Goal: Task Accomplishment & Management: Manage account settings

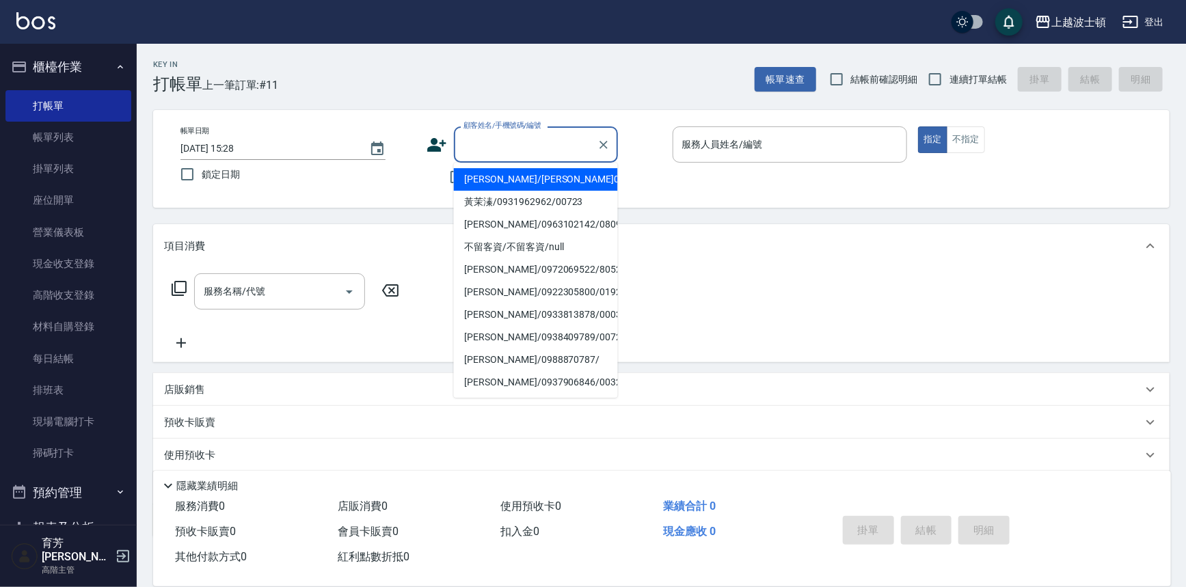
click at [483, 146] on input "顧客姓名/手機號碼/編號" at bounding box center [525, 145] width 131 height 24
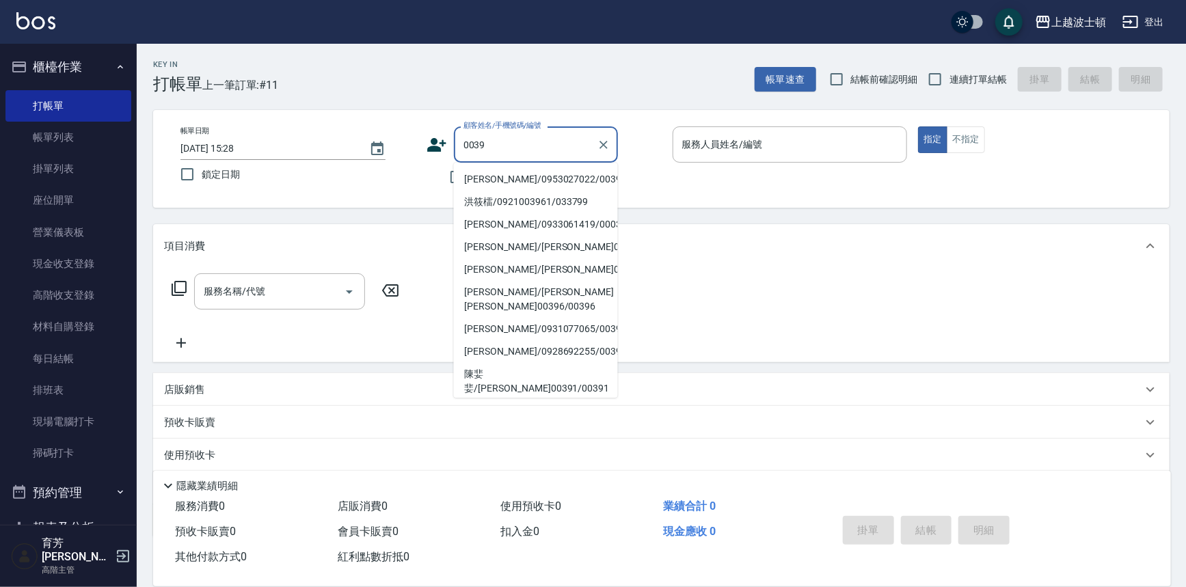
click at [517, 185] on li "[PERSON_NAME]/0953027022/0039" at bounding box center [536, 179] width 164 height 23
type input "[PERSON_NAME]/0953027022/0039"
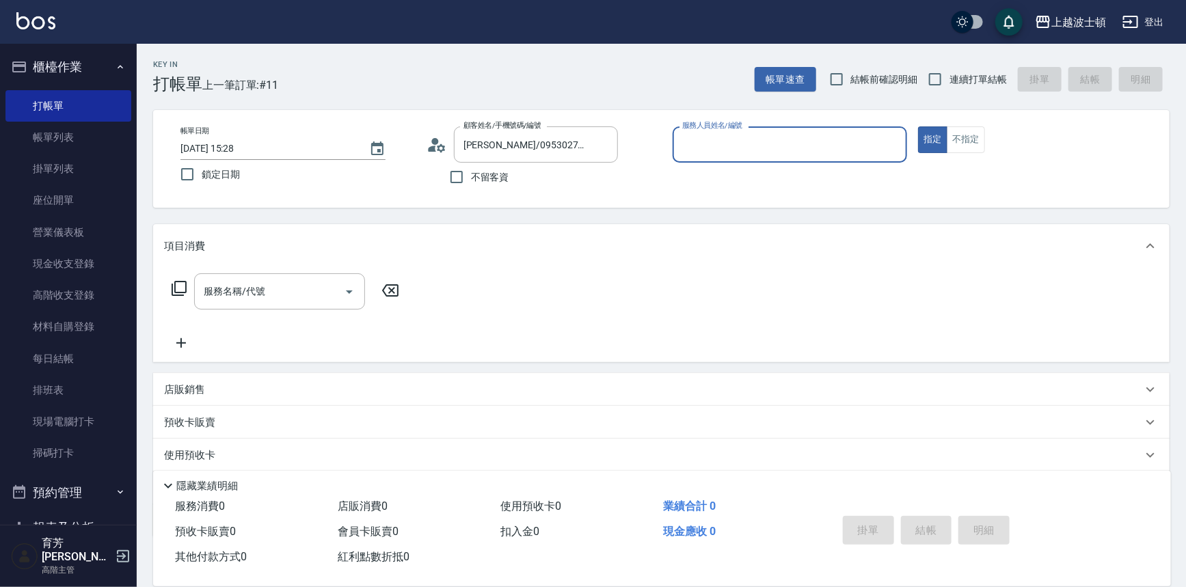
click at [701, 139] on input "服務人員姓名/編號" at bounding box center [790, 145] width 223 height 24
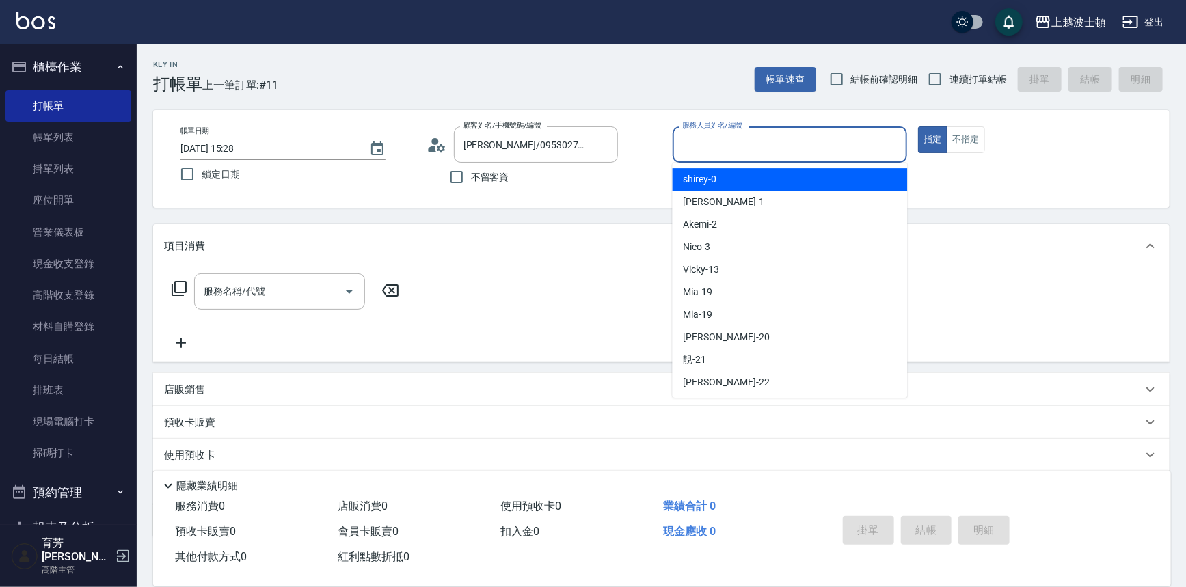
click at [707, 174] on span "shirey -0" at bounding box center [700, 179] width 33 height 14
type input "shirey-0"
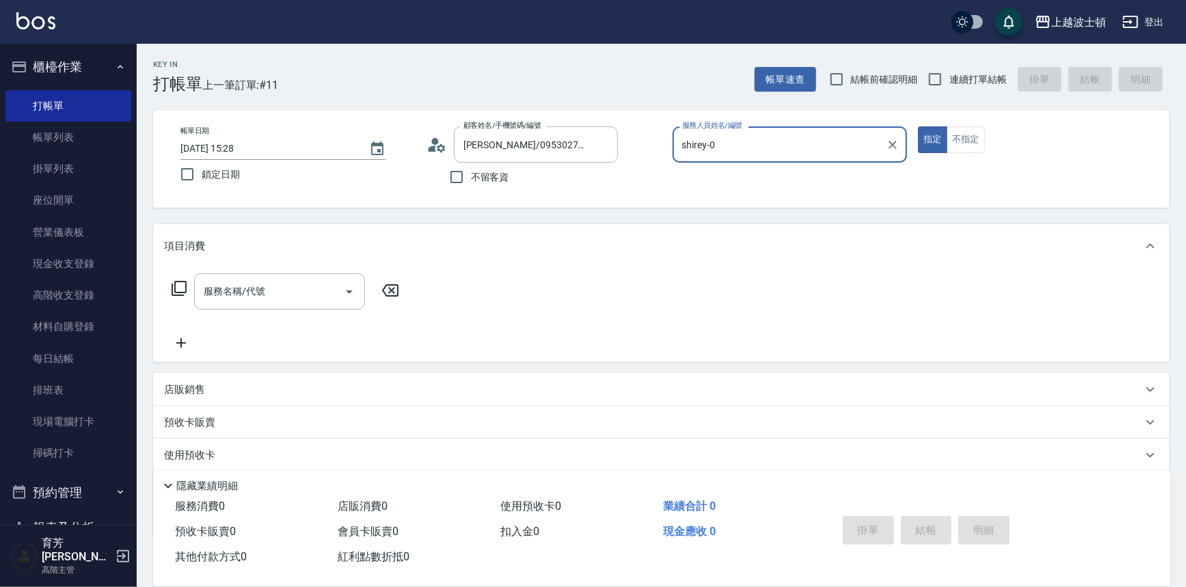
click at [178, 286] on icon at bounding box center [179, 288] width 16 height 16
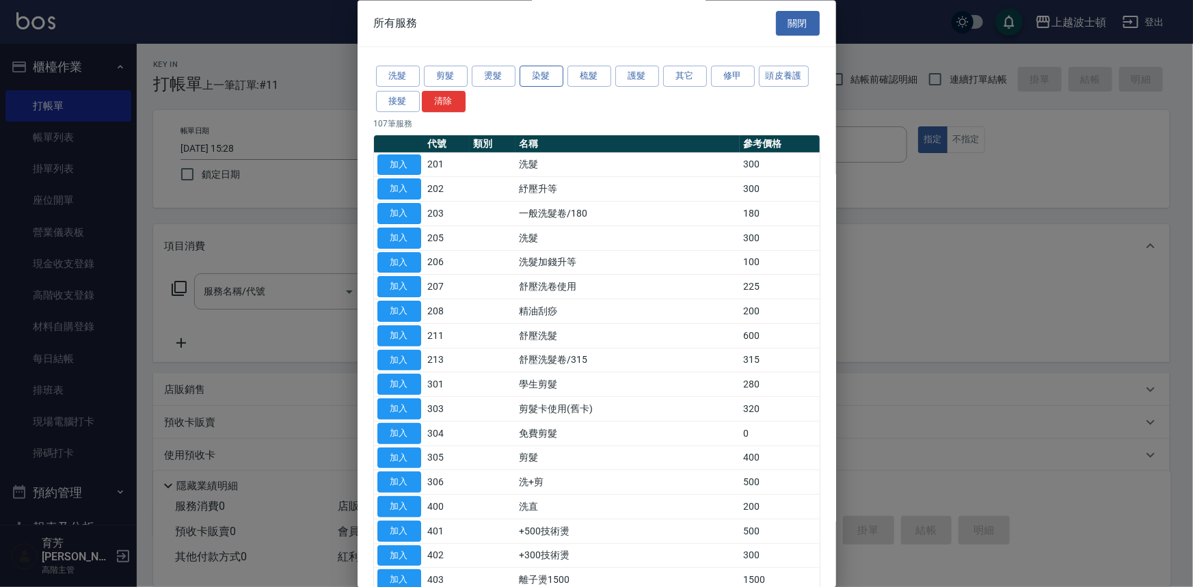
click at [534, 71] on button "染髮" at bounding box center [541, 76] width 44 height 21
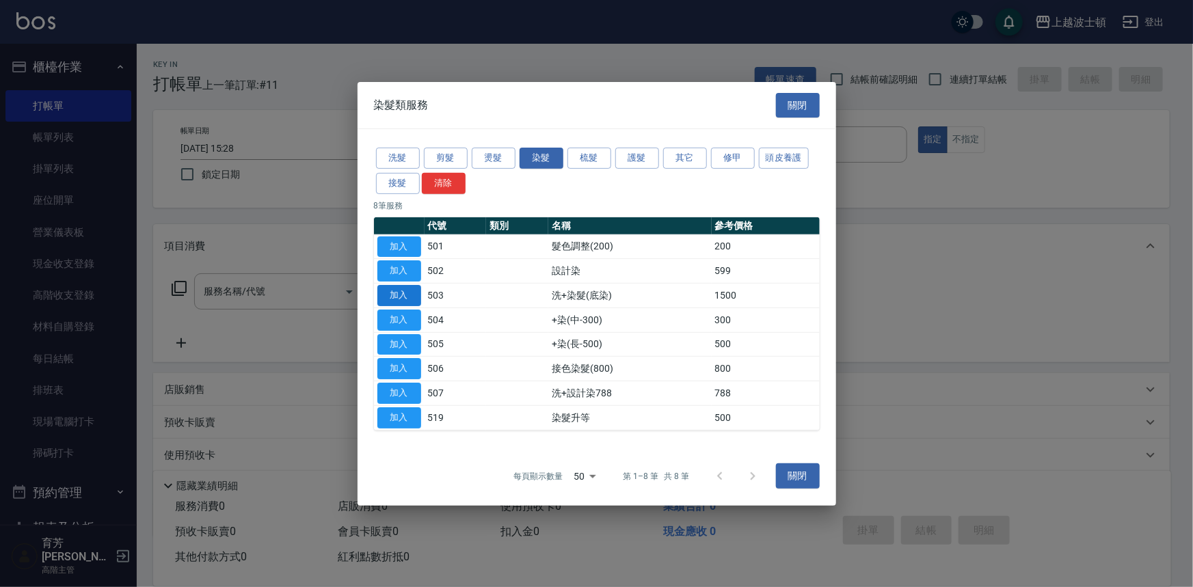
click at [407, 293] on button "加入" at bounding box center [399, 295] width 44 height 21
type input "洗+染髮(底染)(503)"
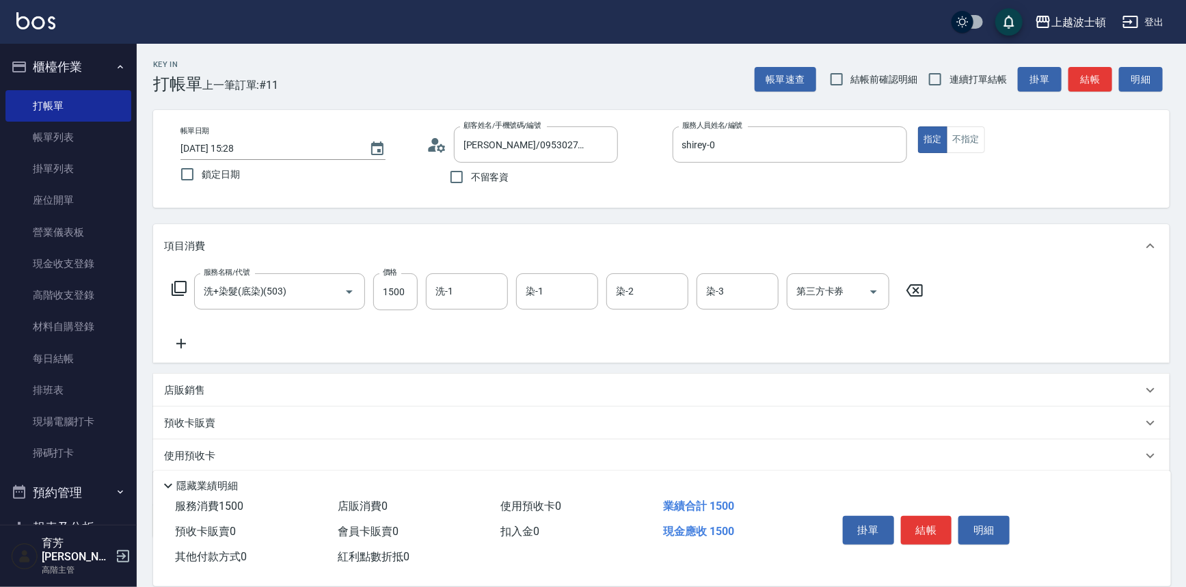
click at [407, 293] on input "1500" at bounding box center [395, 291] width 44 height 37
type input "1300"
click at [180, 291] on icon at bounding box center [179, 288] width 16 height 16
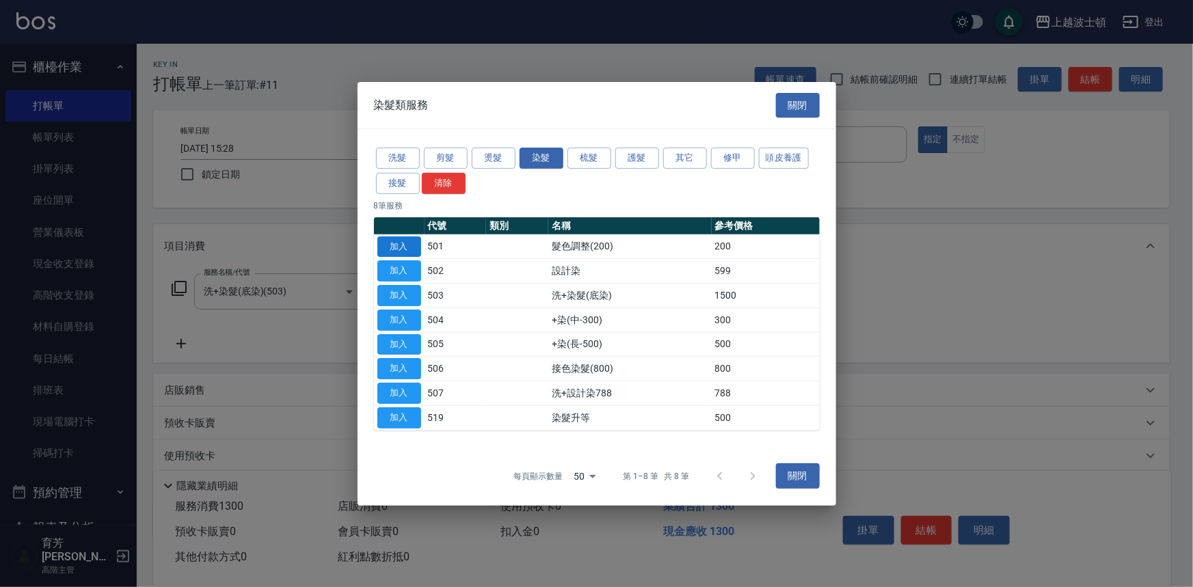
click at [409, 248] on button "加入" at bounding box center [399, 246] width 44 height 21
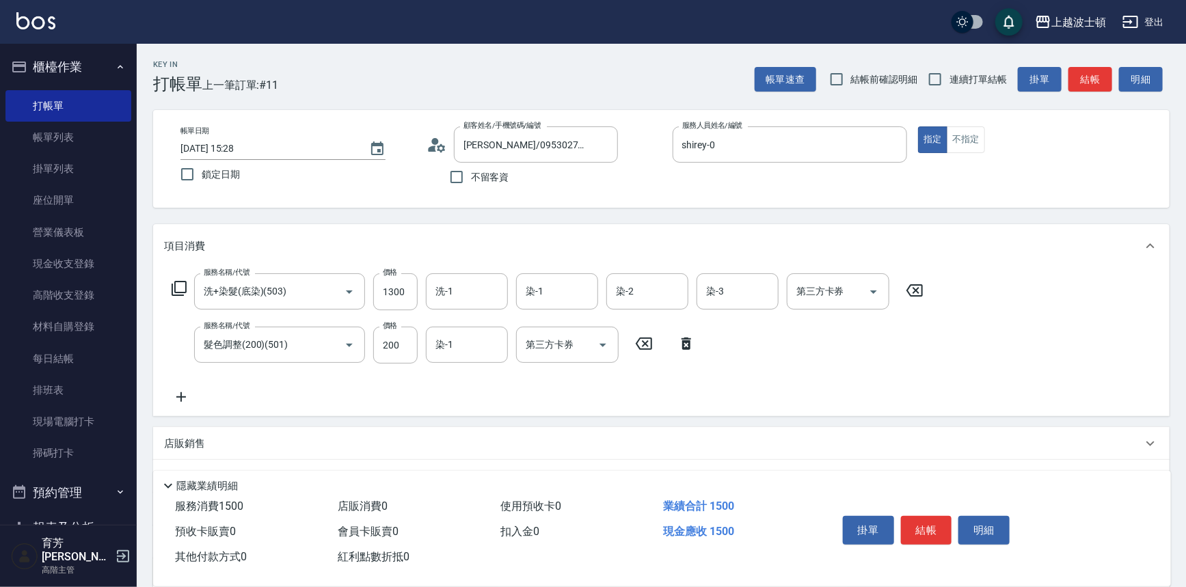
click at [181, 284] on icon at bounding box center [179, 288] width 16 height 16
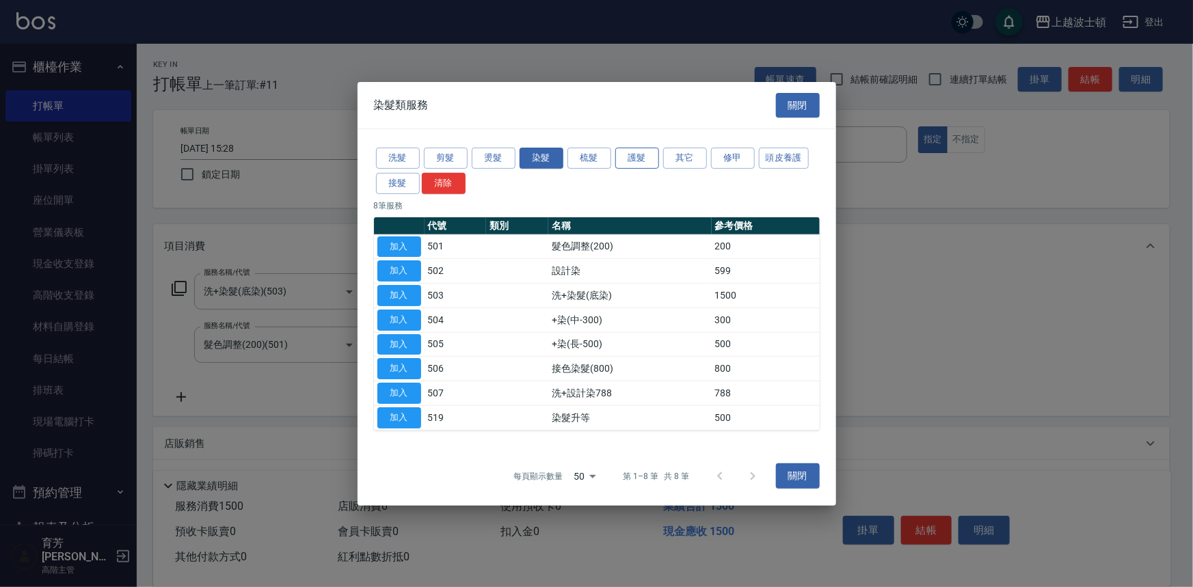
click at [642, 161] on button "護髮" at bounding box center [637, 158] width 44 height 21
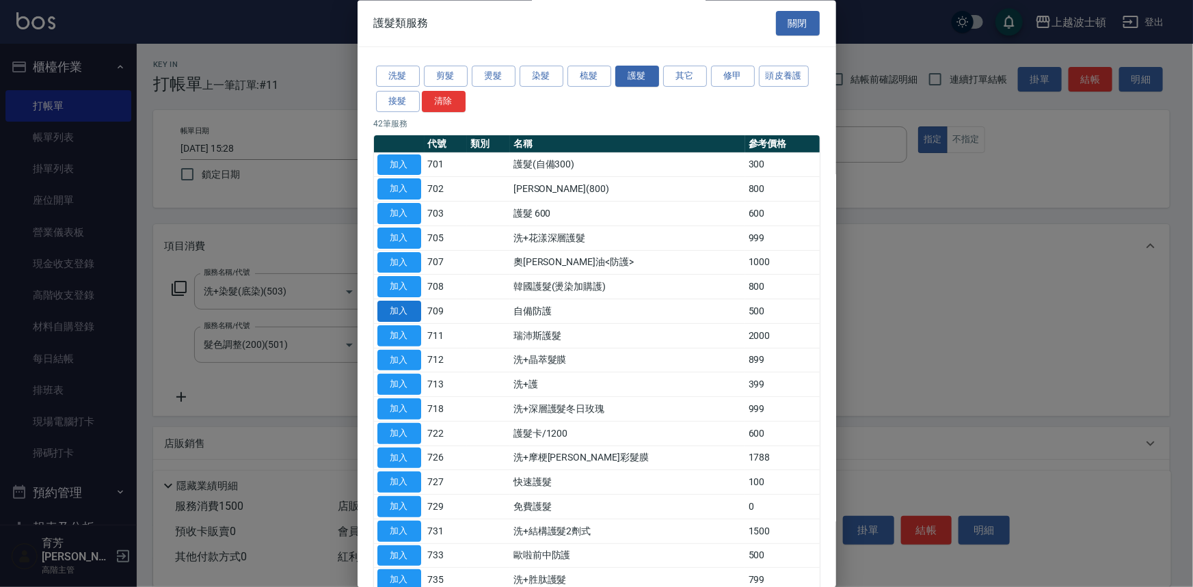
click at [397, 313] on button "加入" at bounding box center [399, 311] width 44 height 21
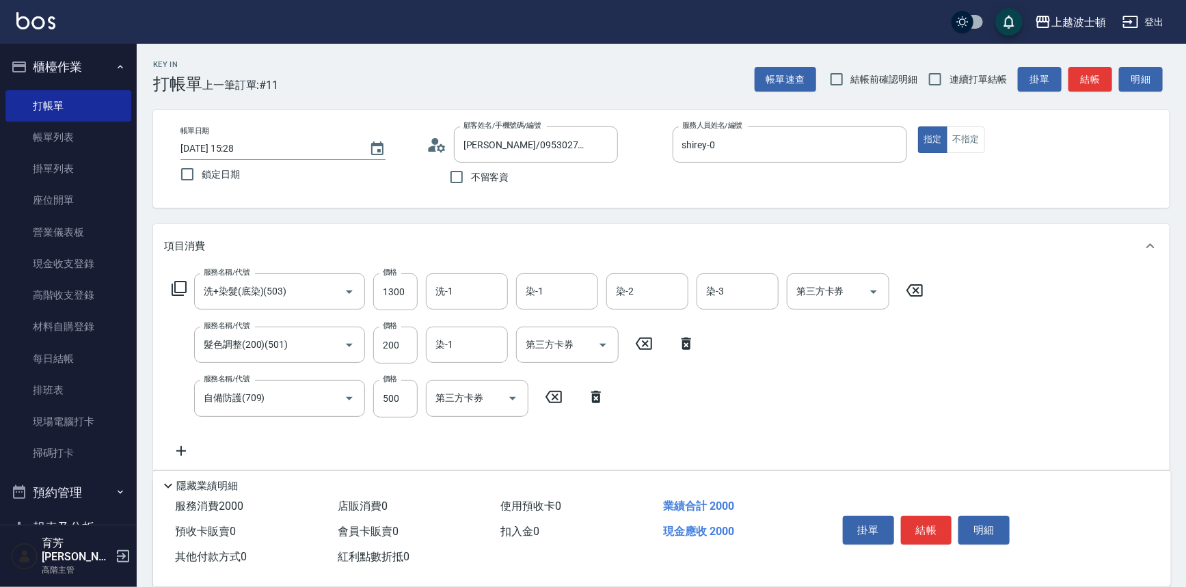
click at [180, 280] on icon at bounding box center [179, 288] width 16 height 16
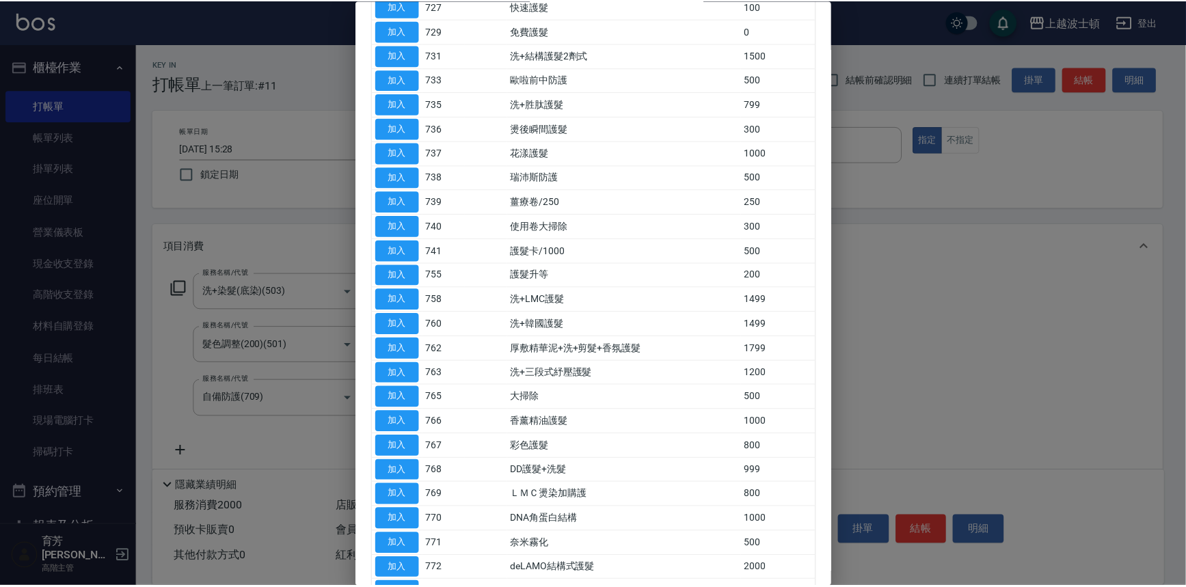
scroll to position [489, 0]
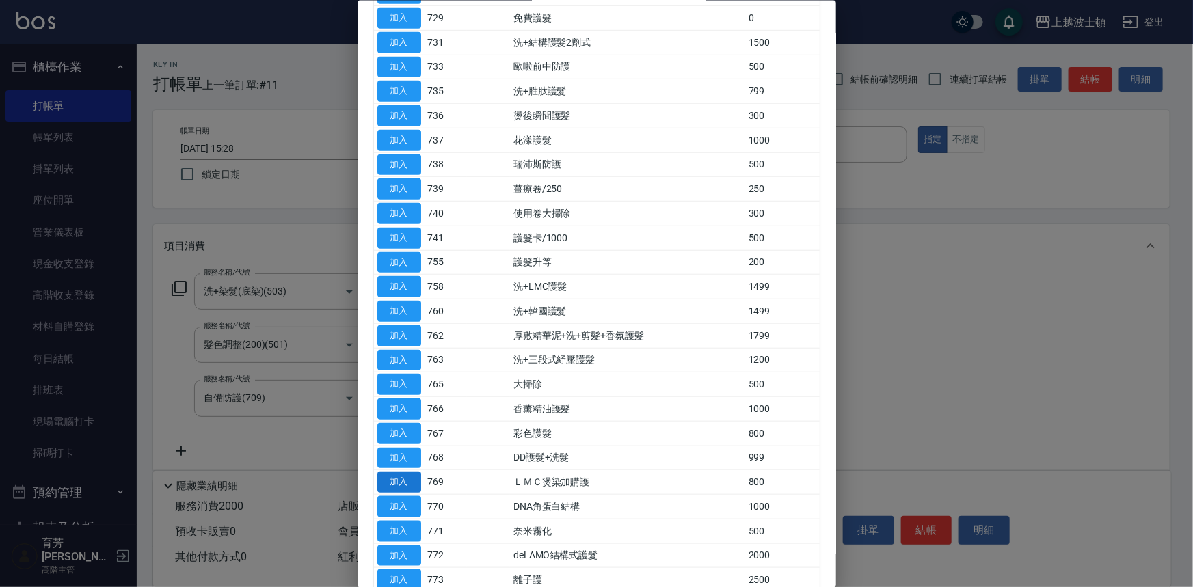
click at [410, 474] on button "加入" at bounding box center [399, 482] width 44 height 21
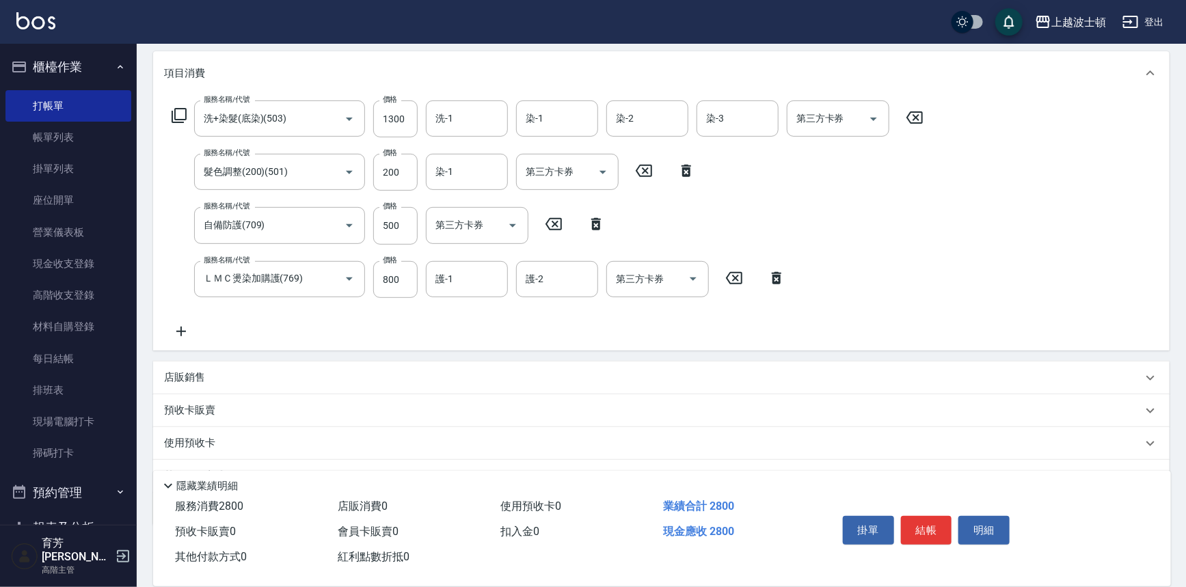
scroll to position [209, 0]
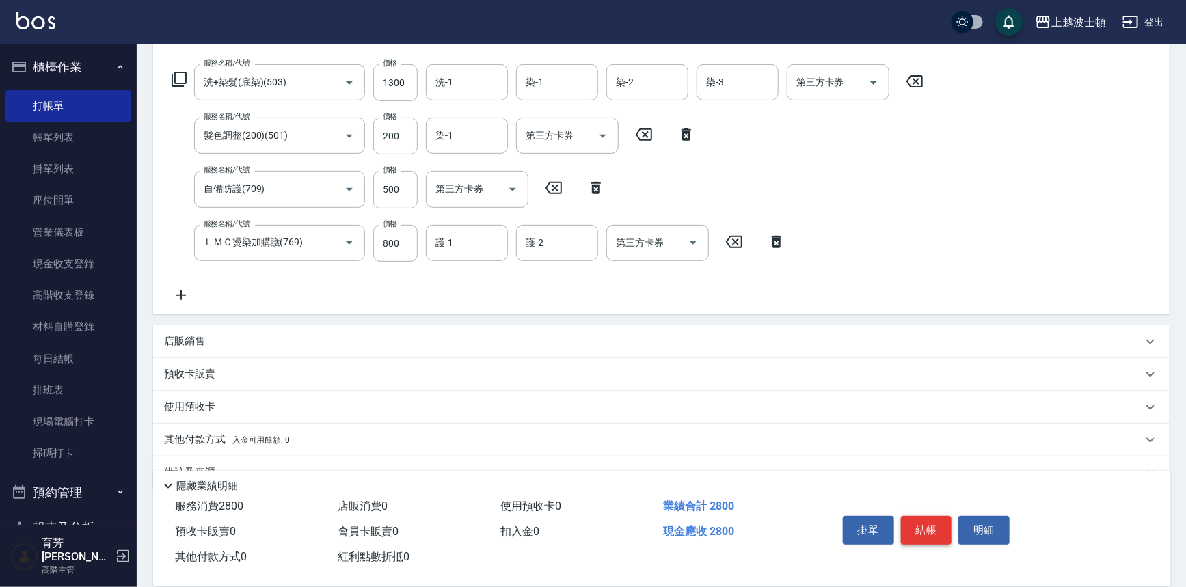
click at [941, 532] on button "結帳" at bounding box center [926, 530] width 51 height 29
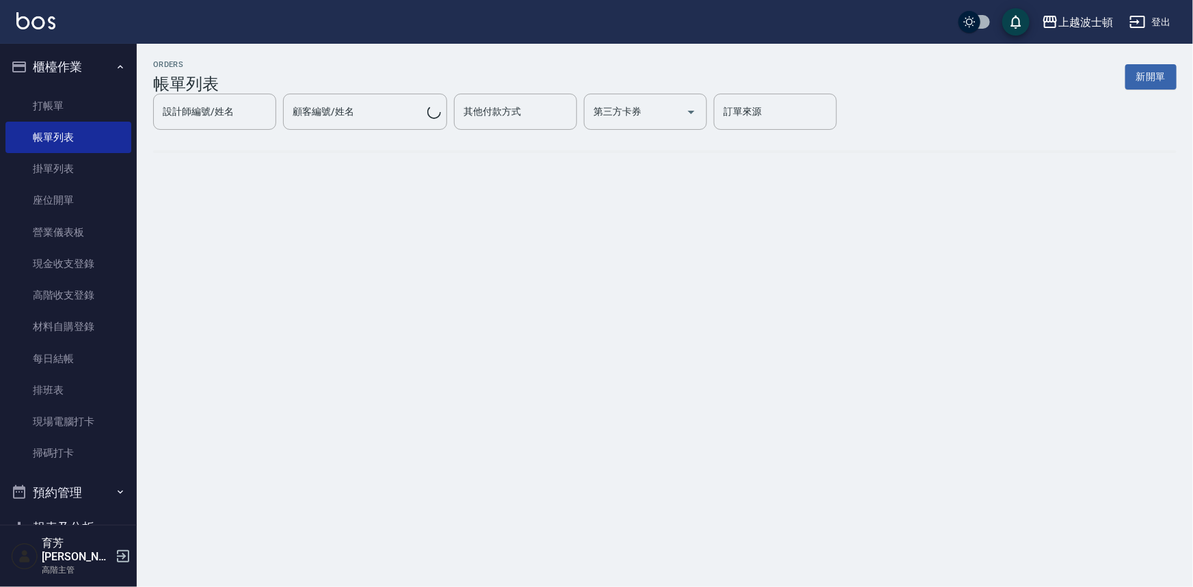
drag, startPoint x: 1189, startPoint y: 221, endPoint x: 1192, endPoint y: 390, distance: 168.8
click at [1185, 390] on html "上越波士頓 登出 櫃檯作業 打帳單 帳單列表 掛單列表 座位開單 營業儀表板 現金收支登錄 高階收支登錄 材料自購登錄 每日結帳 排班表 現場電腦打卡 掃碼打…" at bounding box center [596, 293] width 1193 height 587
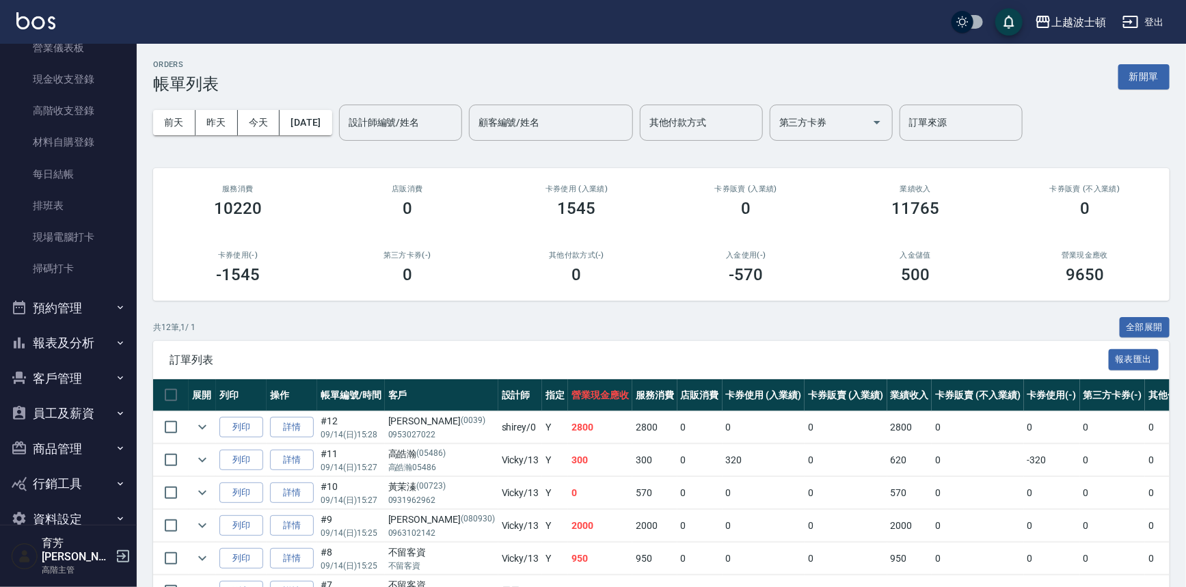
scroll to position [200, 0]
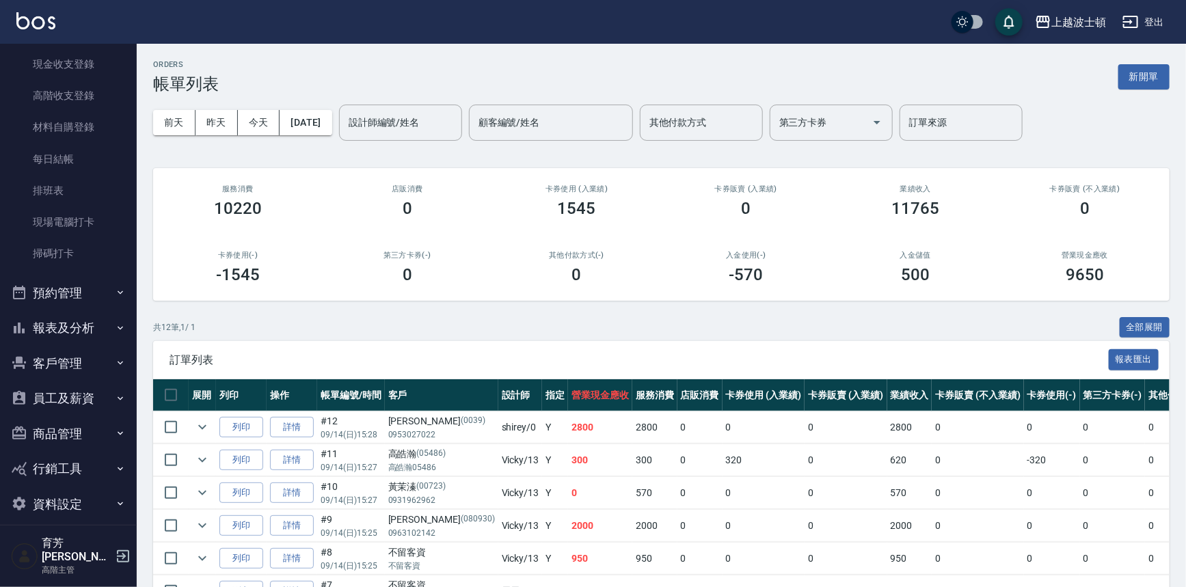
click at [89, 369] on button "客戶管理" at bounding box center [68, 364] width 126 height 36
click at [94, 410] on link "客戶列表" at bounding box center [68, 401] width 126 height 31
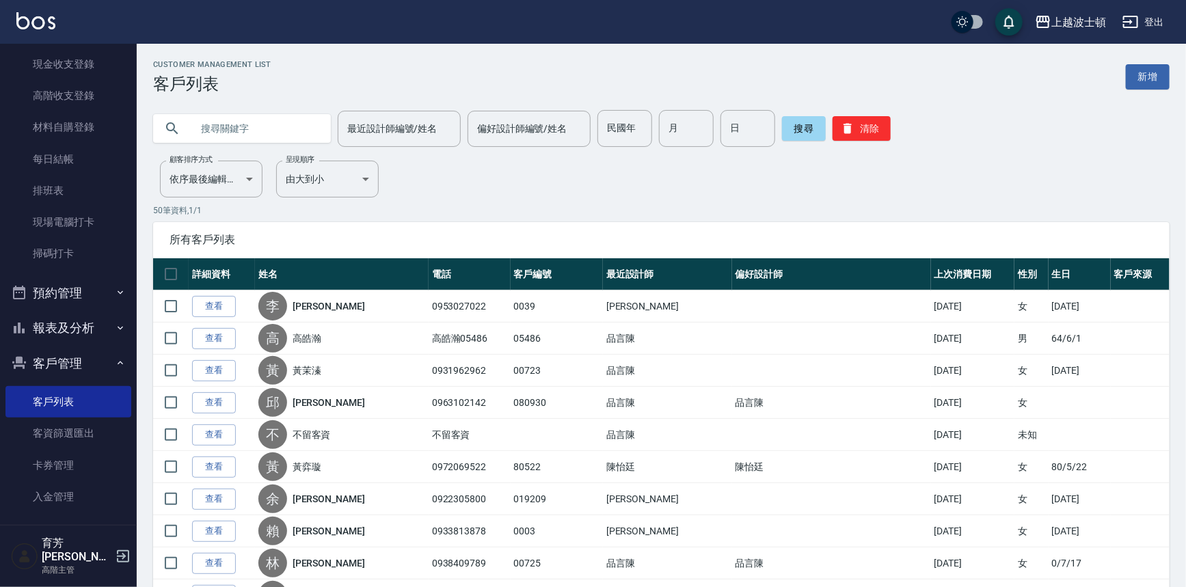
click at [236, 121] on input "text" at bounding box center [255, 128] width 128 height 37
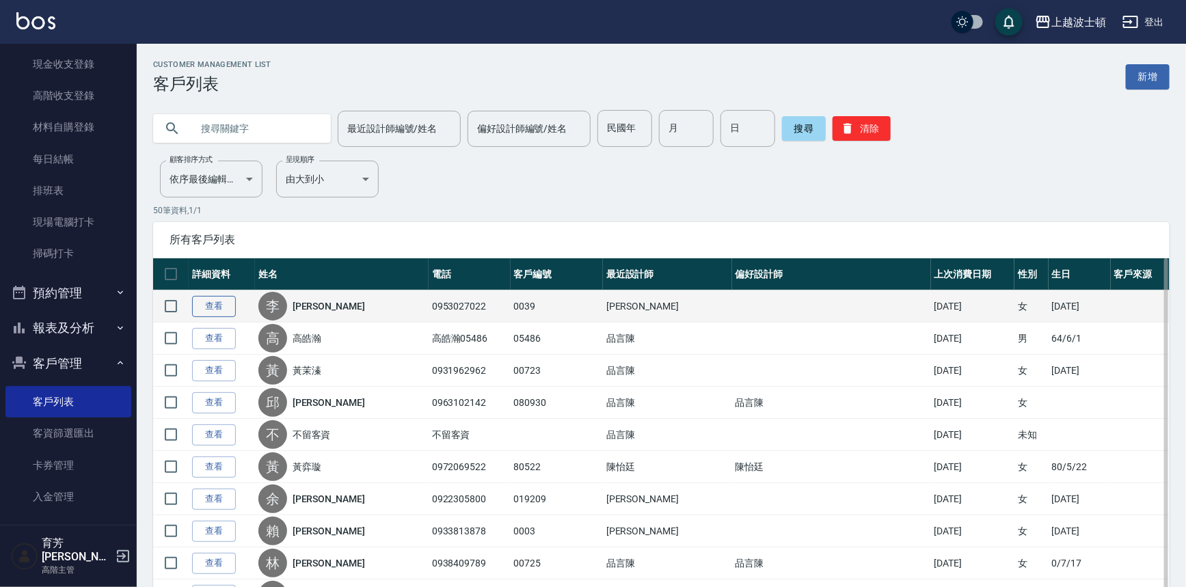
click at [195, 306] on link "查看" at bounding box center [214, 306] width 44 height 21
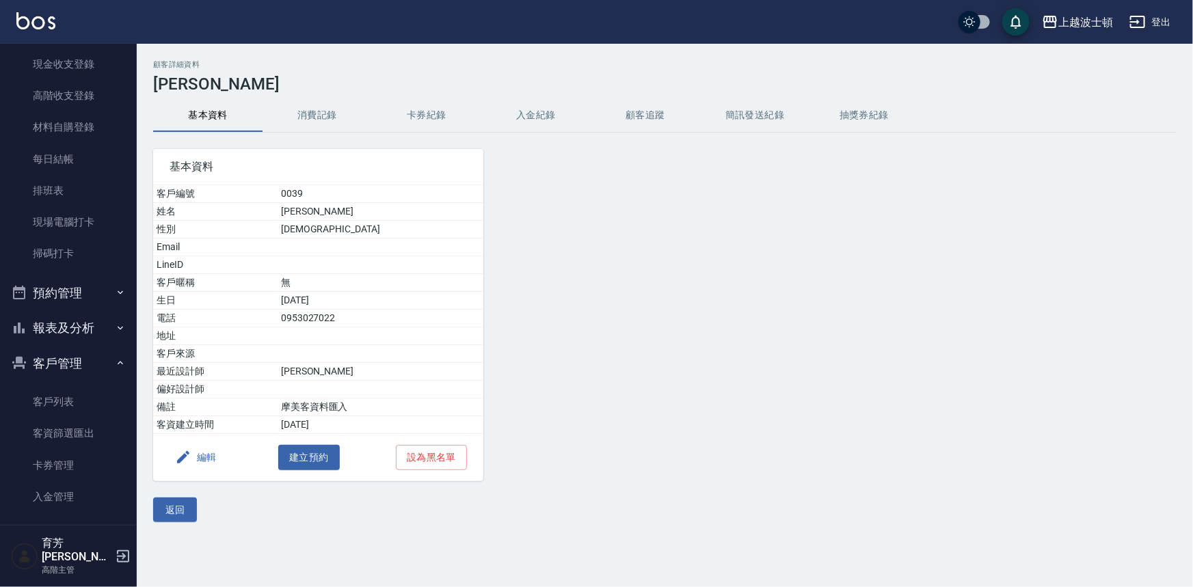
click at [316, 110] on button "消費記錄" at bounding box center [316, 115] width 109 height 33
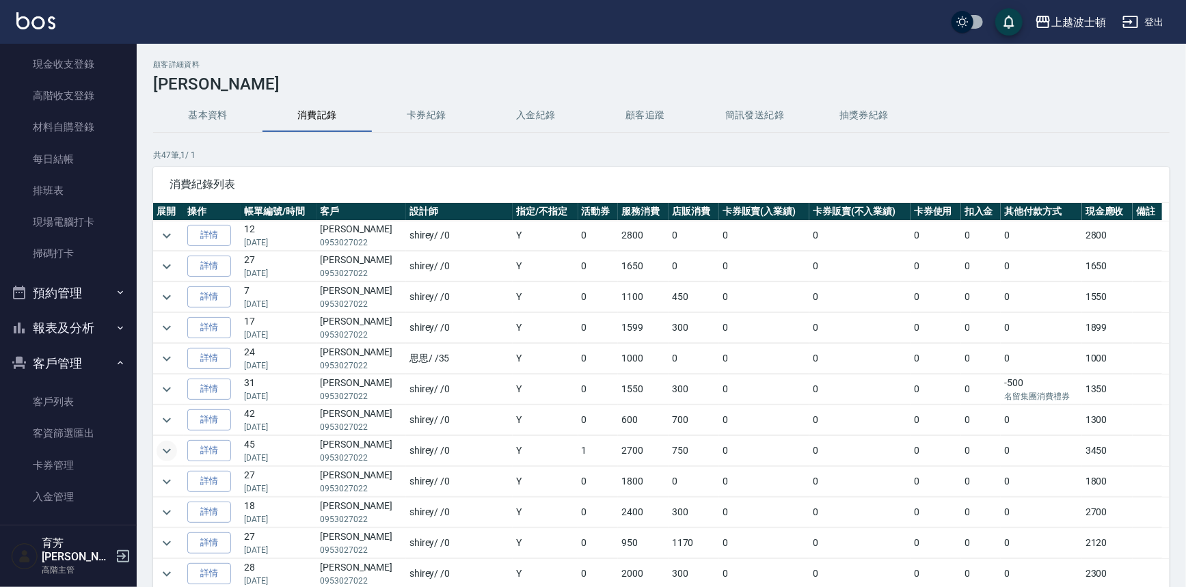
click at [174, 447] on icon "expand row" at bounding box center [167, 451] width 16 height 16
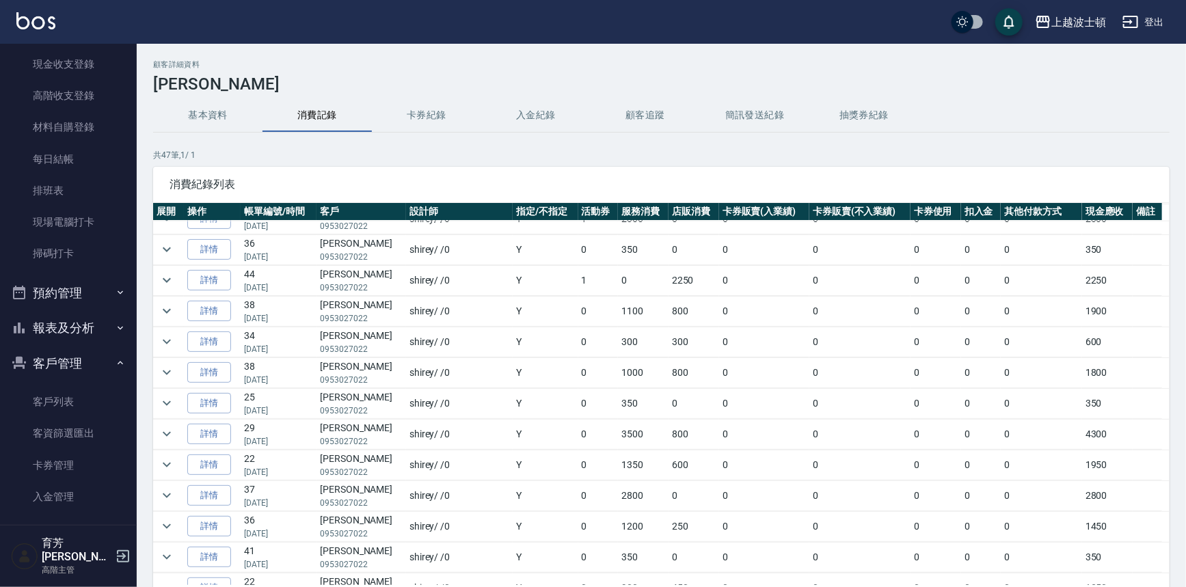
scroll to position [761, 0]
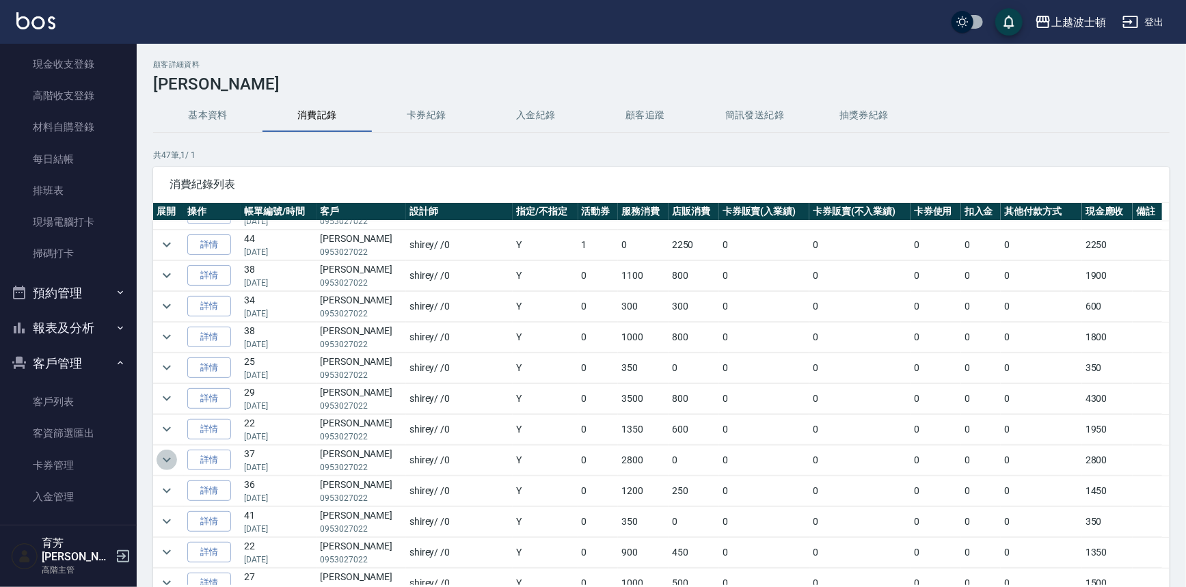
click at [169, 456] on icon "expand row" at bounding box center [167, 460] width 16 height 16
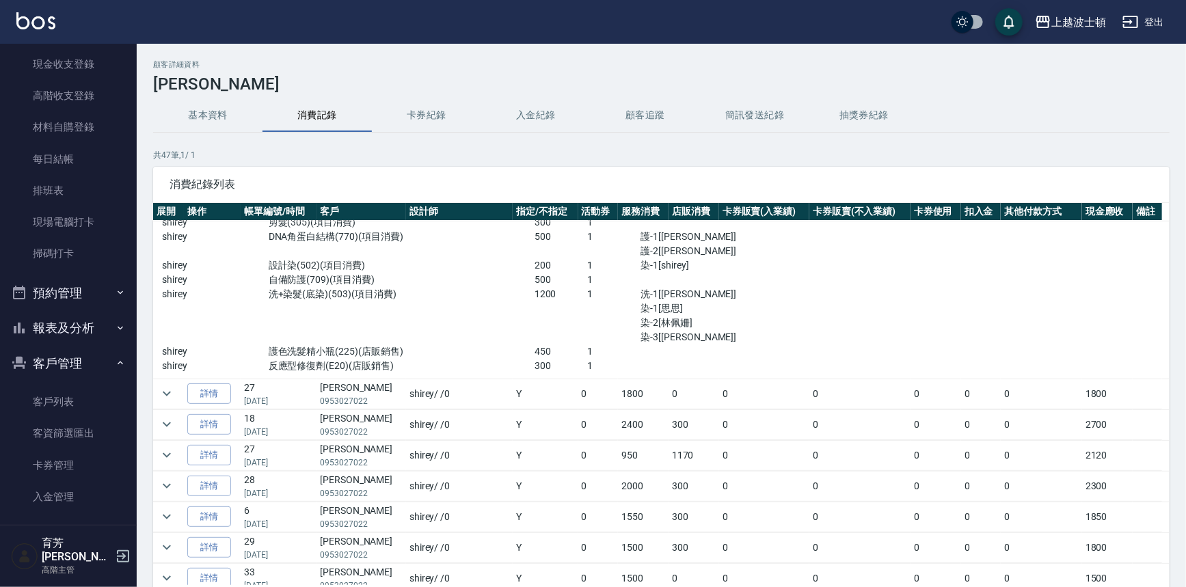
scroll to position [269, 0]
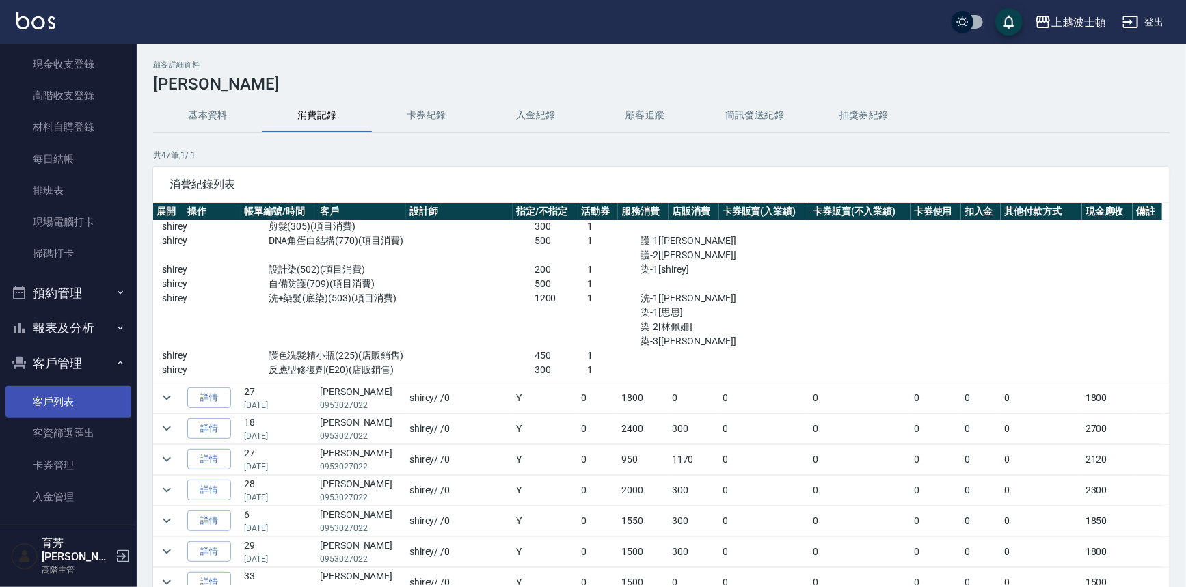
click at [109, 400] on link "客戶列表" at bounding box center [68, 401] width 126 height 31
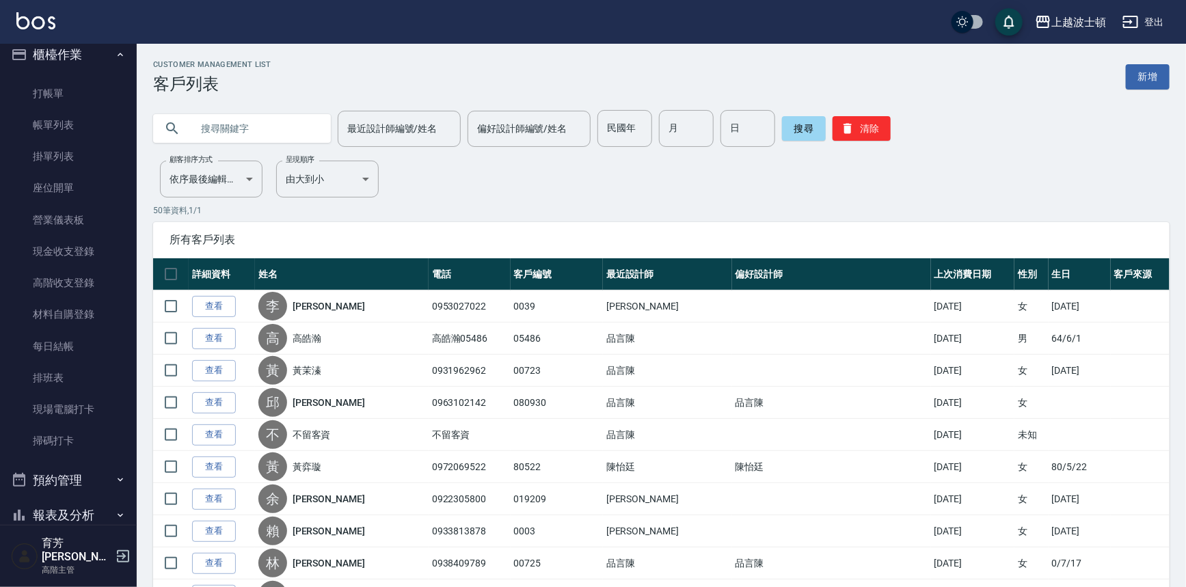
scroll to position [6, 0]
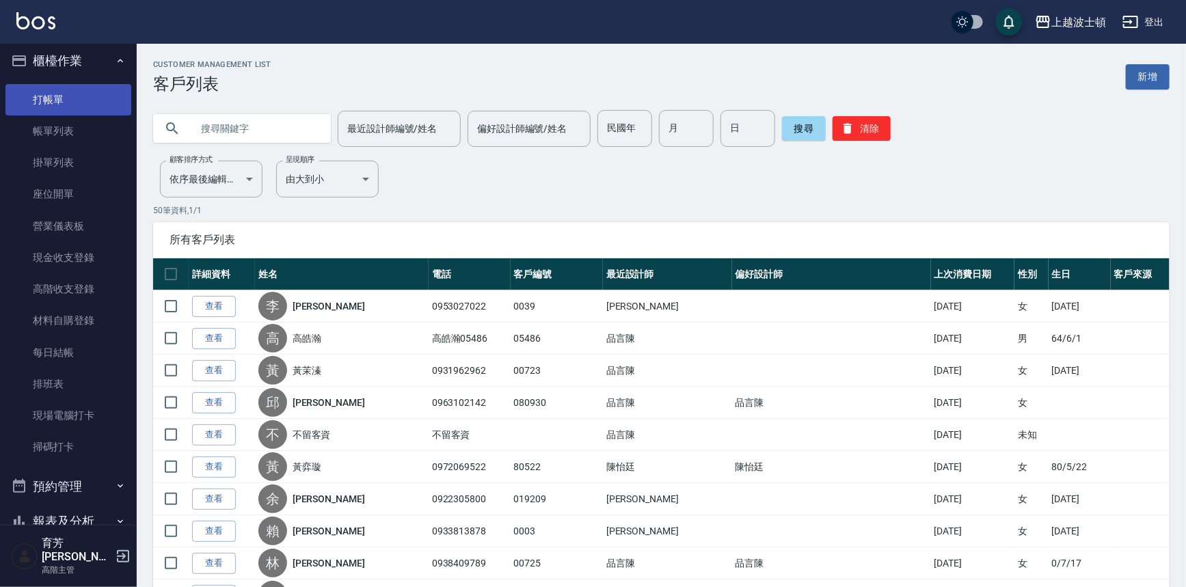
click at [28, 93] on link "打帳單" at bounding box center [68, 99] width 126 height 31
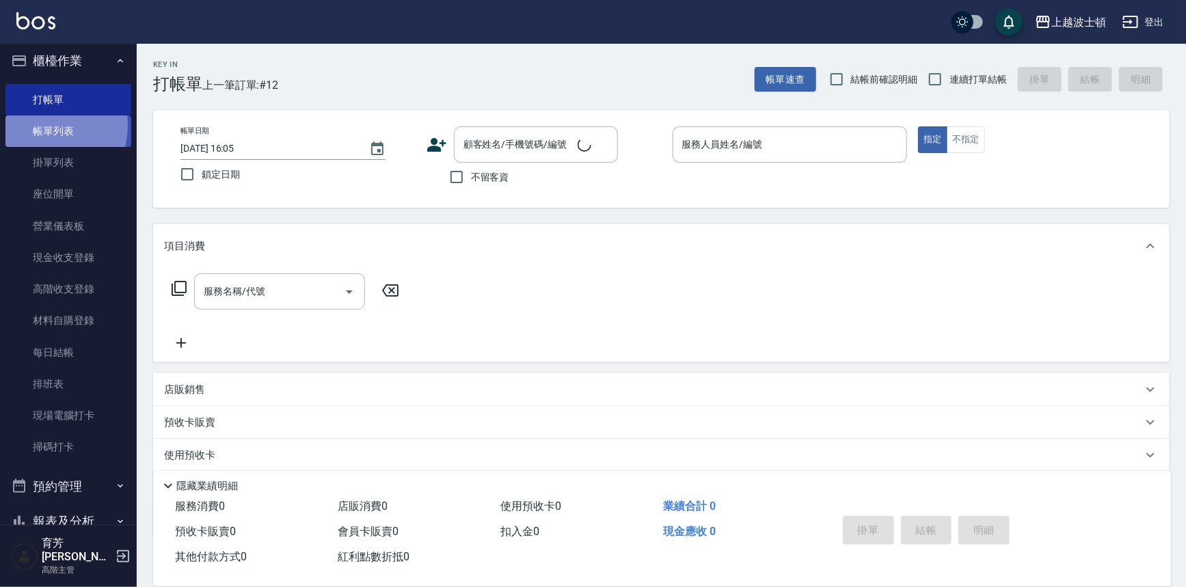
click at [31, 126] on link "帳單列表" at bounding box center [68, 131] width 126 height 31
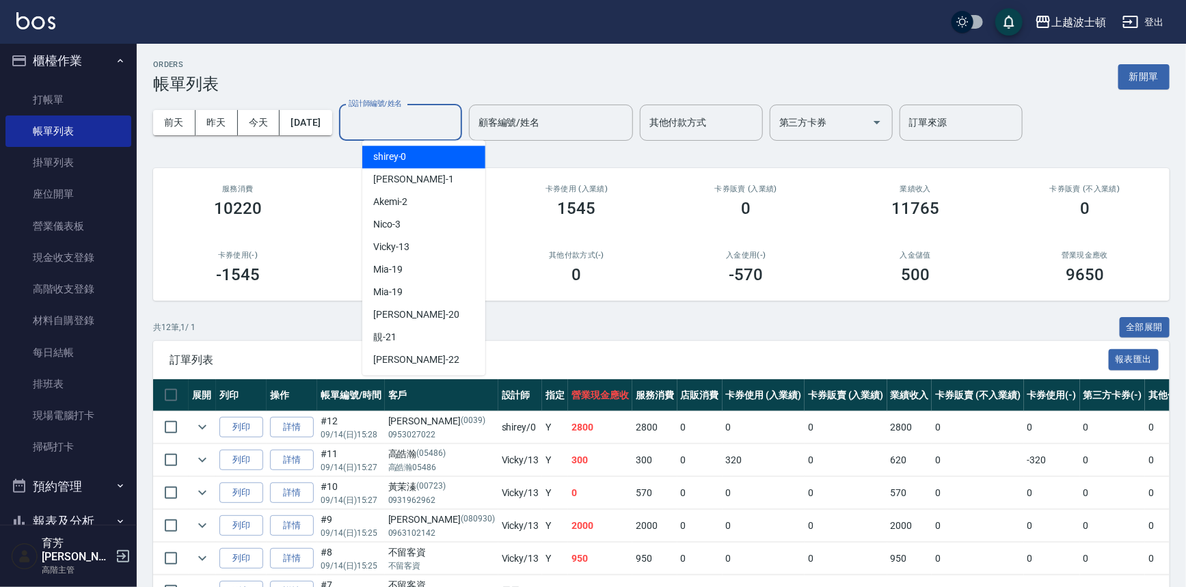
click at [407, 123] on input "設計師編號/姓名" at bounding box center [400, 123] width 111 height 24
click at [416, 157] on div "shirey -0" at bounding box center [423, 157] width 123 height 23
type input "shirey-0"
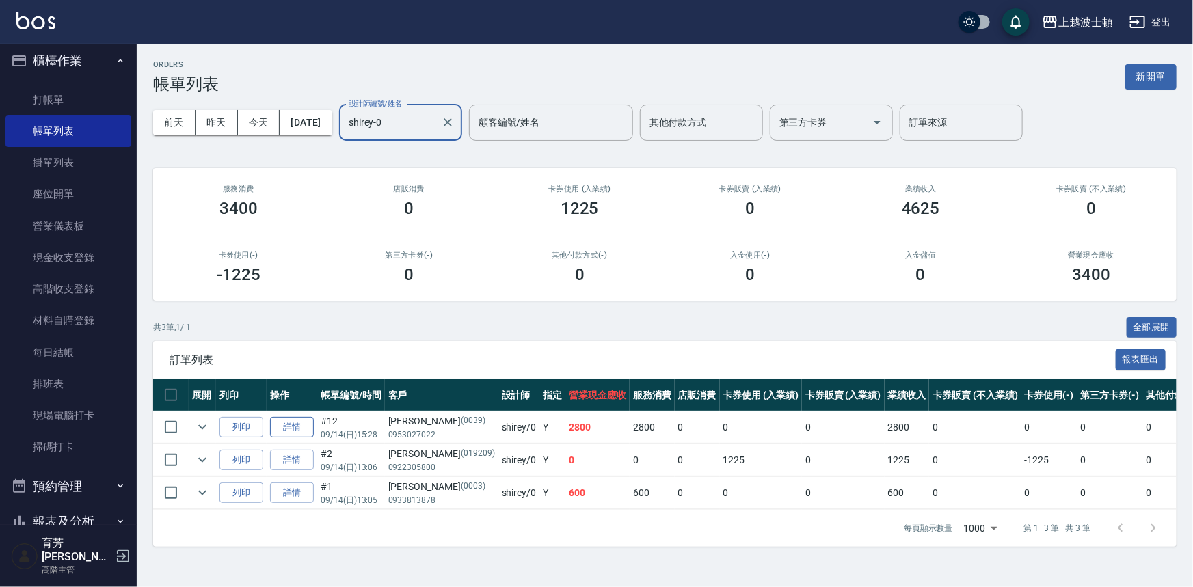
click at [292, 425] on link "詳情" at bounding box center [292, 427] width 44 height 21
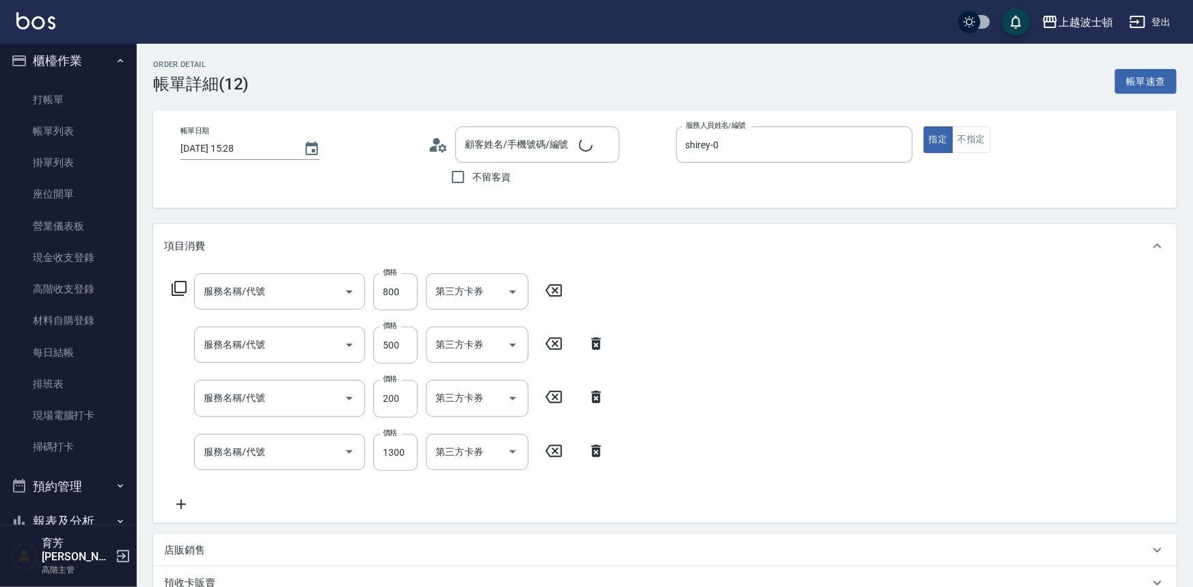
type input "[DATE] 15:28"
type input "shirey-0"
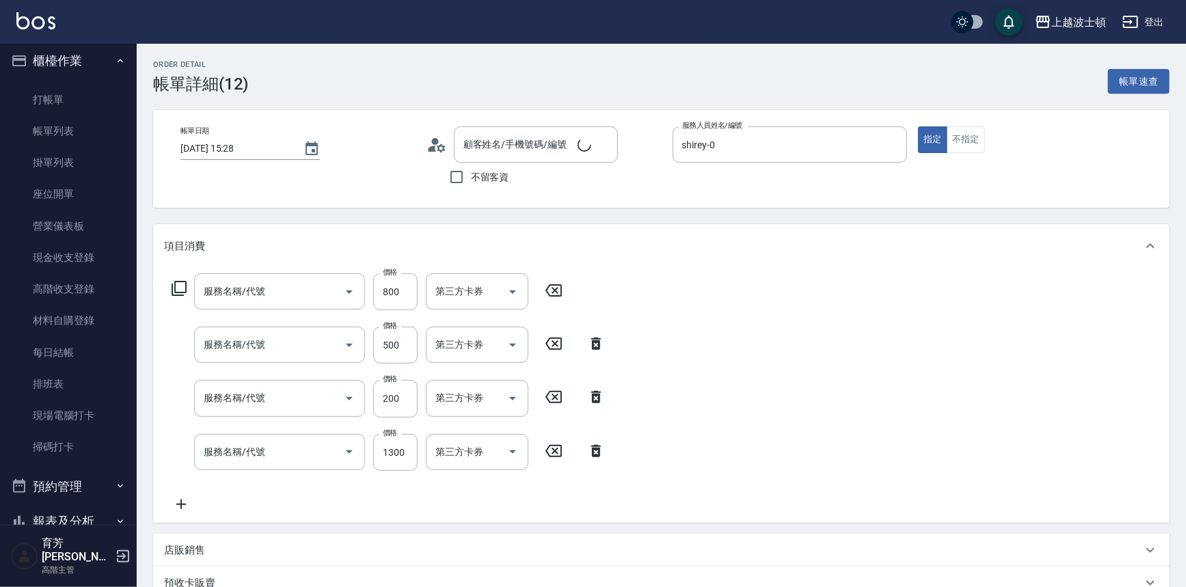
type input "ＬＭＣ燙染加購護(769)"
type input "自備防護(709)"
type input "髮色調整(200)(501)"
type input "洗+染髮(底染)(503)"
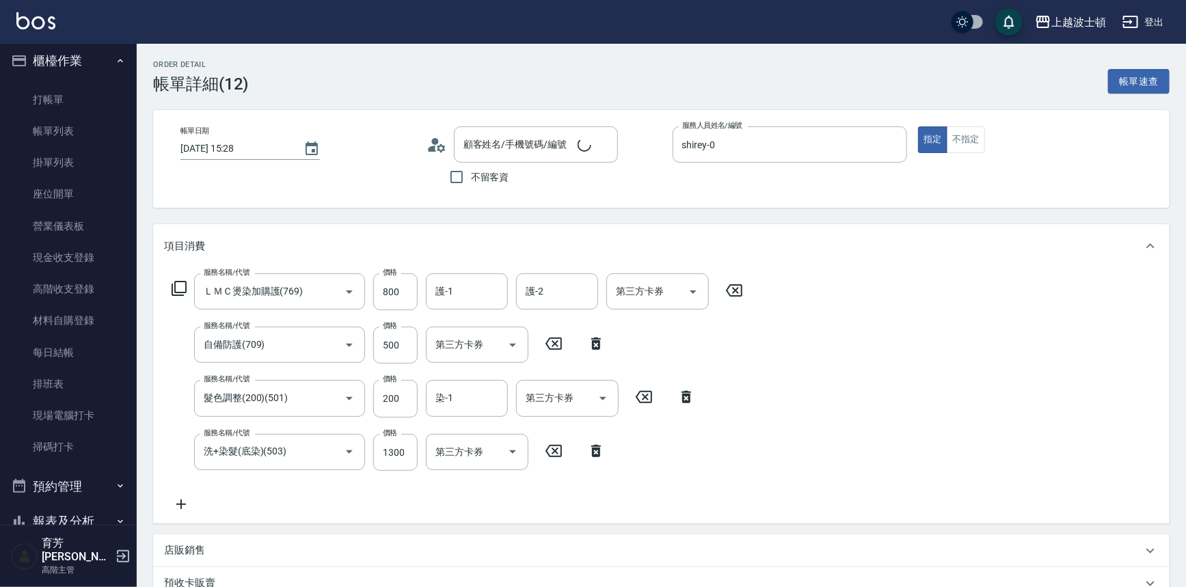
type input "[PERSON_NAME]/0953027022/0039"
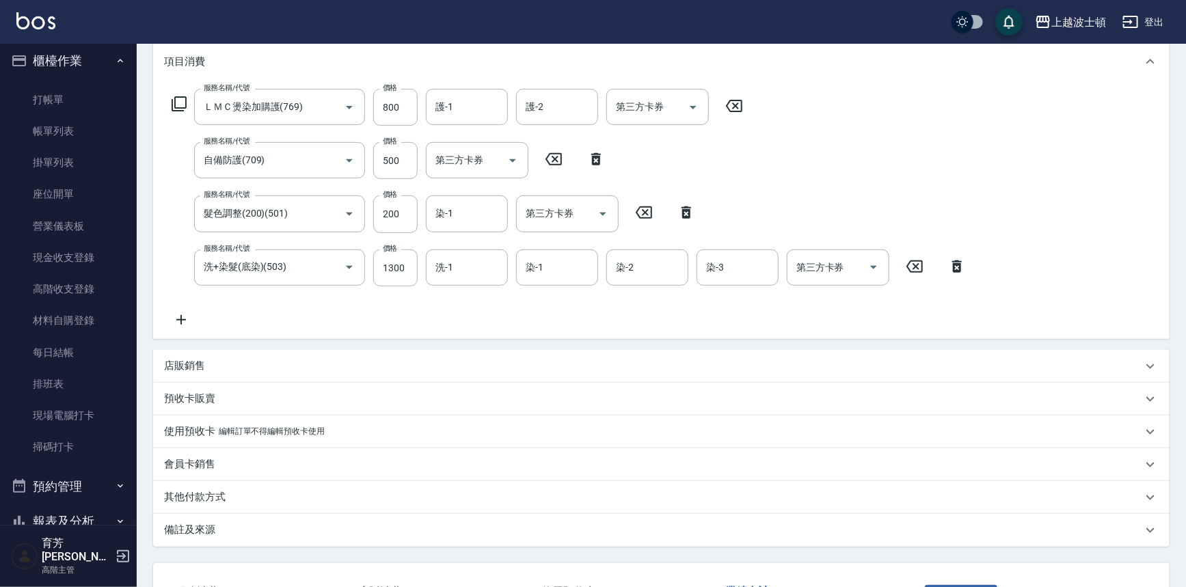
scroll to position [187, 0]
drag, startPoint x: 1148, startPoint y: 513, endPoint x: 1141, endPoint y: 591, distance: 77.6
click at [1141, 586] on html "上越波士頓 登出 櫃檯作業 打帳單 帳單列表 掛單列表 座位開單 營業儀表板 現金收支登錄 高階收支登錄 材料自購登錄 每日結帳 排班表 現場電腦打卡 掃碼打…" at bounding box center [593, 249] width 1186 height 873
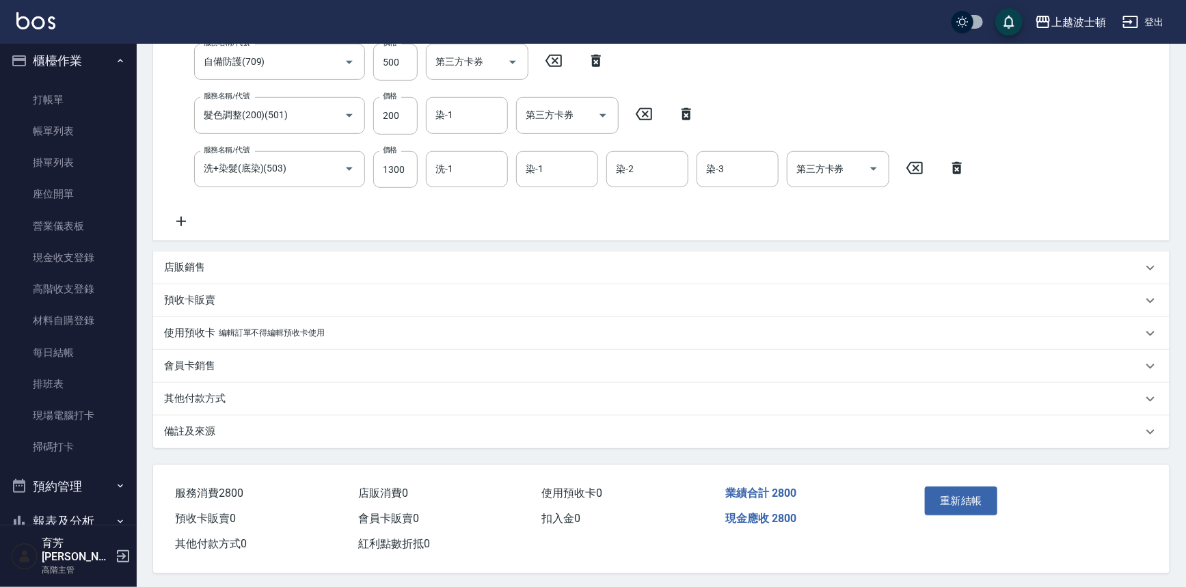
scroll to position [288, 0]
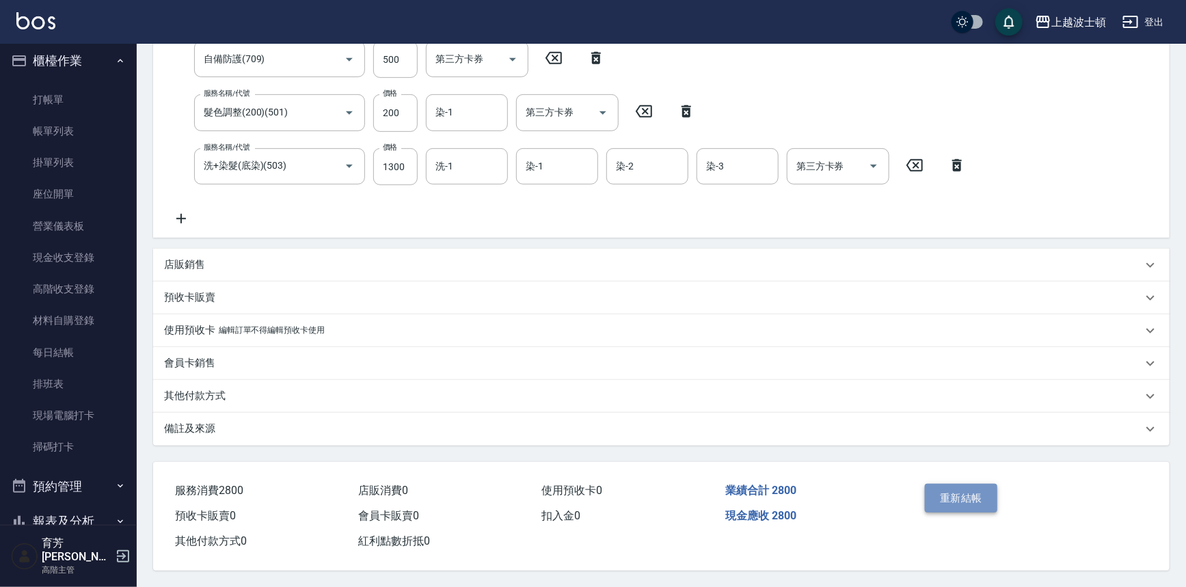
click at [978, 506] on button "重新結帳" at bounding box center [961, 498] width 72 height 29
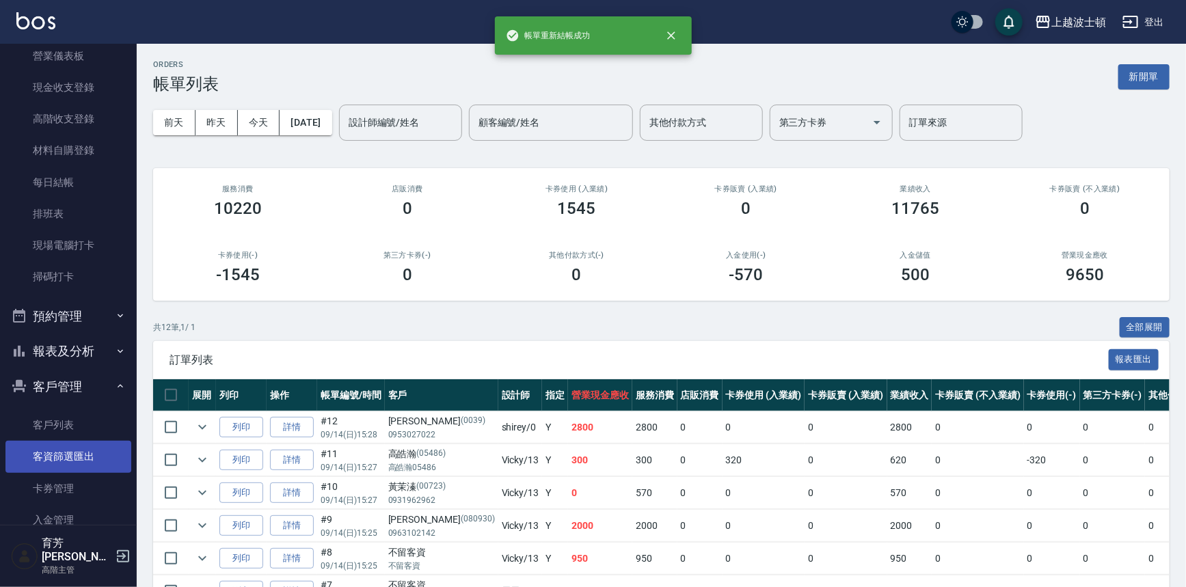
scroll to position [185, 0]
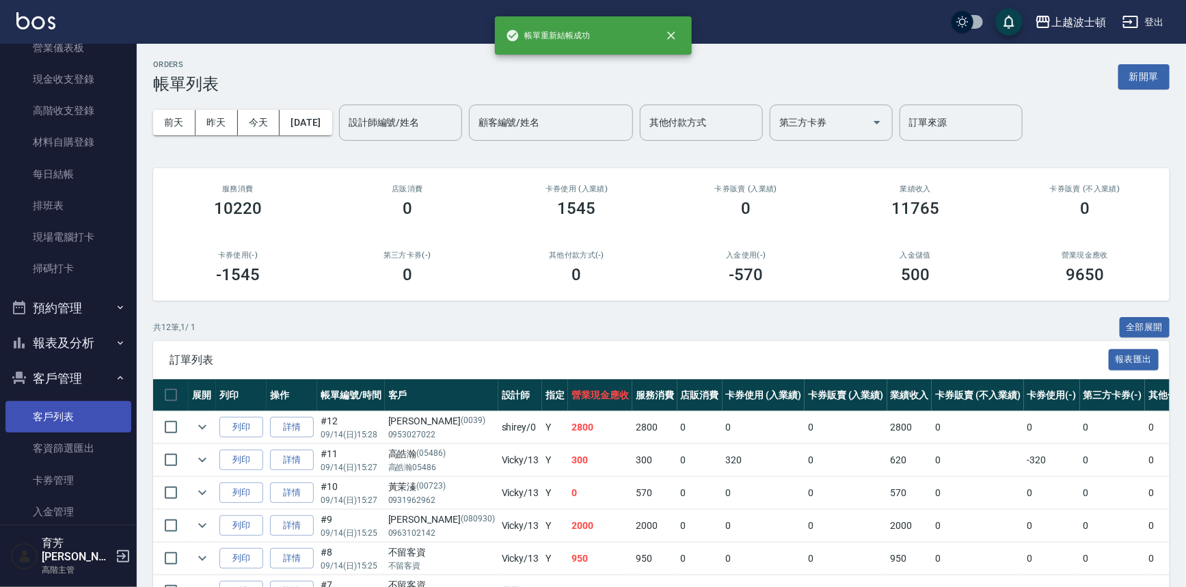
click at [92, 407] on link "客戶列表" at bounding box center [68, 416] width 126 height 31
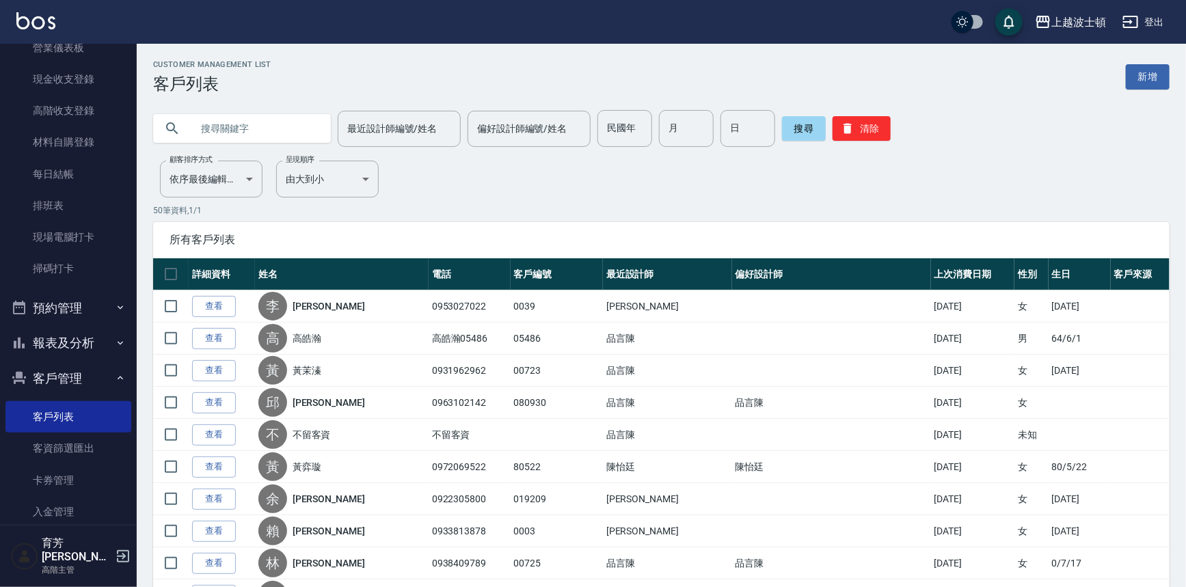
click at [232, 123] on input "text" at bounding box center [255, 128] width 128 height 37
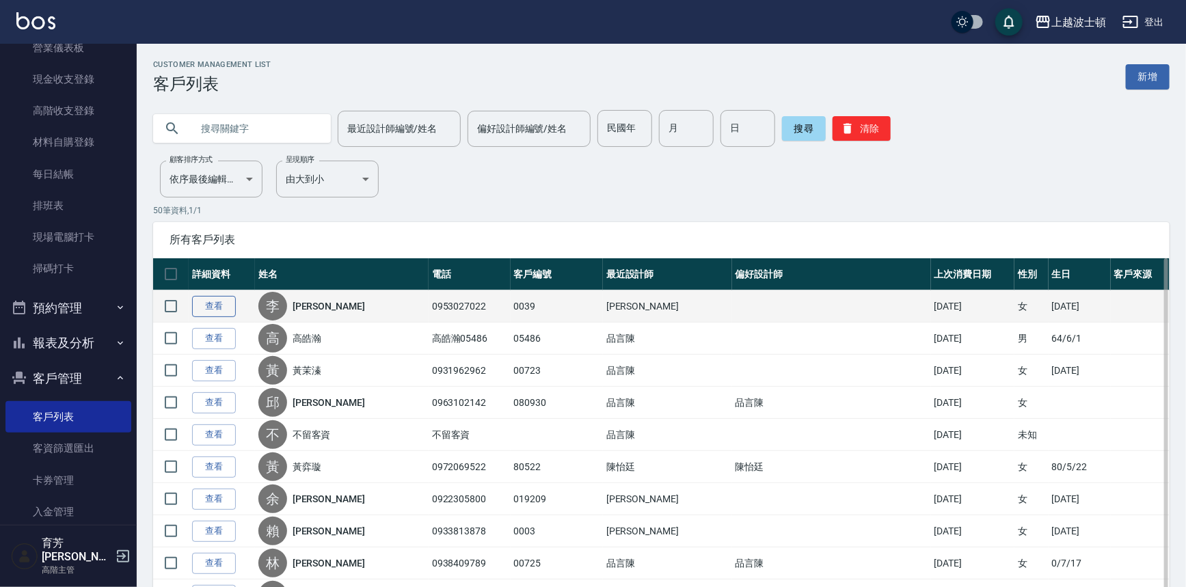
click at [217, 309] on link "查看" at bounding box center [214, 306] width 44 height 21
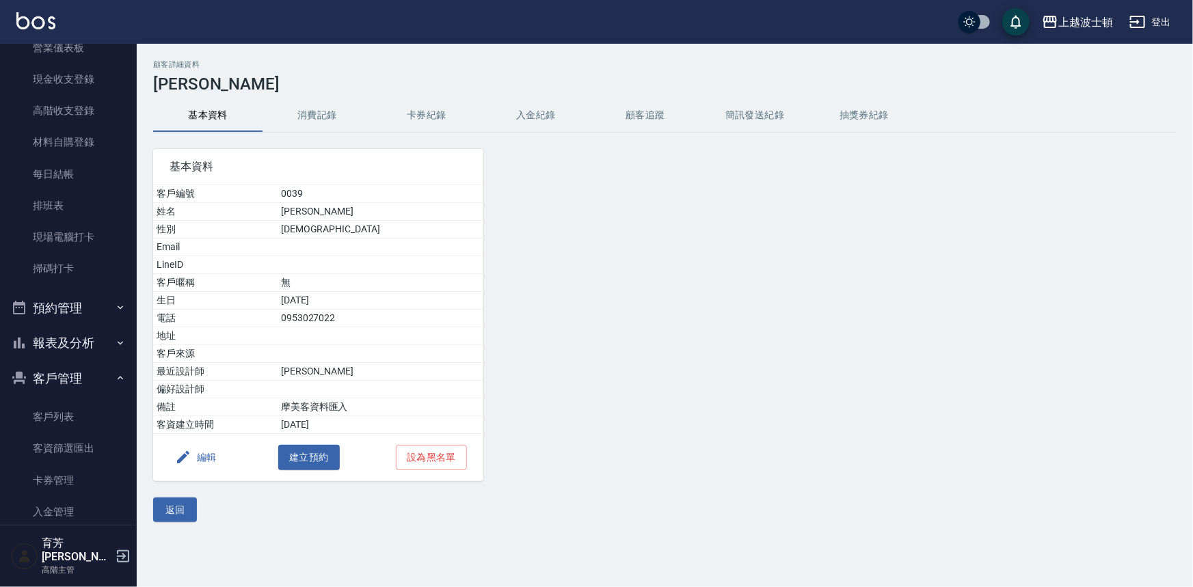
click at [305, 116] on button "消費記錄" at bounding box center [316, 115] width 109 height 33
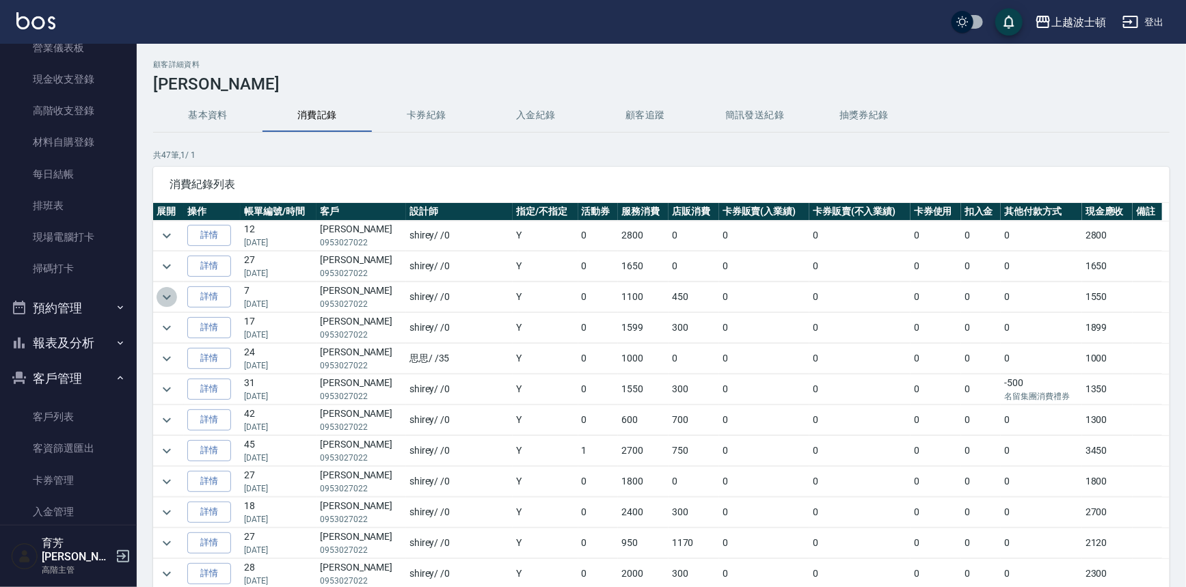
click at [170, 300] on icon "expand row" at bounding box center [167, 297] width 16 height 16
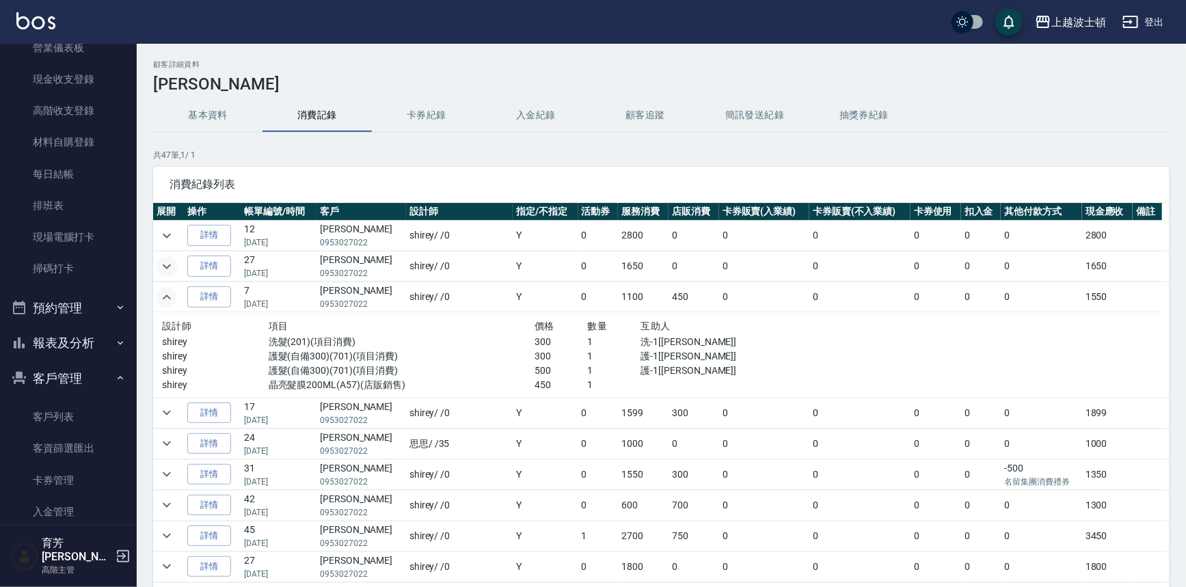
click at [165, 261] on icon "expand row" at bounding box center [167, 266] width 16 height 16
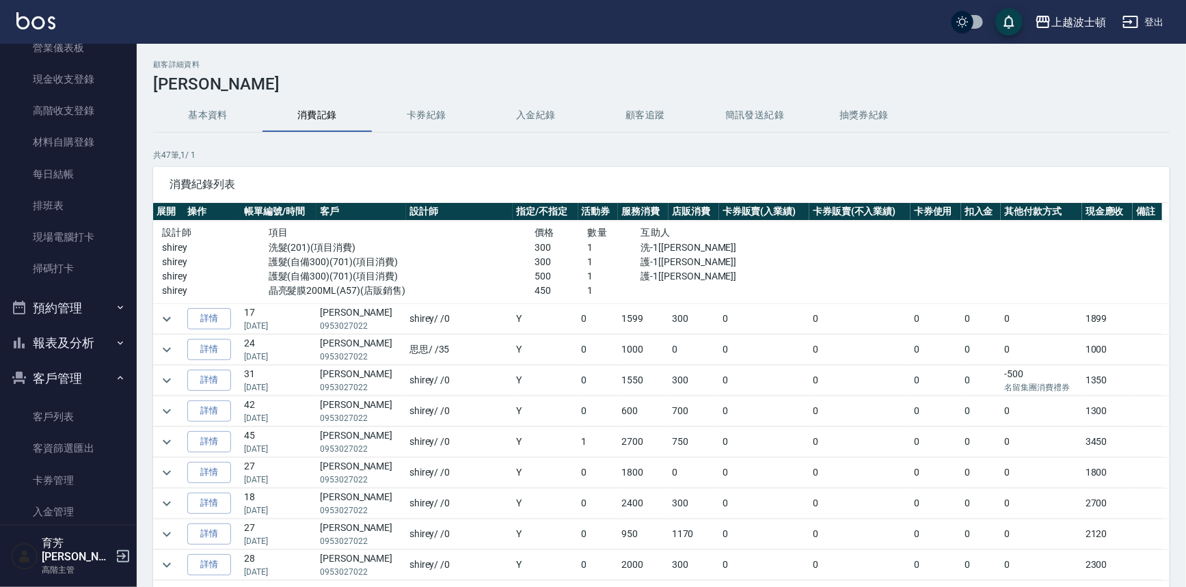
scroll to position [130, 0]
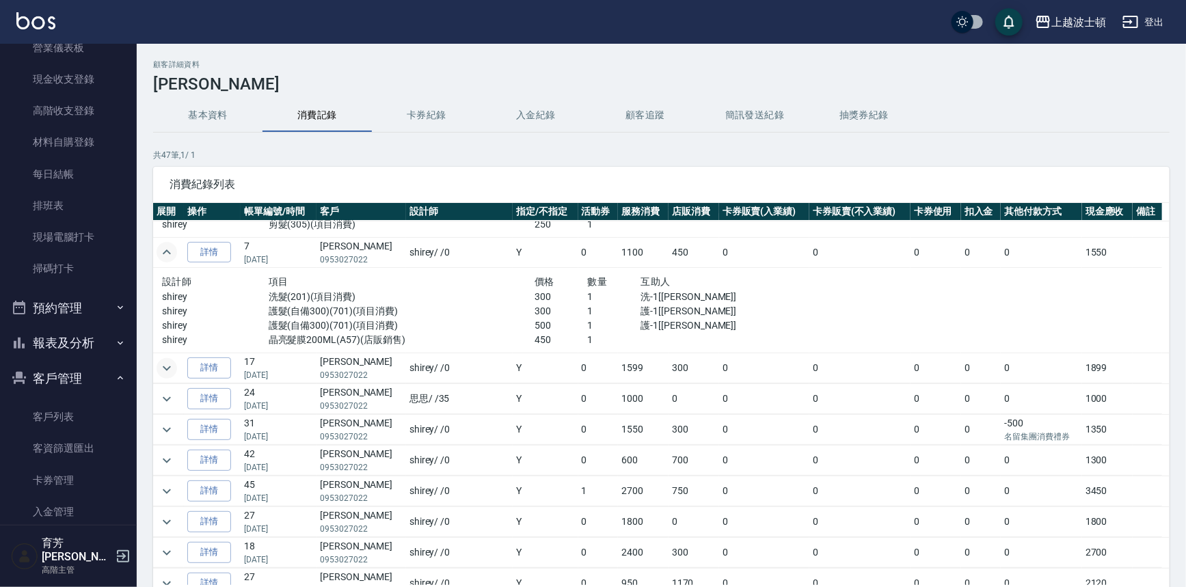
click at [162, 373] on icon "expand row" at bounding box center [167, 368] width 16 height 16
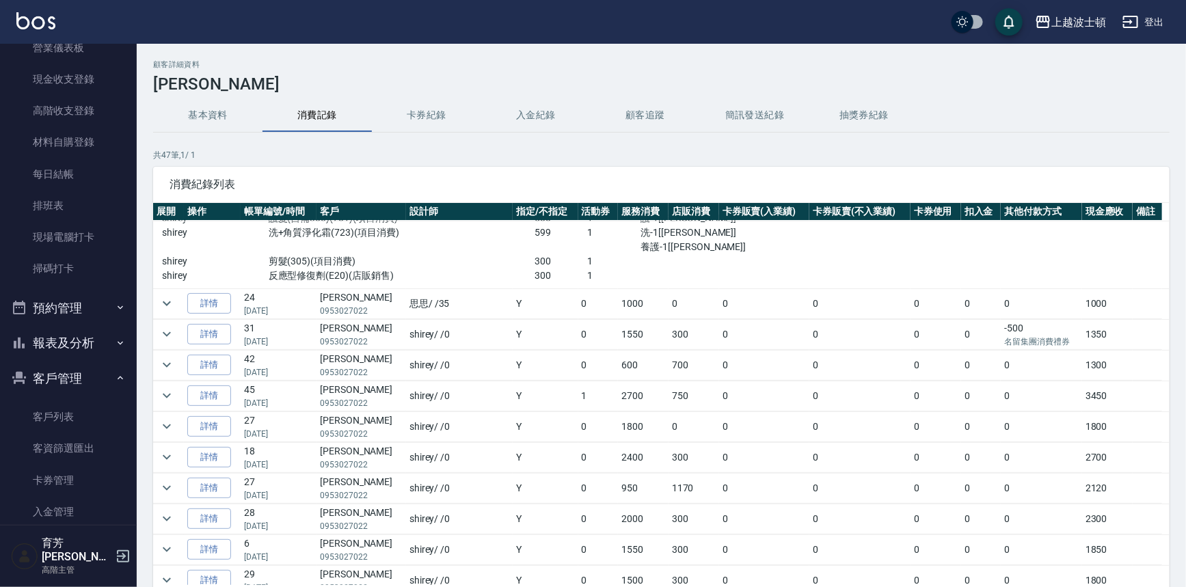
scroll to position [348, 0]
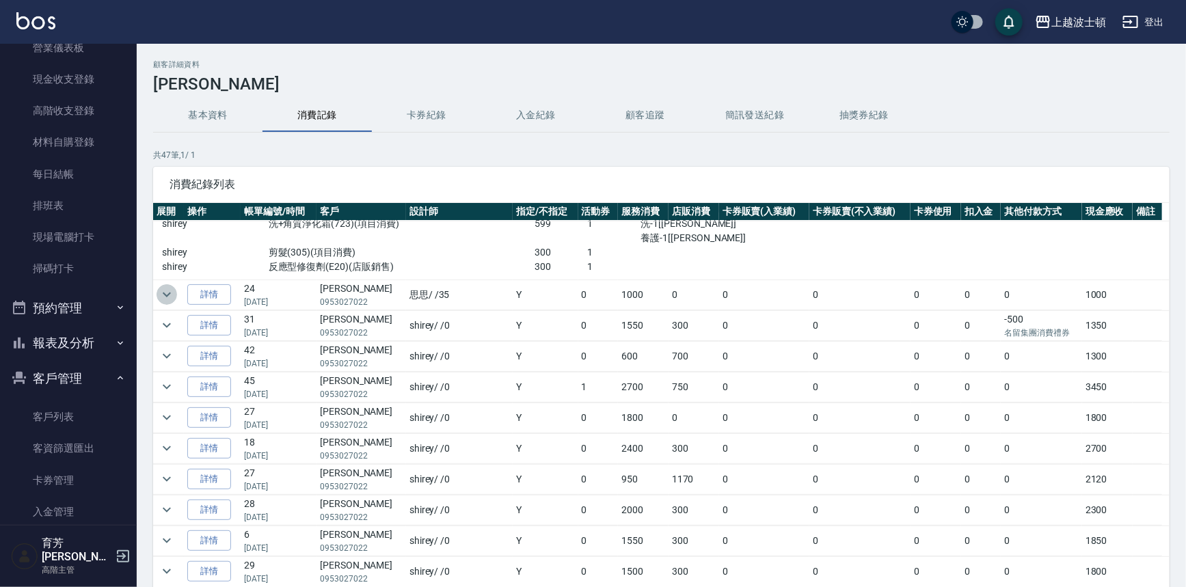
click at [170, 293] on icon "expand row" at bounding box center [167, 295] width 8 height 5
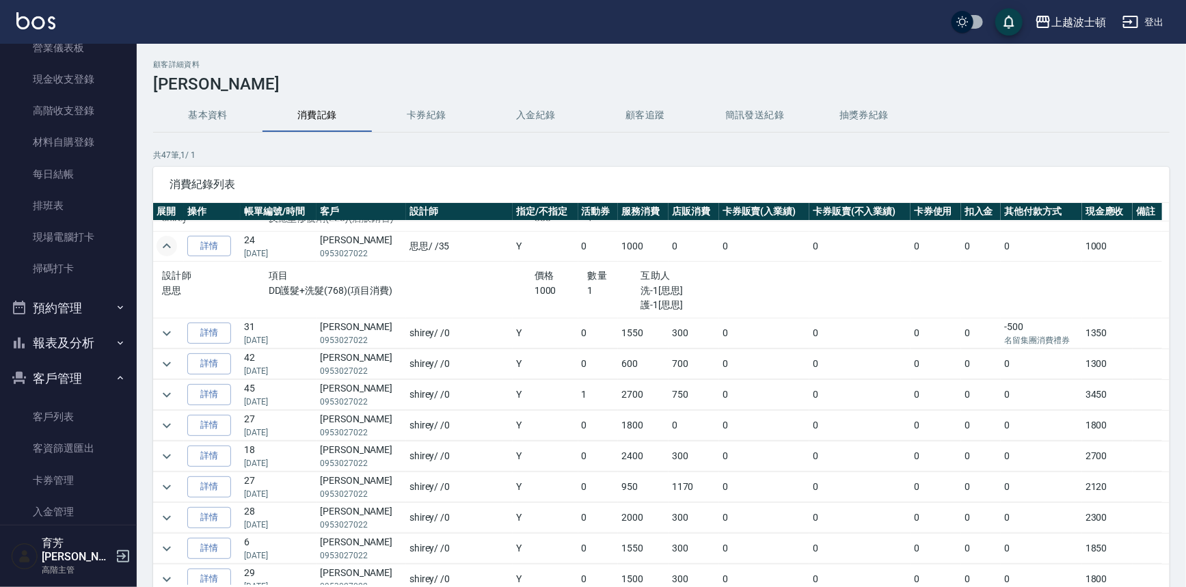
scroll to position [415, 0]
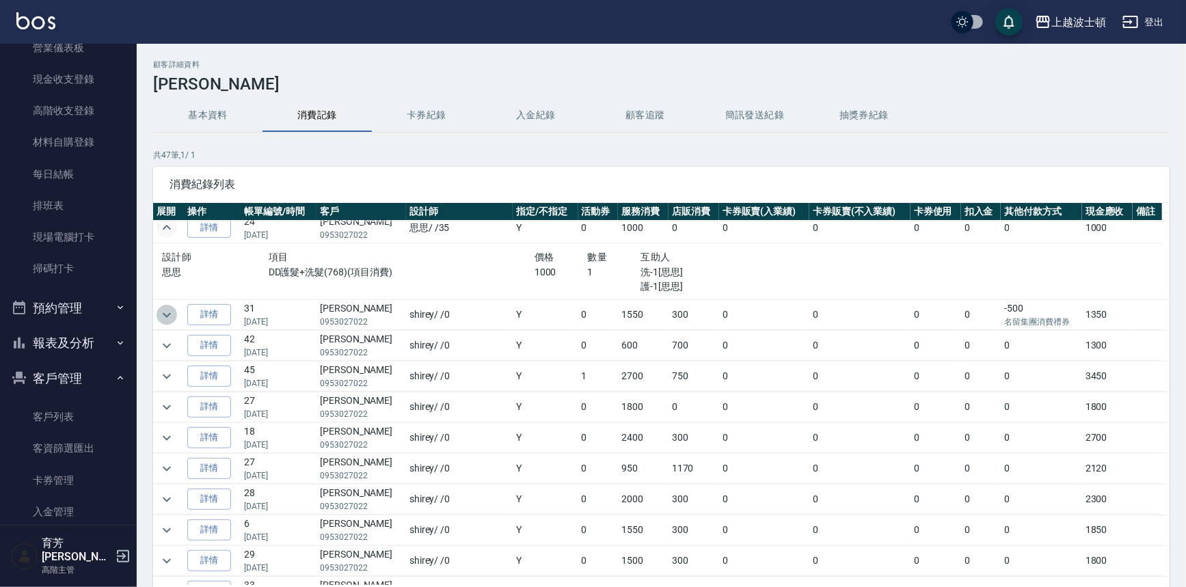
click at [165, 313] on icon "expand row" at bounding box center [167, 314] width 8 height 5
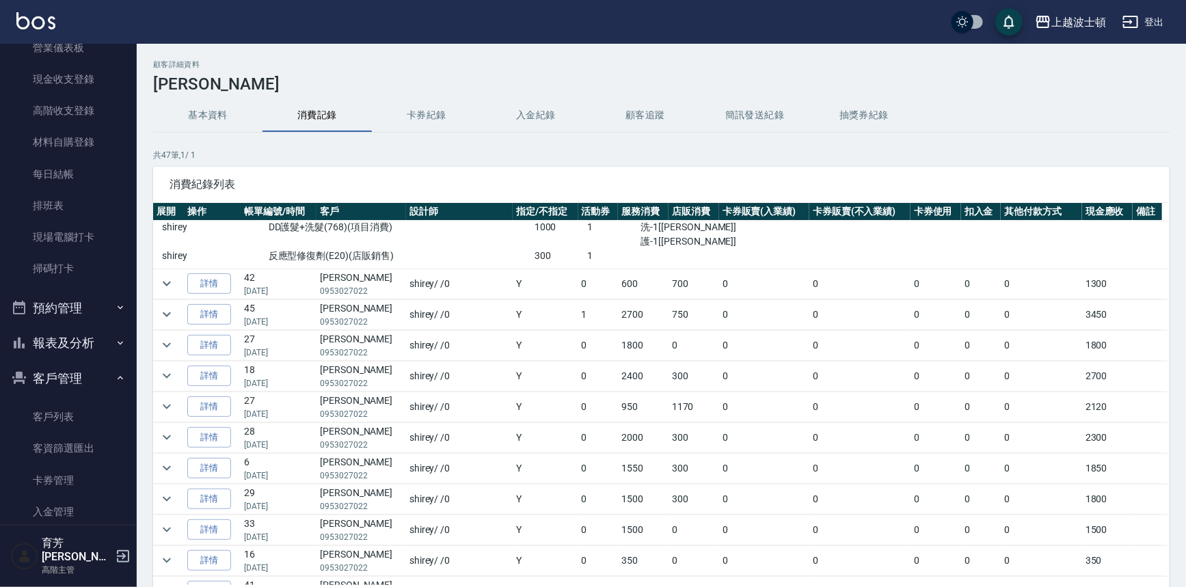
scroll to position [592, 0]
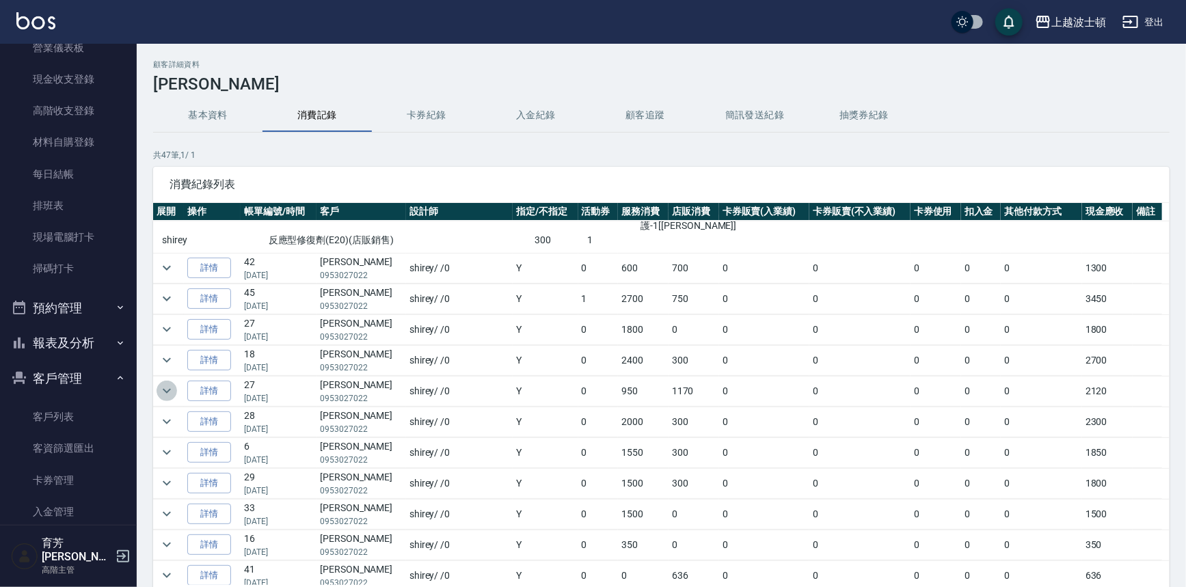
click at [162, 391] on icon "expand row" at bounding box center [167, 391] width 16 height 16
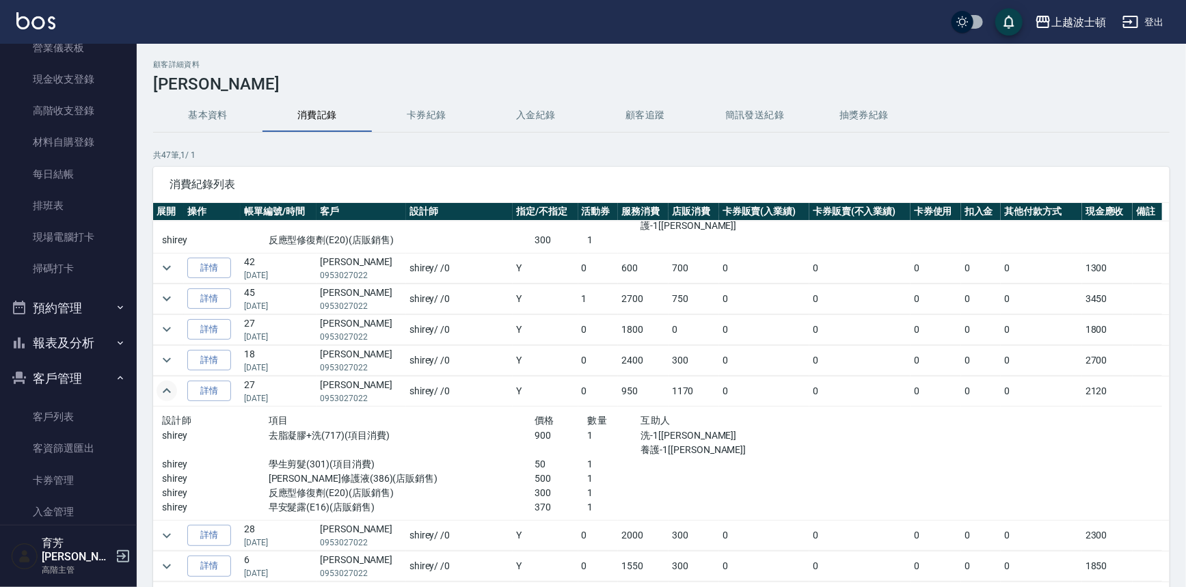
click at [190, 112] on button "基本資料" at bounding box center [207, 115] width 109 height 33
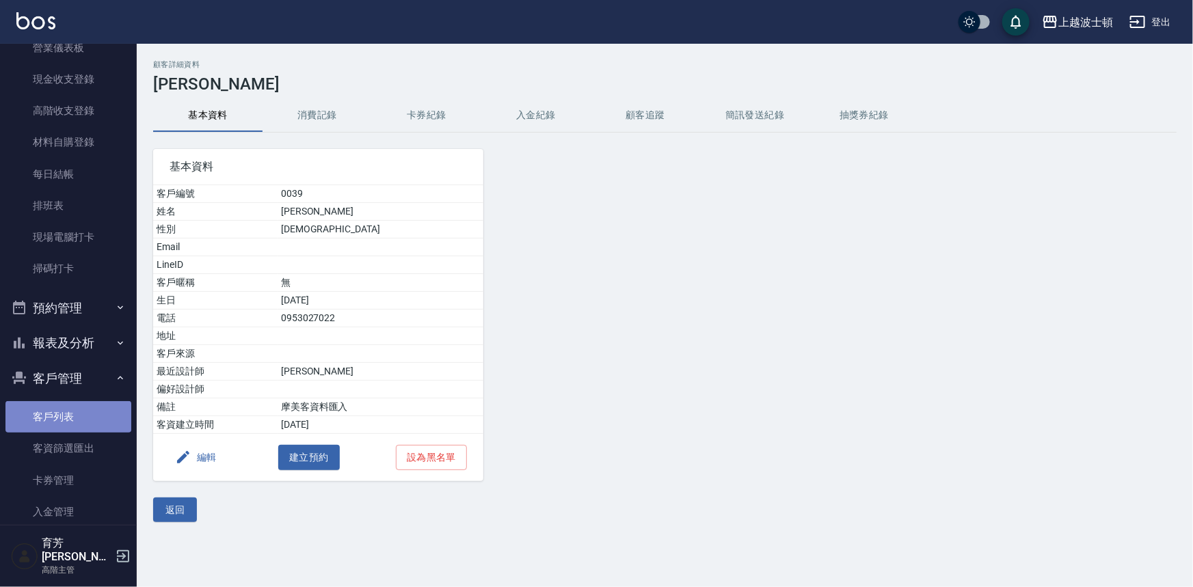
click at [83, 418] on link "客戶列表" at bounding box center [68, 416] width 126 height 31
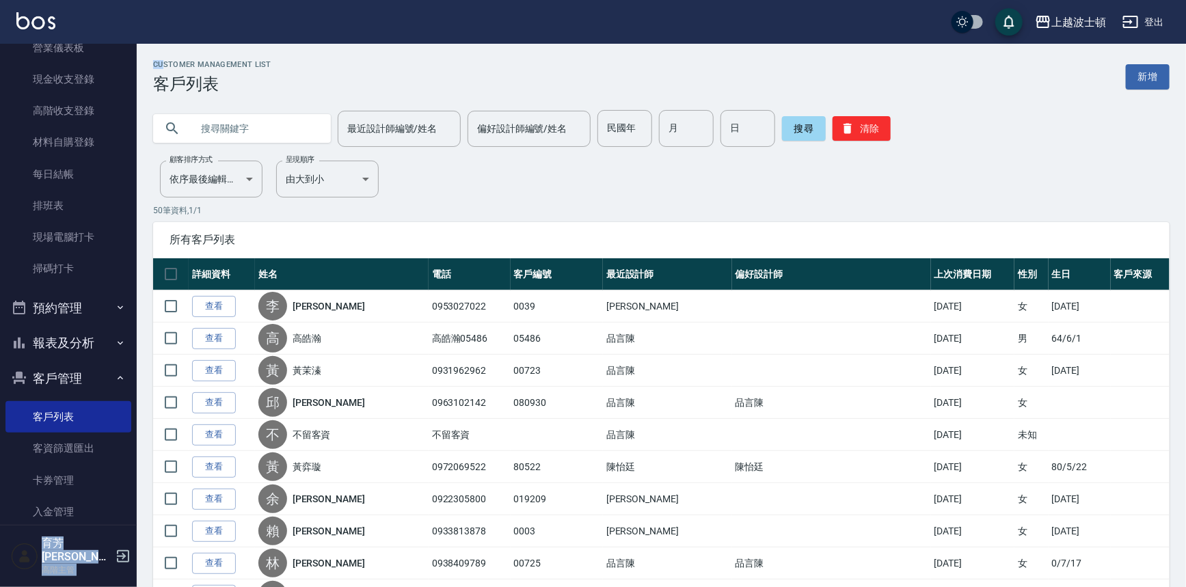
drag, startPoint x: 128, startPoint y: 159, endPoint x: 161, endPoint y: 51, distance: 112.7
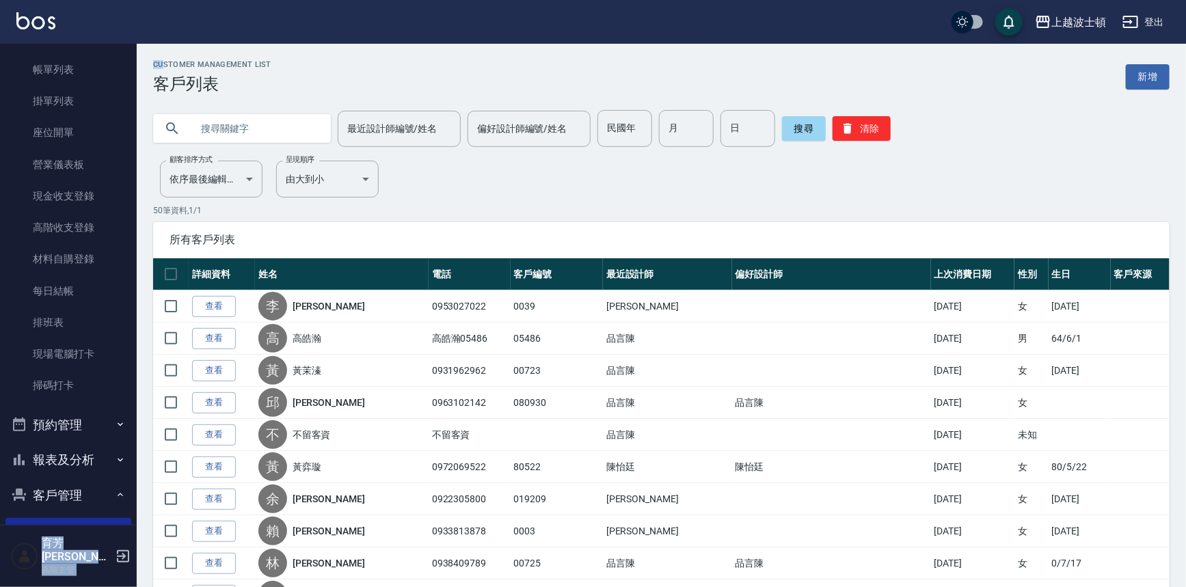
scroll to position [10, 0]
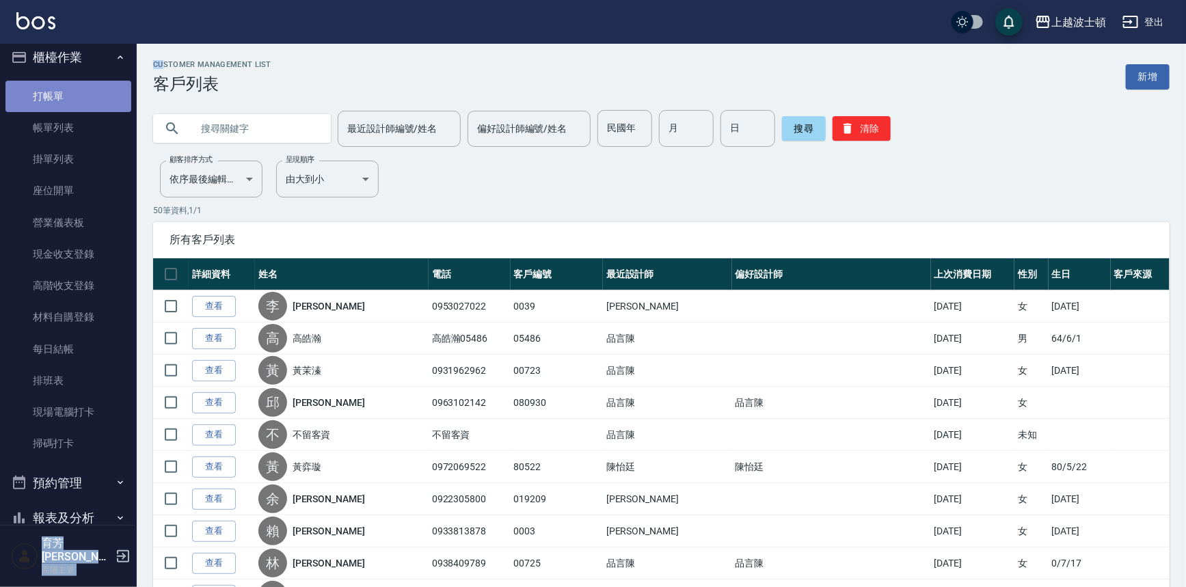
click at [79, 98] on link "打帳單" at bounding box center [68, 96] width 126 height 31
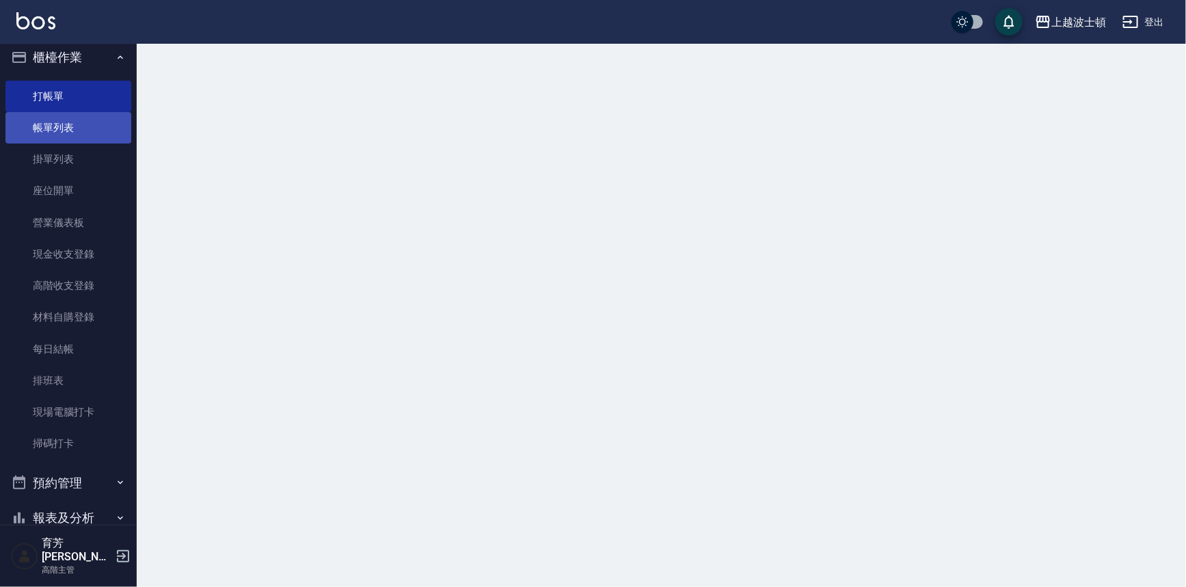
click at [77, 128] on link "帳單列表" at bounding box center [68, 127] width 126 height 31
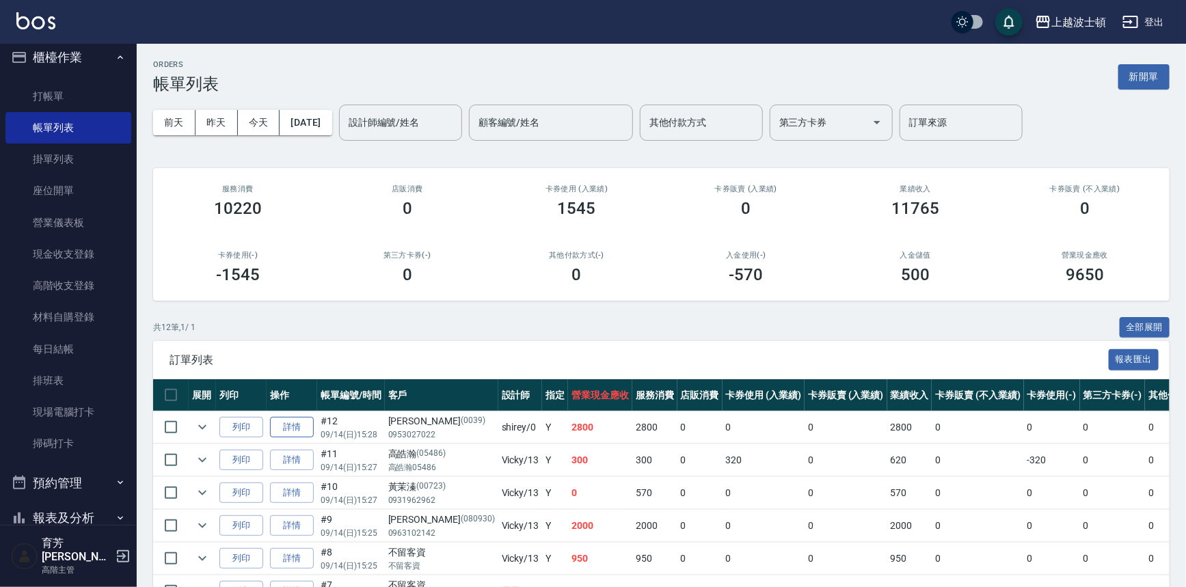
click at [308, 428] on link "詳情" at bounding box center [292, 427] width 44 height 21
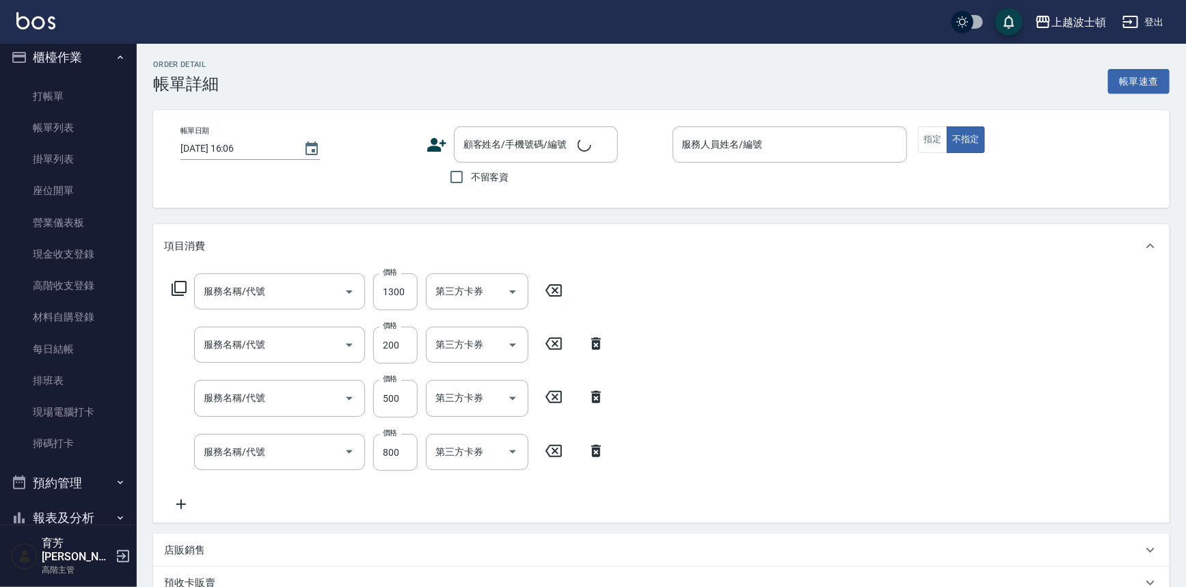
type input "洗+染髮(底染)(503)"
type input "髮色調整(200)(501)"
type input "自備防護(709)"
type input "ＬＭＣ燙染加購護(769)"
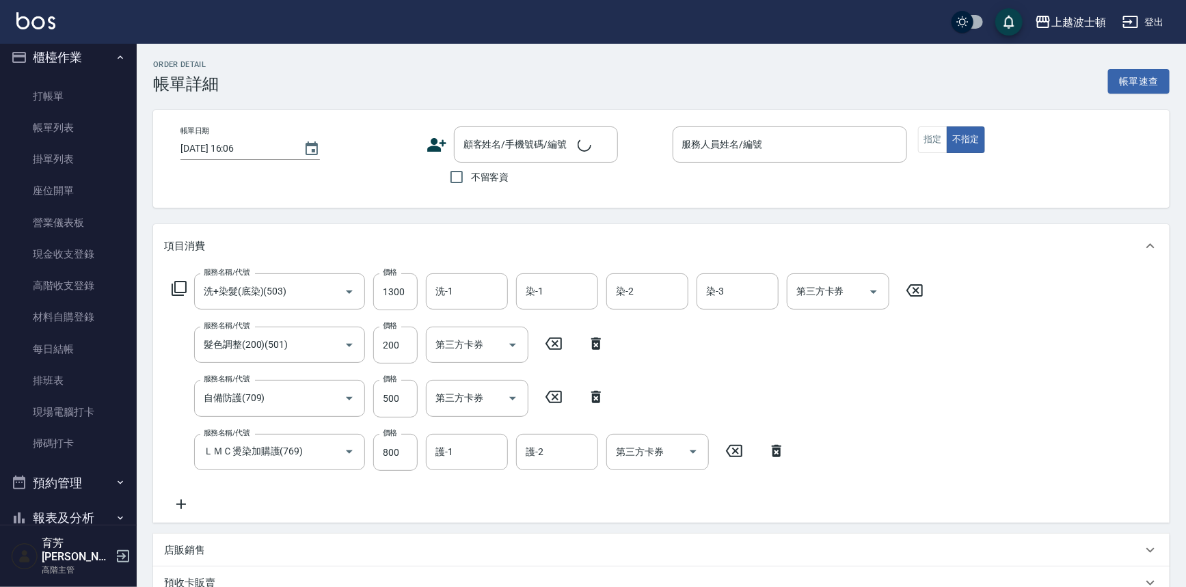
type input "[DATE] 15:28"
type input "shirey-0"
type input "[PERSON_NAME]/0953027022/0039"
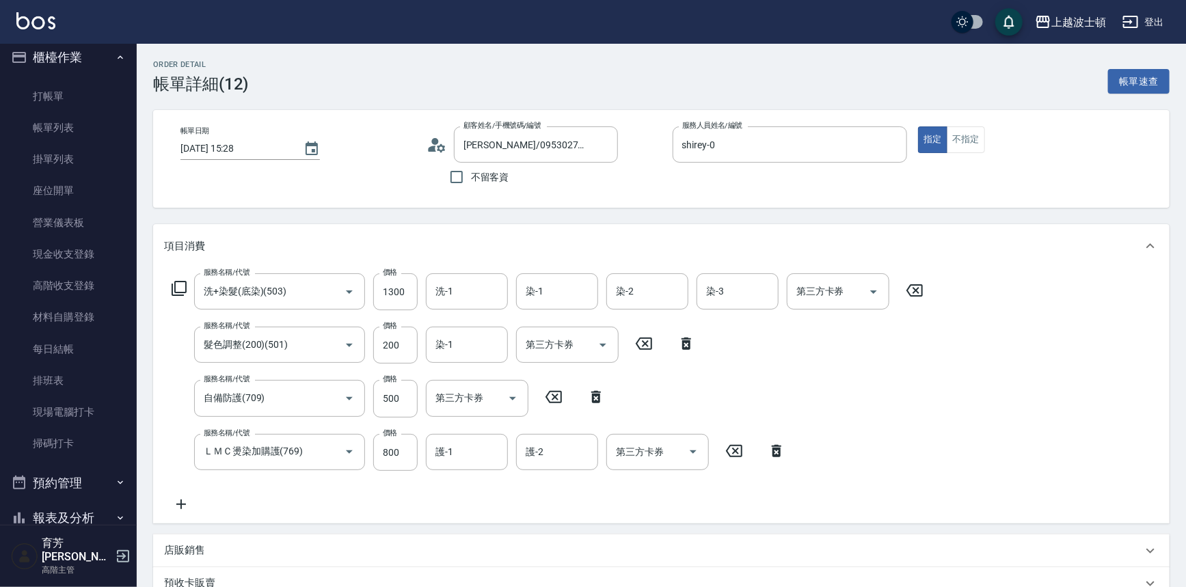
scroll to position [169, 0]
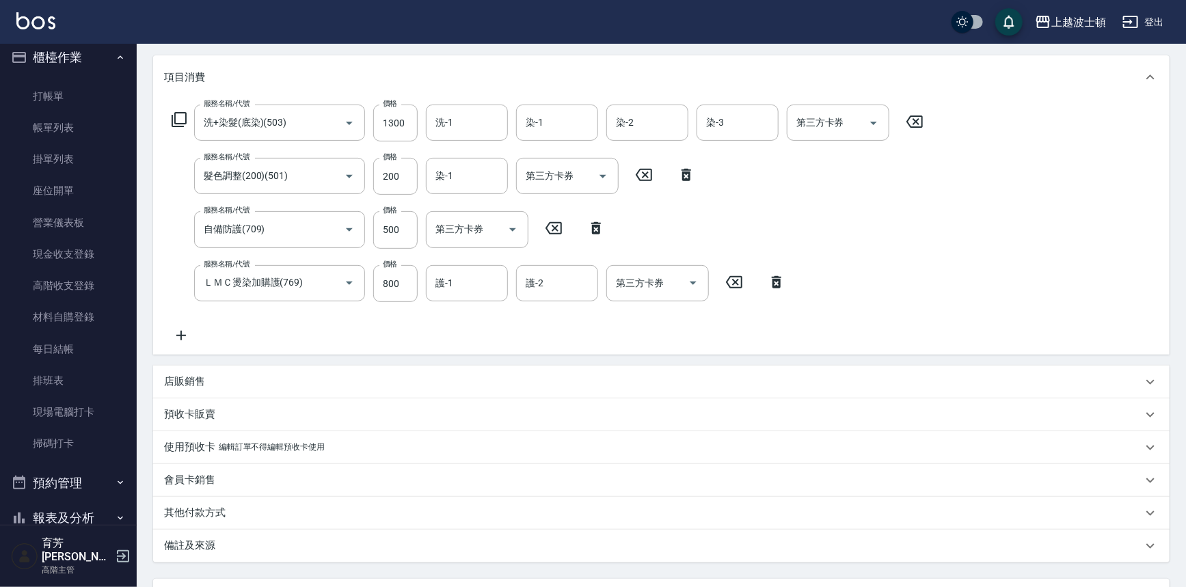
click at [185, 398] on div "預收卡販賣" at bounding box center [661, 414] width 1016 height 33
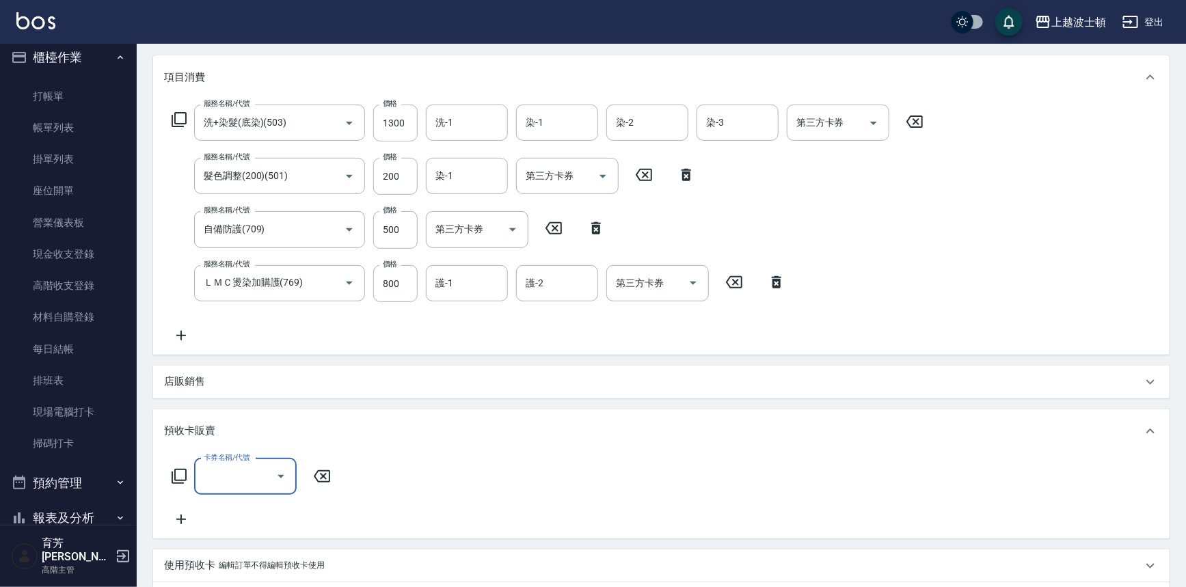
scroll to position [0, 0]
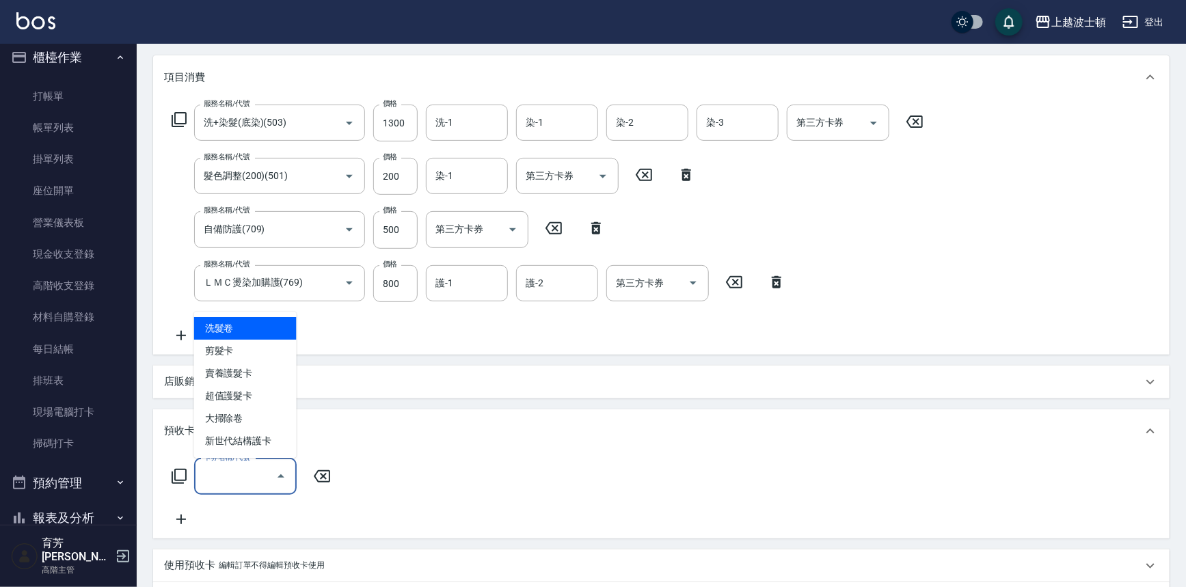
click at [242, 475] on input "卡券名稱/代號" at bounding box center [235, 477] width 70 height 24
click at [527, 461] on div "卡券名稱/代號 卡券名稱/代號" at bounding box center [661, 493] width 995 height 69
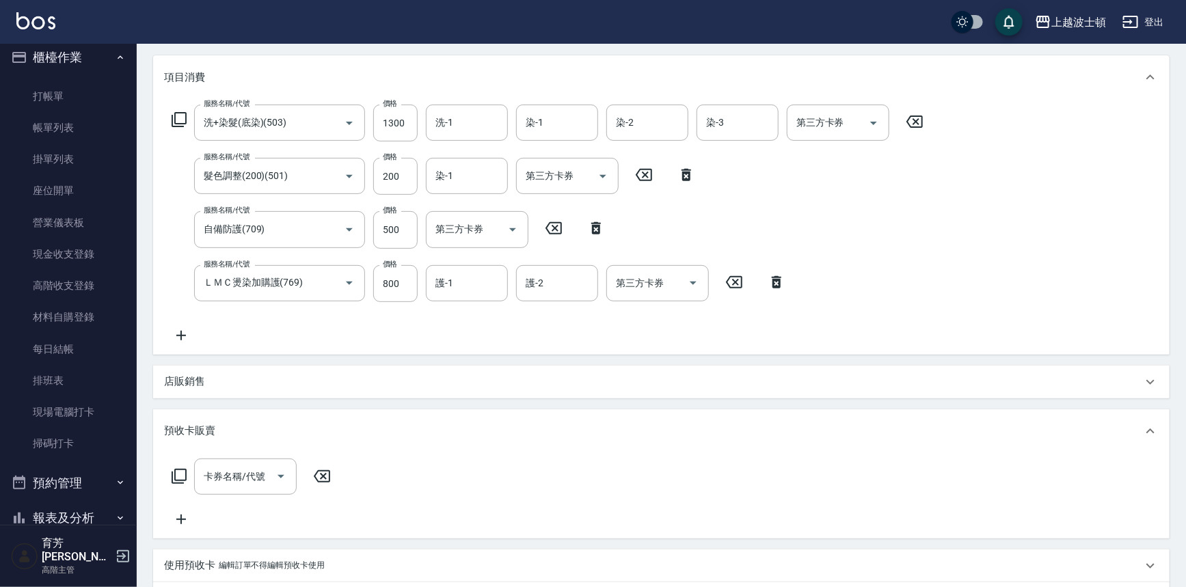
click at [200, 384] on p "店販銷售" at bounding box center [184, 382] width 41 height 14
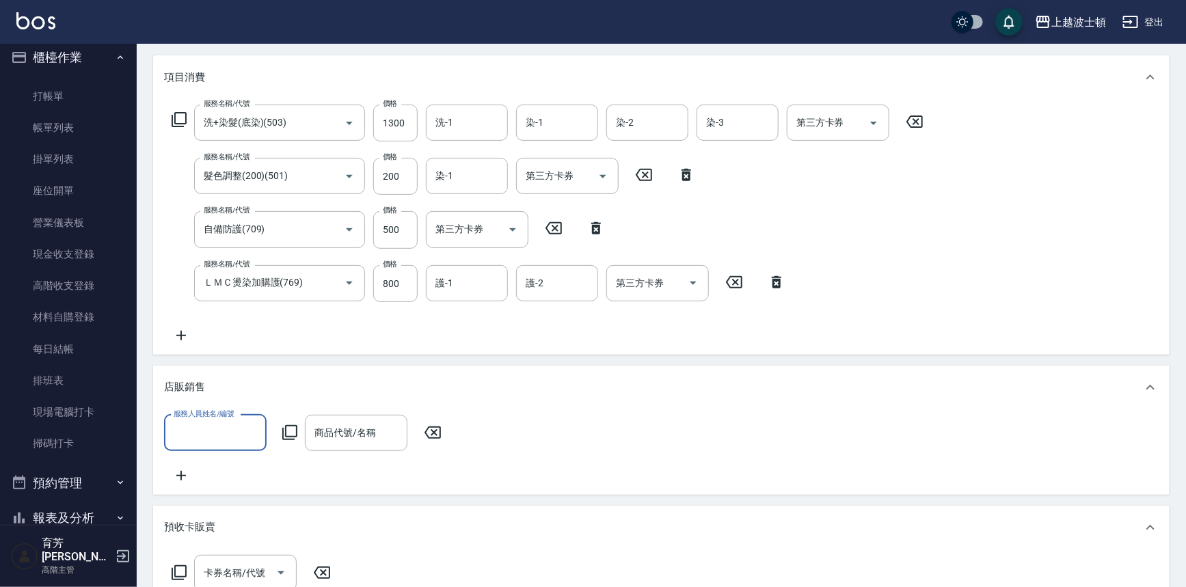
click at [192, 430] on input "服務人員姓名/編號" at bounding box center [215, 433] width 90 height 24
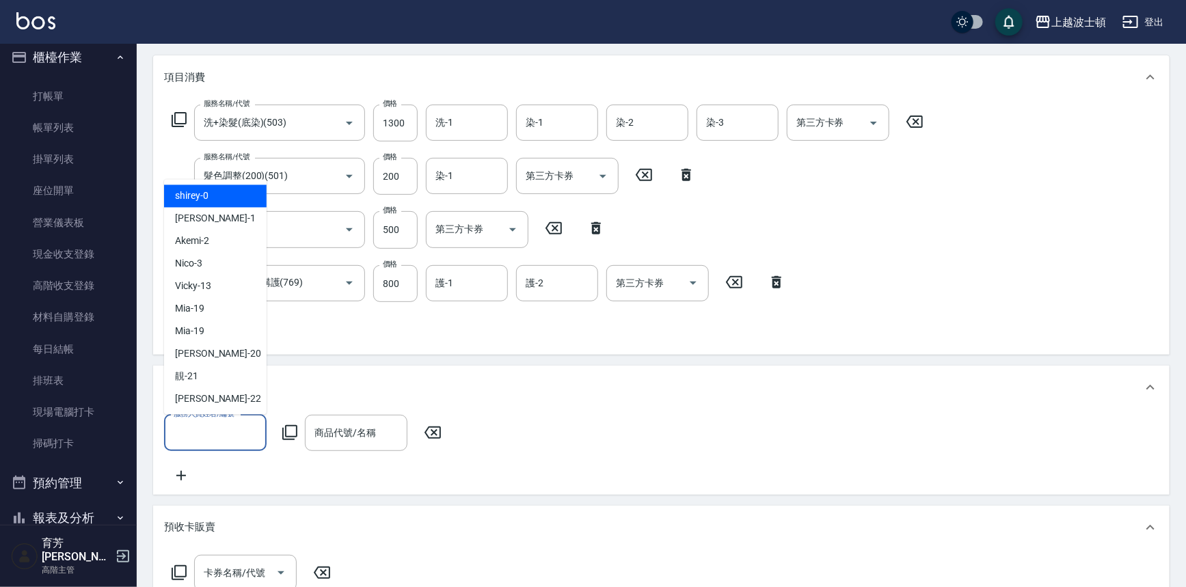
click at [216, 202] on div "shirey -0" at bounding box center [215, 196] width 103 height 23
type input "shirey-0"
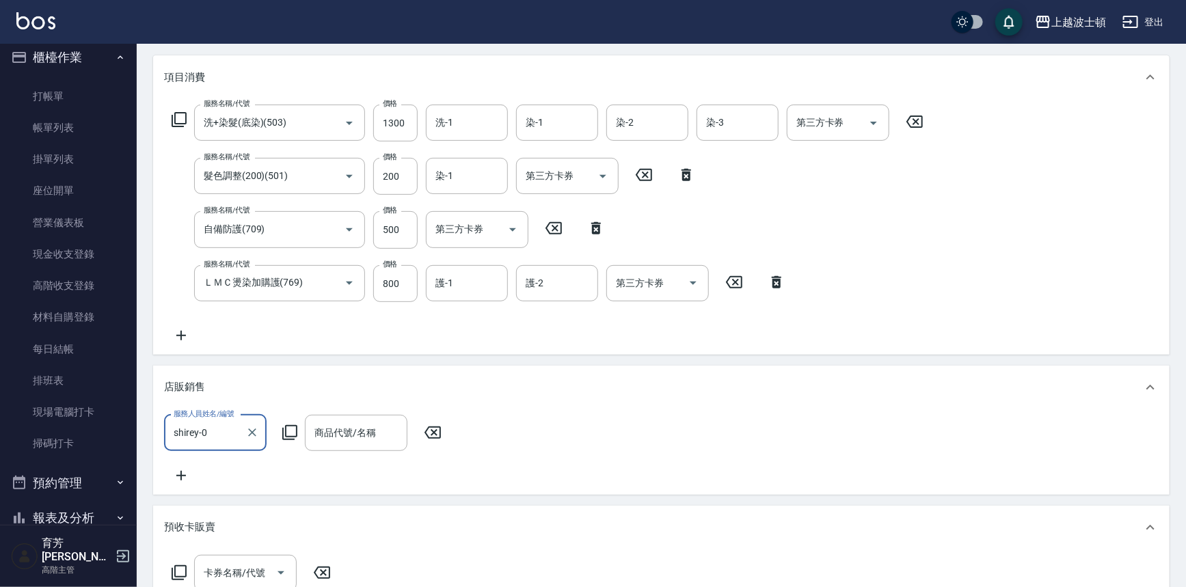
click at [289, 430] on icon at bounding box center [290, 432] width 16 height 16
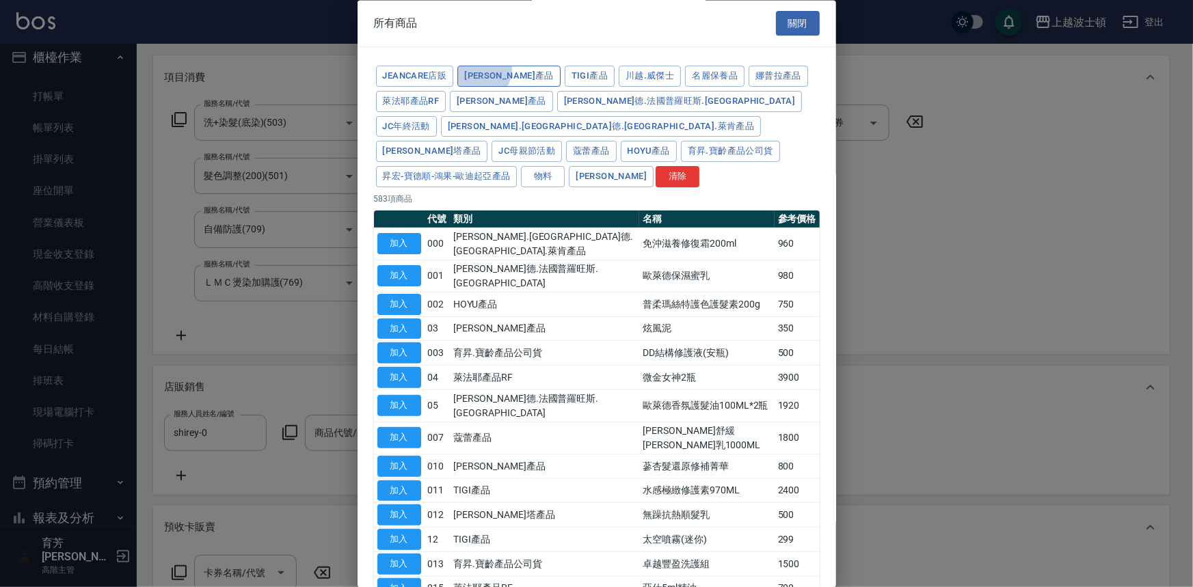
click at [478, 69] on button "[PERSON_NAME]產品" at bounding box center [508, 76] width 103 height 21
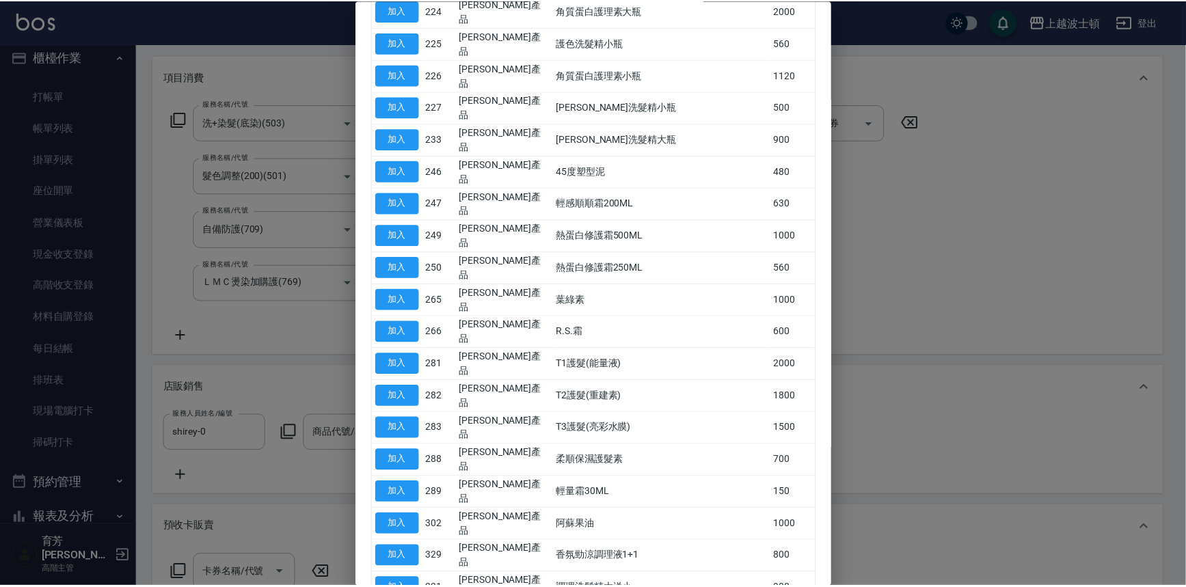
scroll to position [430, 0]
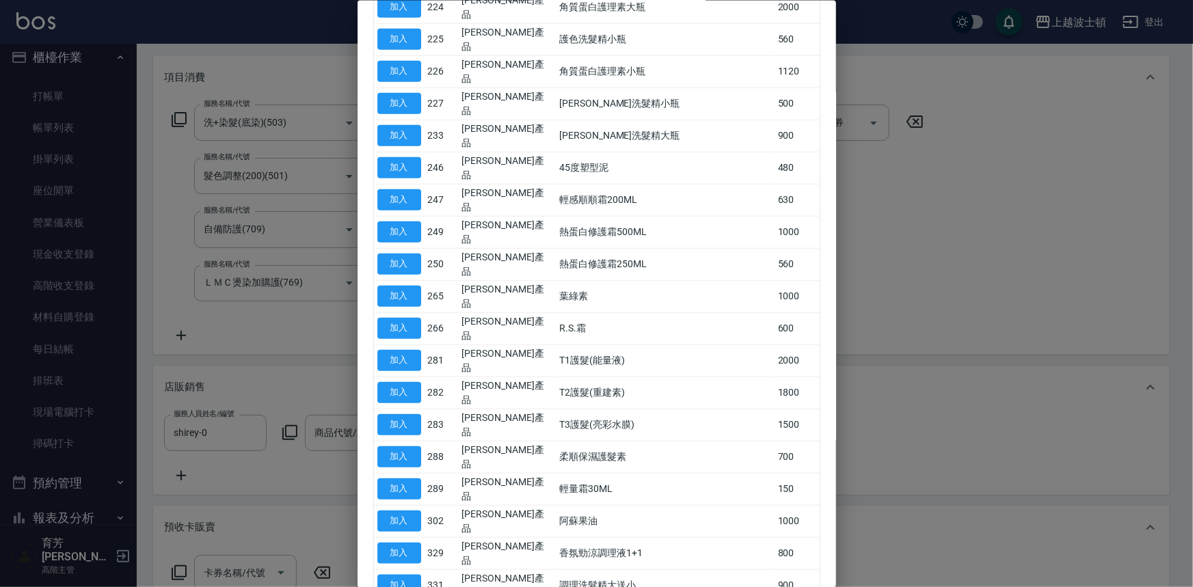
type input "[PERSON_NAME]修護液"
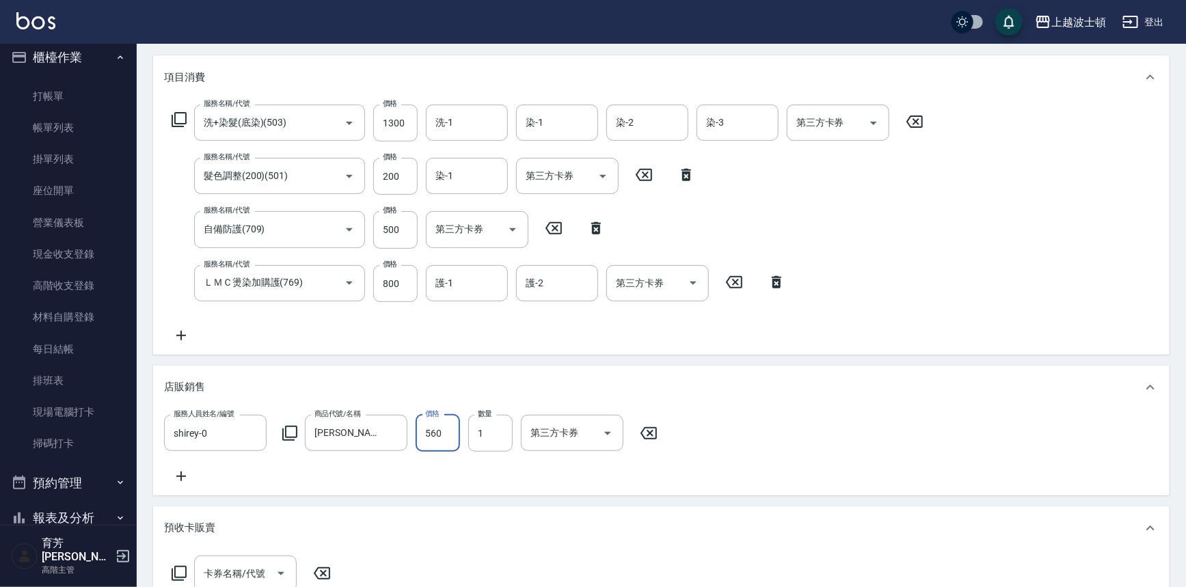
click at [453, 433] on input "560" at bounding box center [438, 433] width 44 height 37
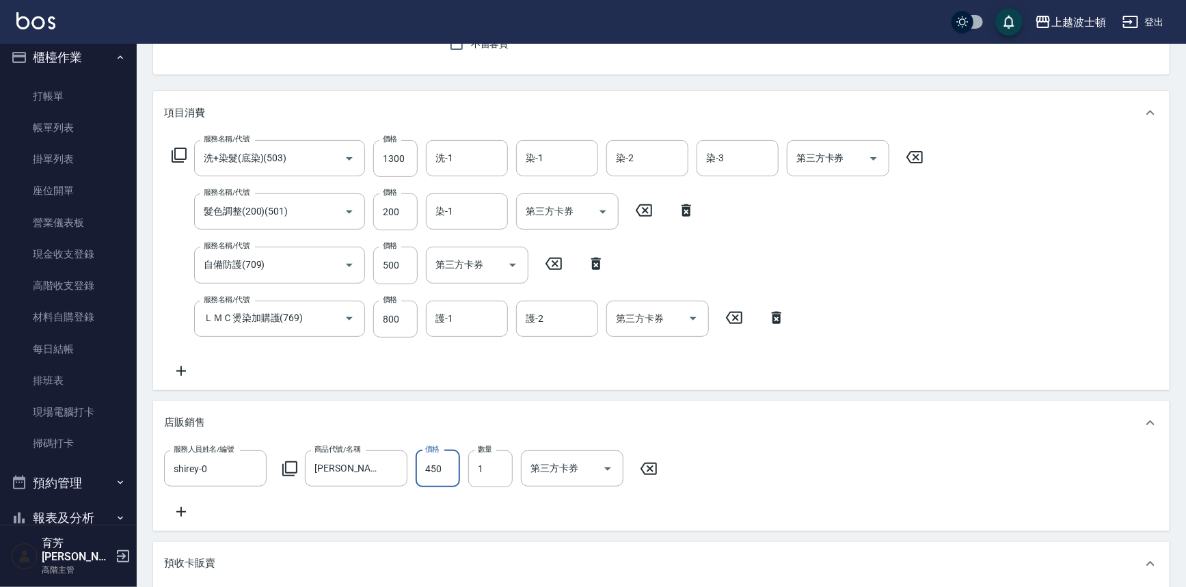
scroll to position [128, 0]
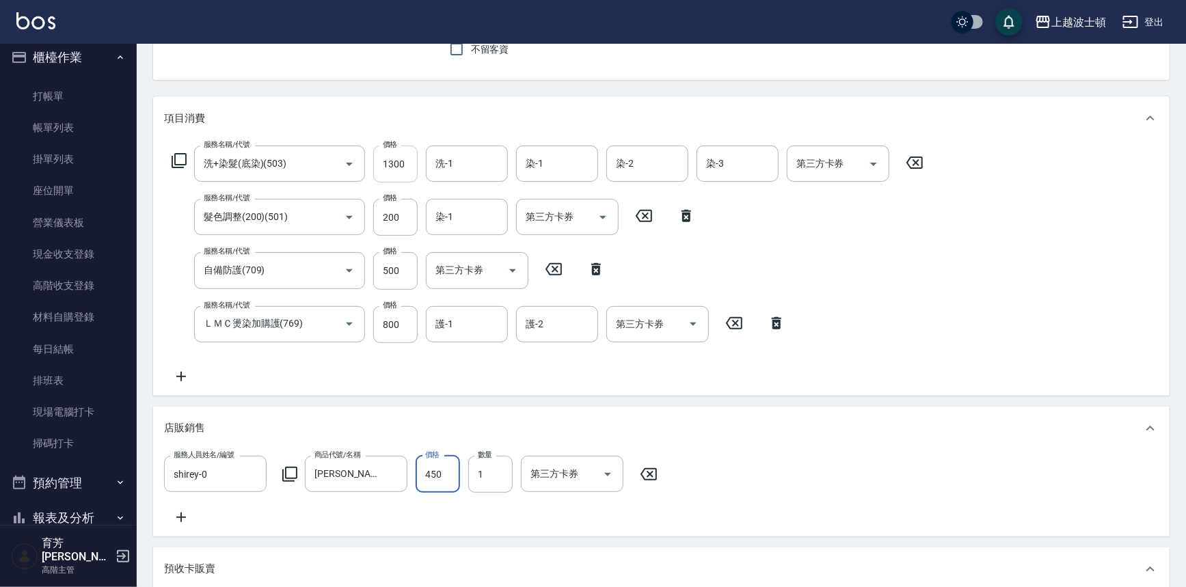
type input "450"
click at [401, 165] on input "1300" at bounding box center [395, 164] width 44 height 37
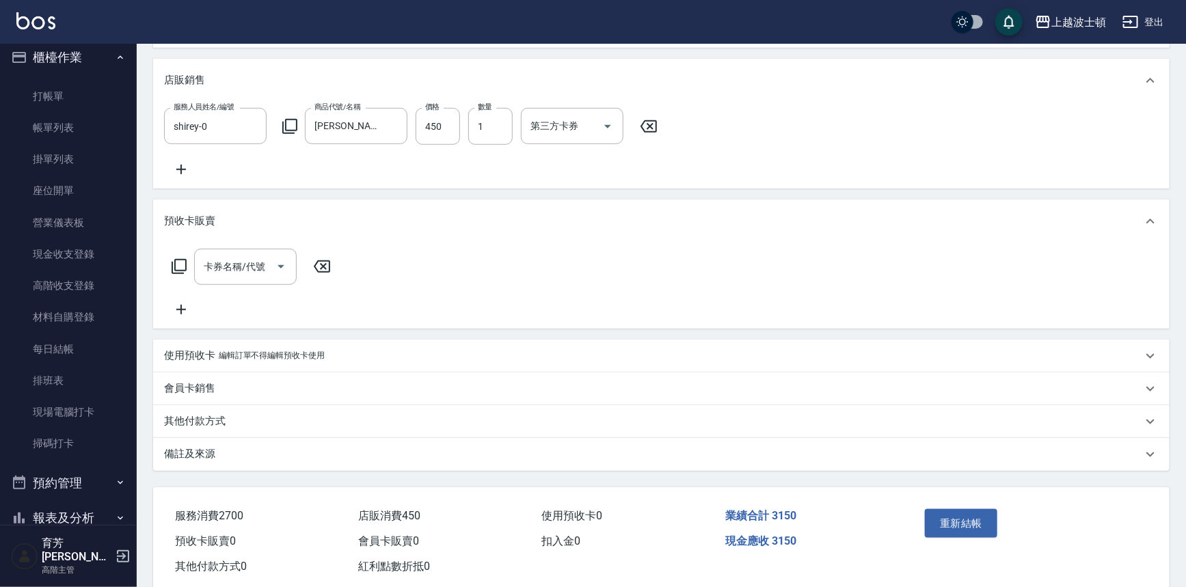
scroll to position [478, 0]
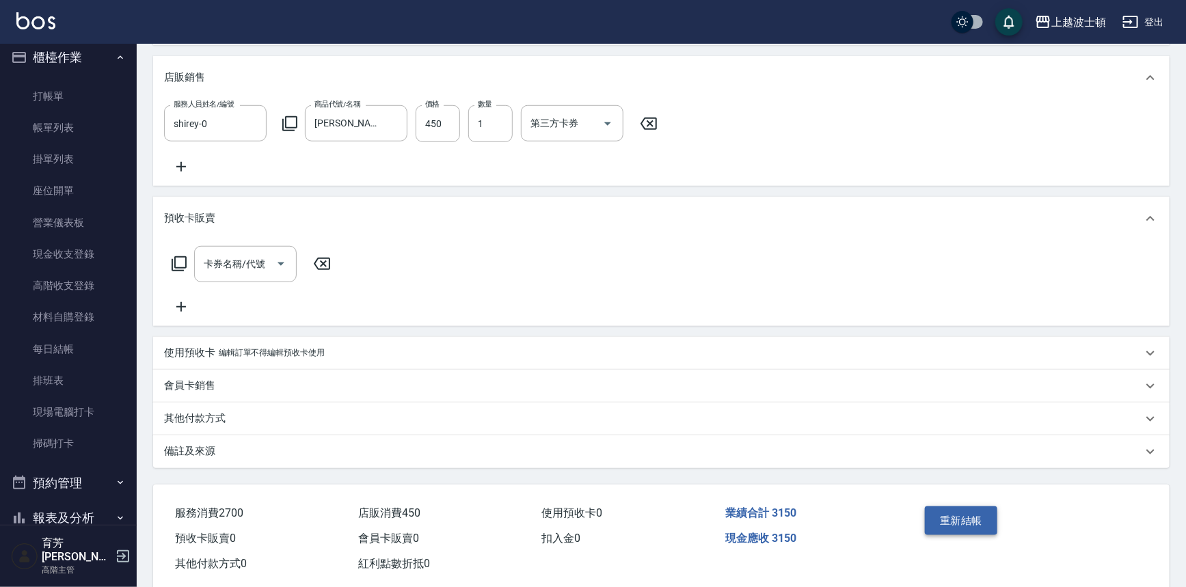
type input "1200"
click at [986, 527] on button "重新結帳" at bounding box center [961, 520] width 72 height 29
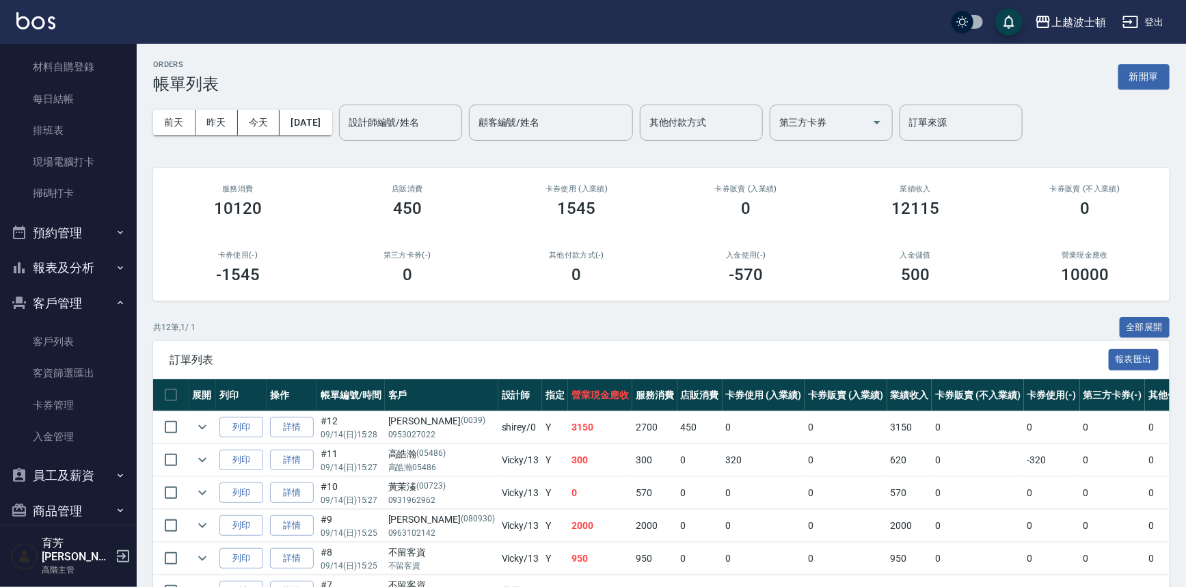
scroll to position [299, 0]
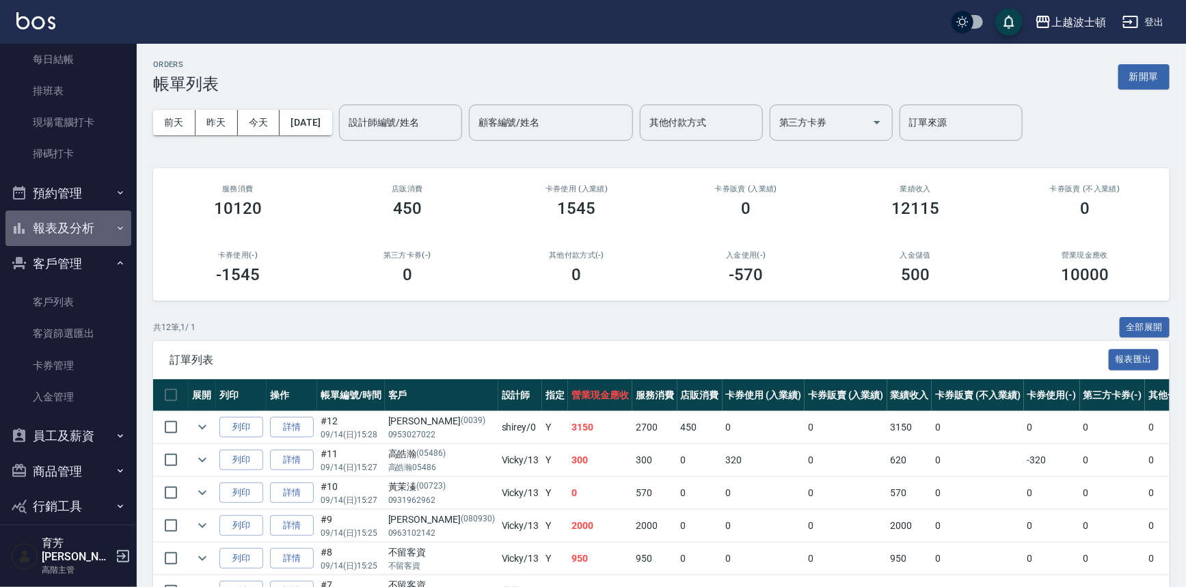
click at [99, 229] on button "報表及分析" at bounding box center [68, 229] width 126 height 36
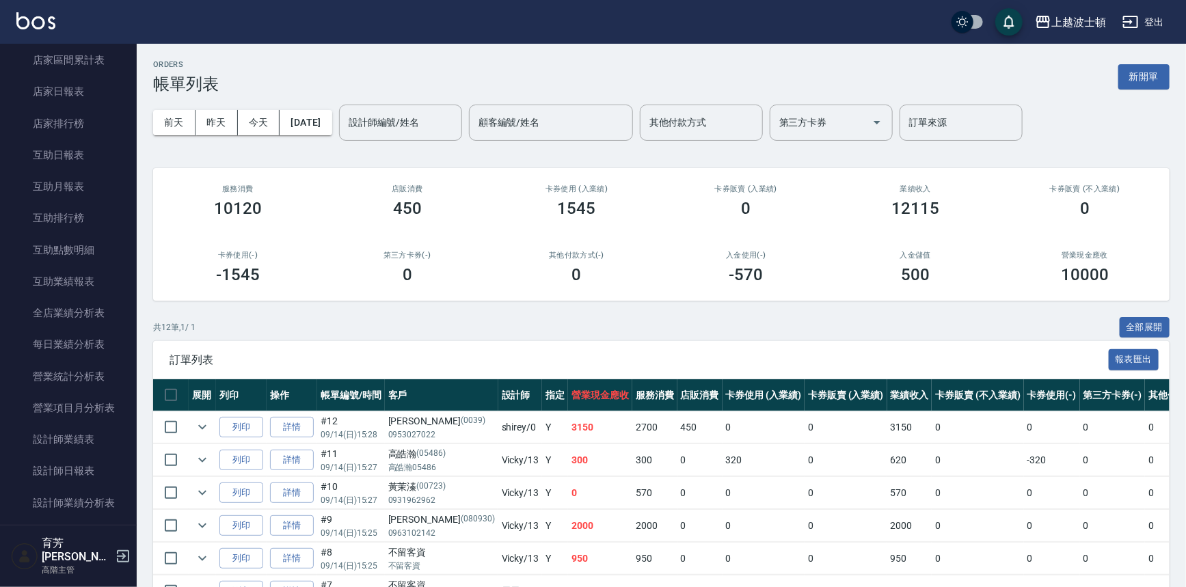
scroll to position [578, 0]
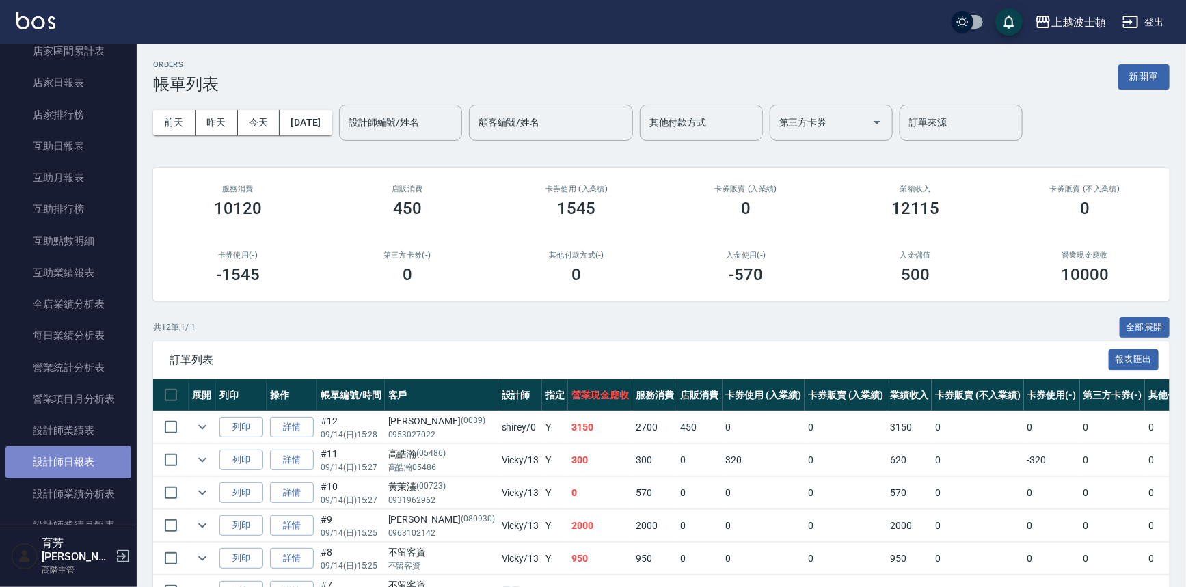
click at [70, 461] on link "設計師日報表" at bounding box center [68, 461] width 126 height 31
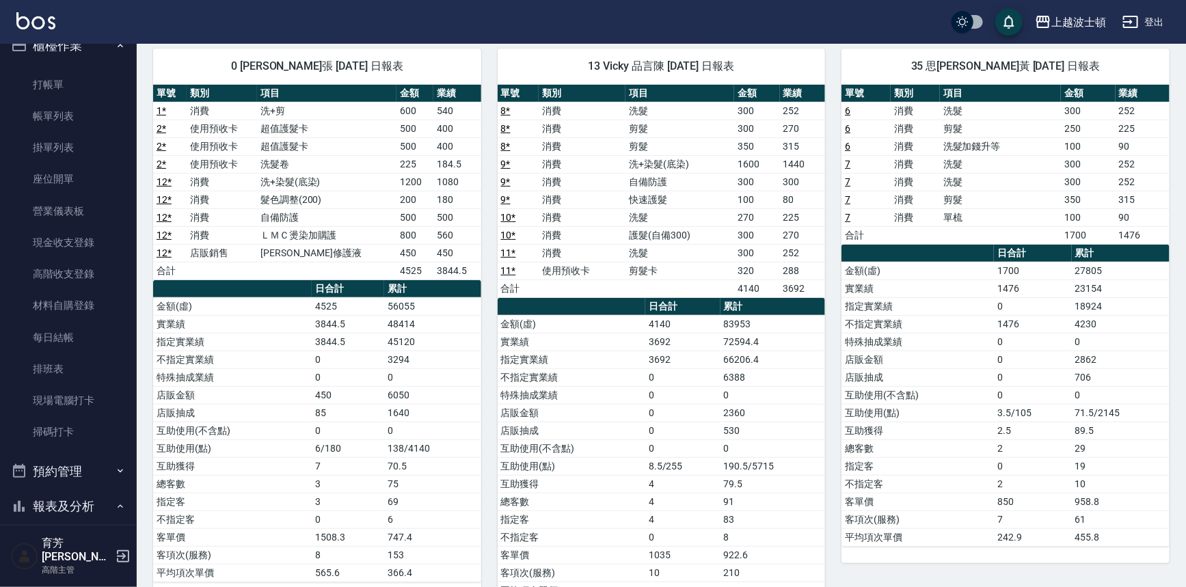
scroll to position [8, 0]
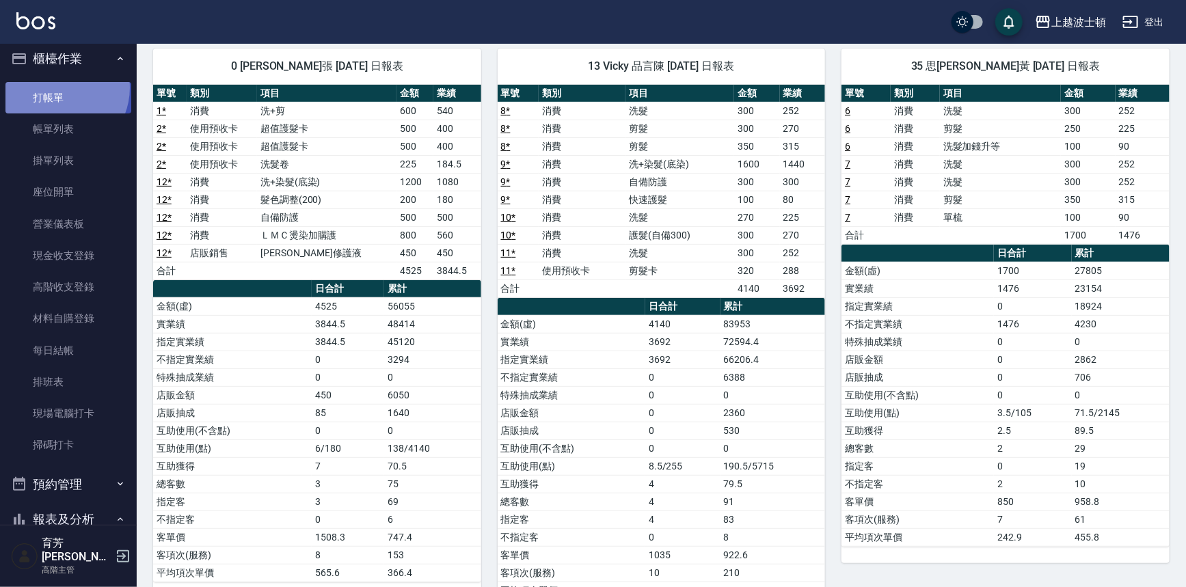
click at [57, 87] on link "打帳單" at bounding box center [68, 97] width 126 height 31
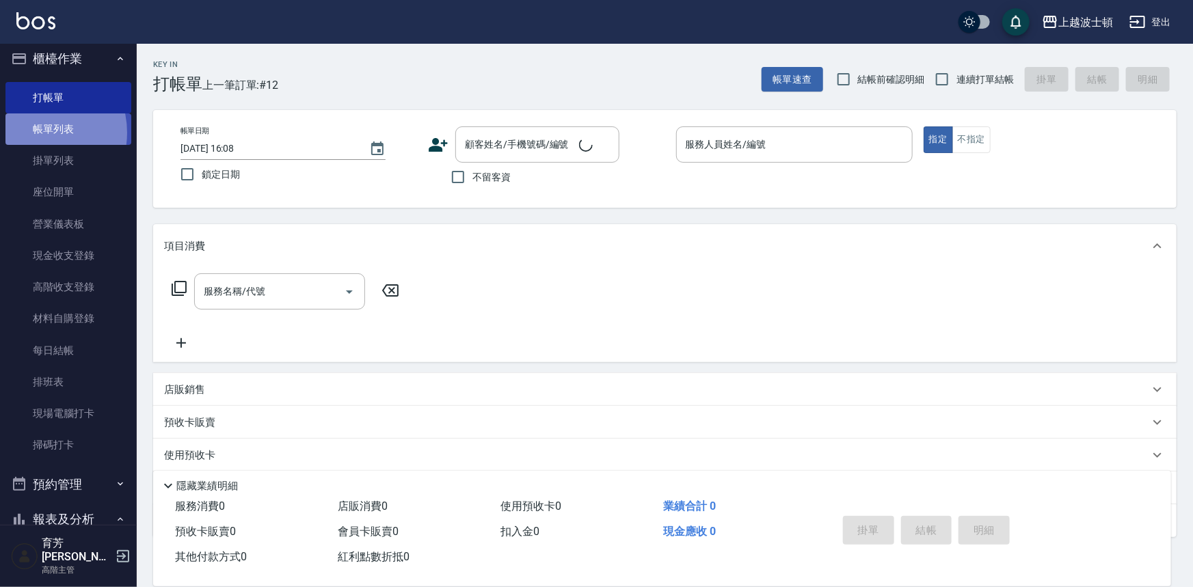
click at [34, 132] on link "帳單列表" at bounding box center [68, 128] width 126 height 31
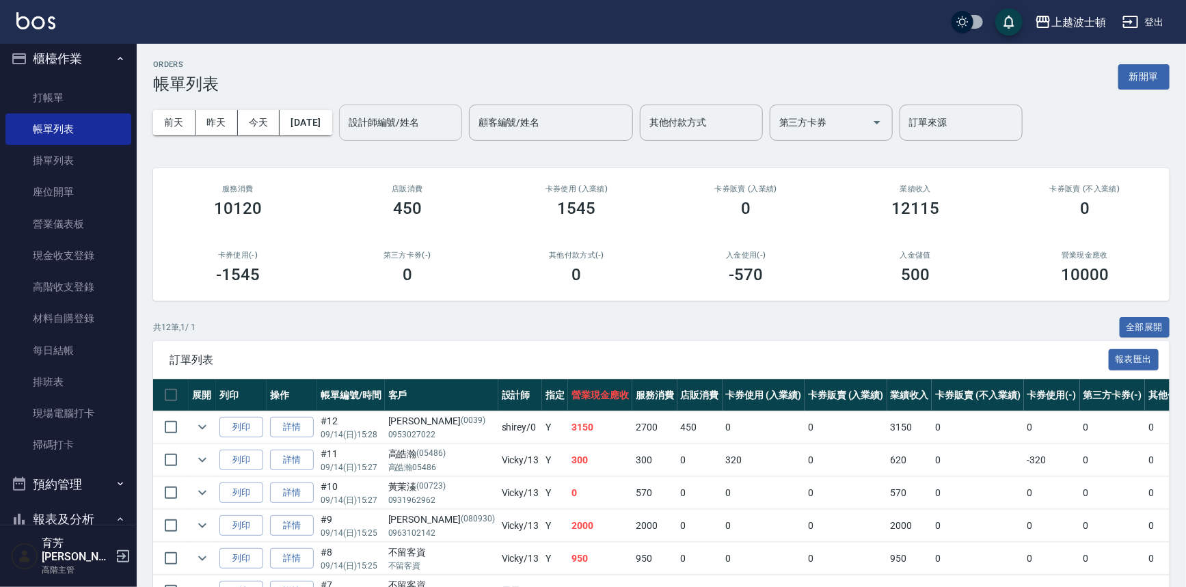
click at [422, 120] on input "設計師編號/姓名" at bounding box center [400, 123] width 111 height 24
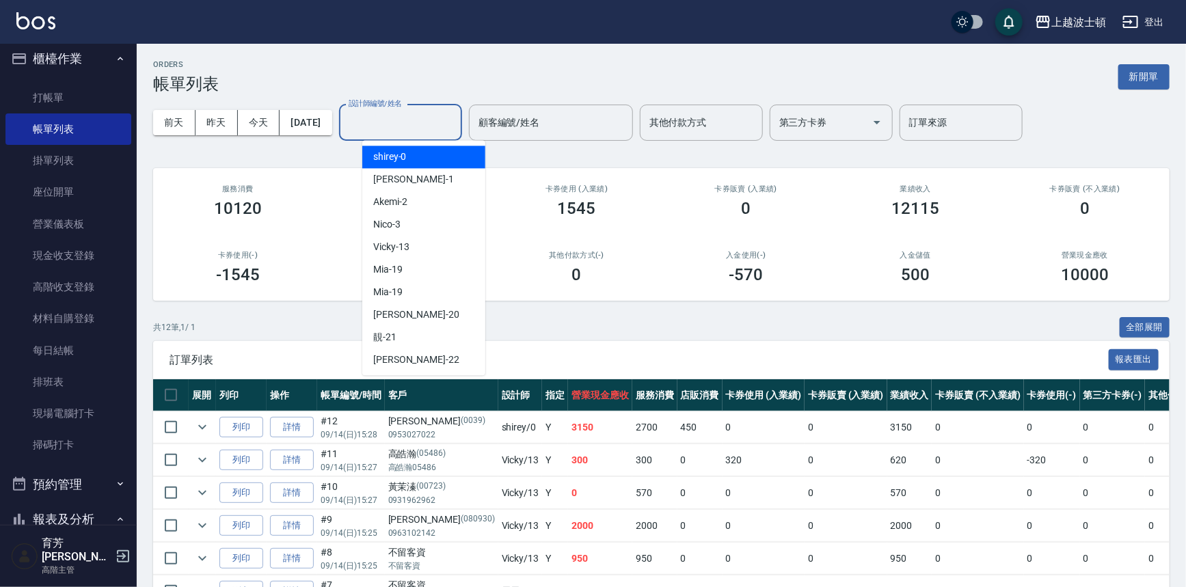
click at [414, 154] on div "shirey -0" at bounding box center [423, 157] width 123 height 23
type input "shirey-0"
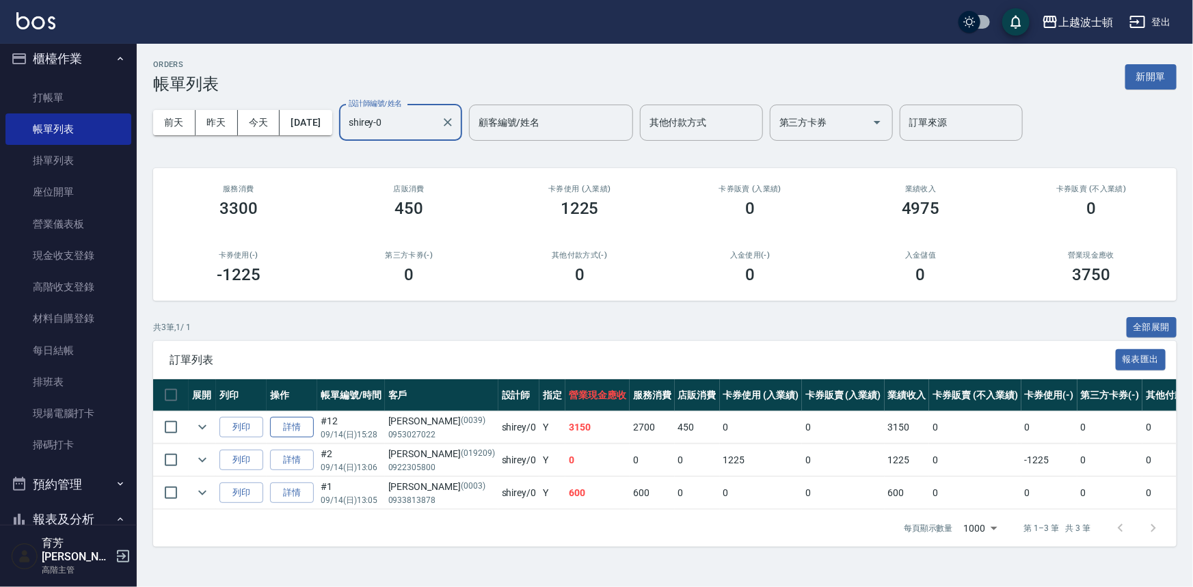
click at [295, 423] on link "詳情" at bounding box center [292, 427] width 44 height 21
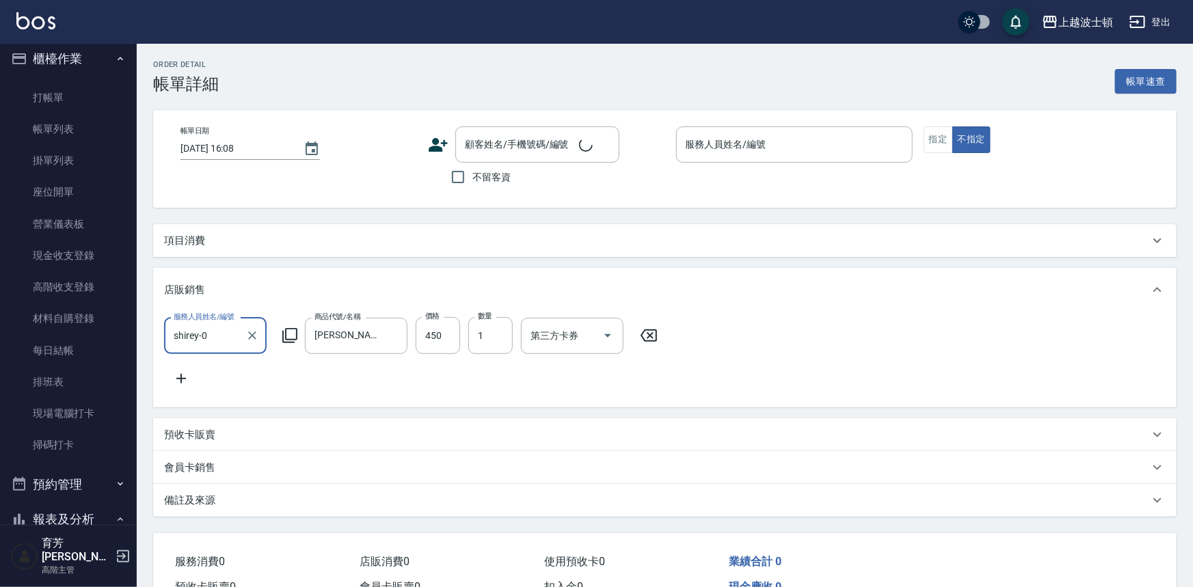
type input "[DATE] 15:28"
type input "shirey-0"
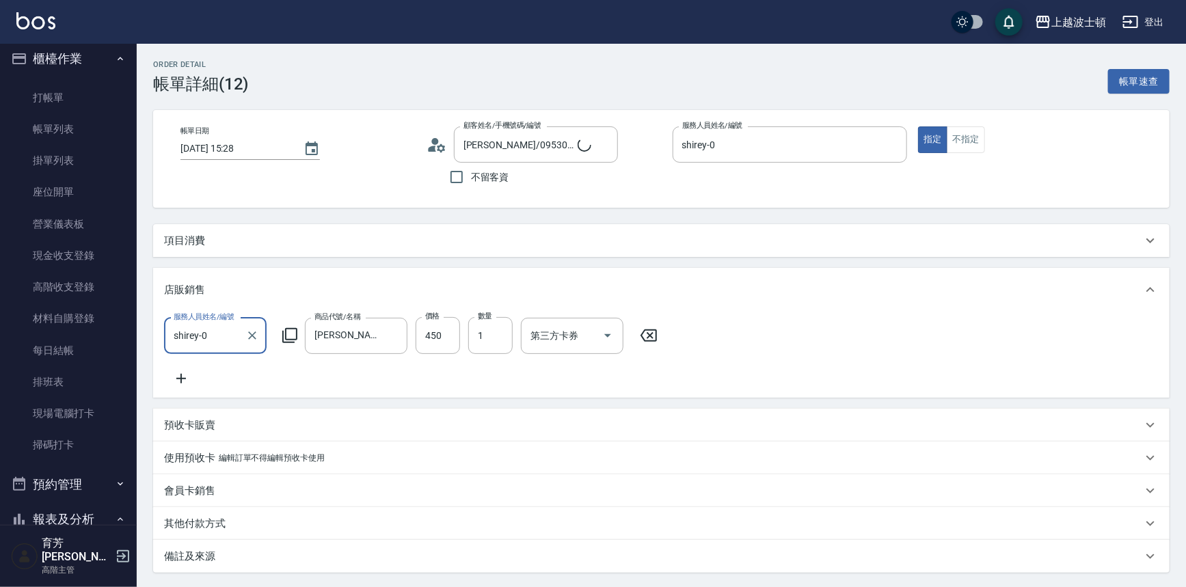
type input "[PERSON_NAME]/0953027022/0039"
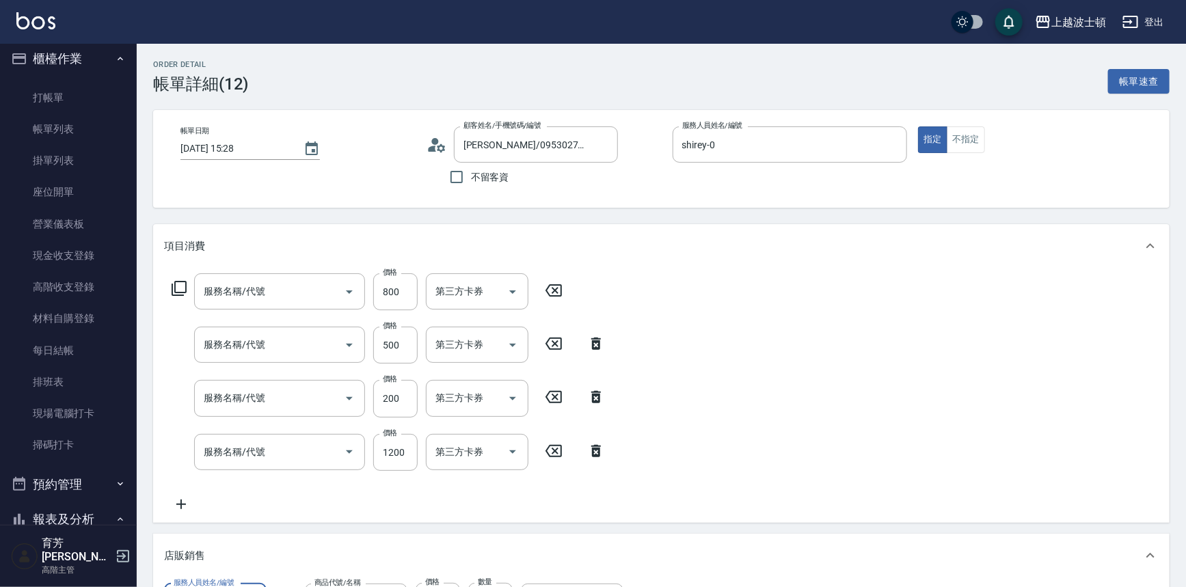
type input "ＬＭＣ燙染加購護(769)"
type input "自備防護(709)"
type input "髮色調整(200)(501)"
type input "洗+染髮(底染)(503)"
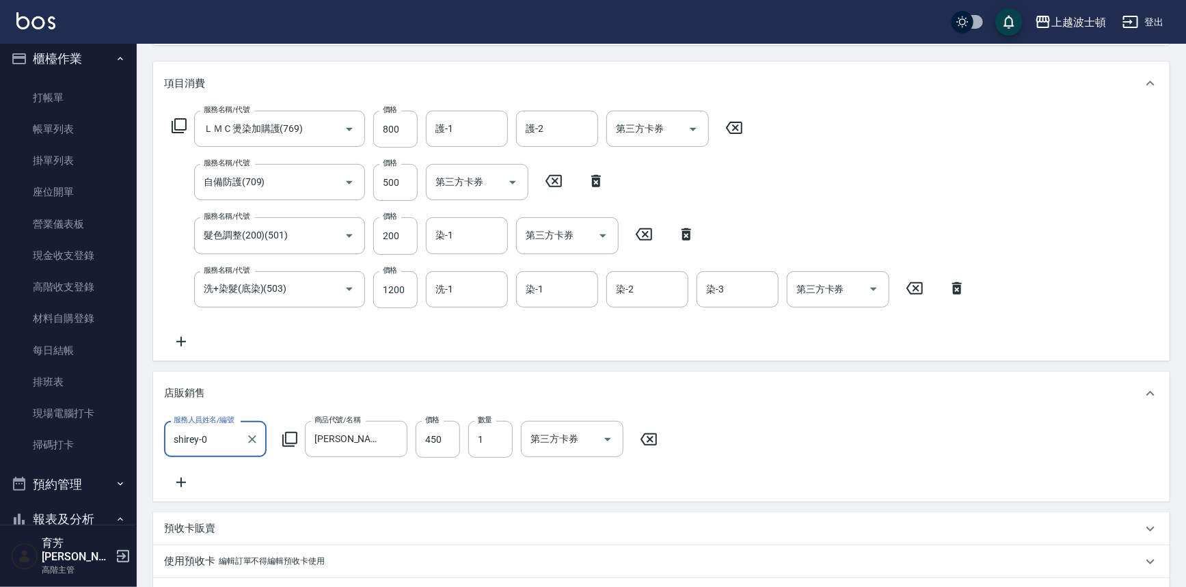
scroll to position [164, 0]
click at [649, 435] on icon at bounding box center [649, 438] width 34 height 16
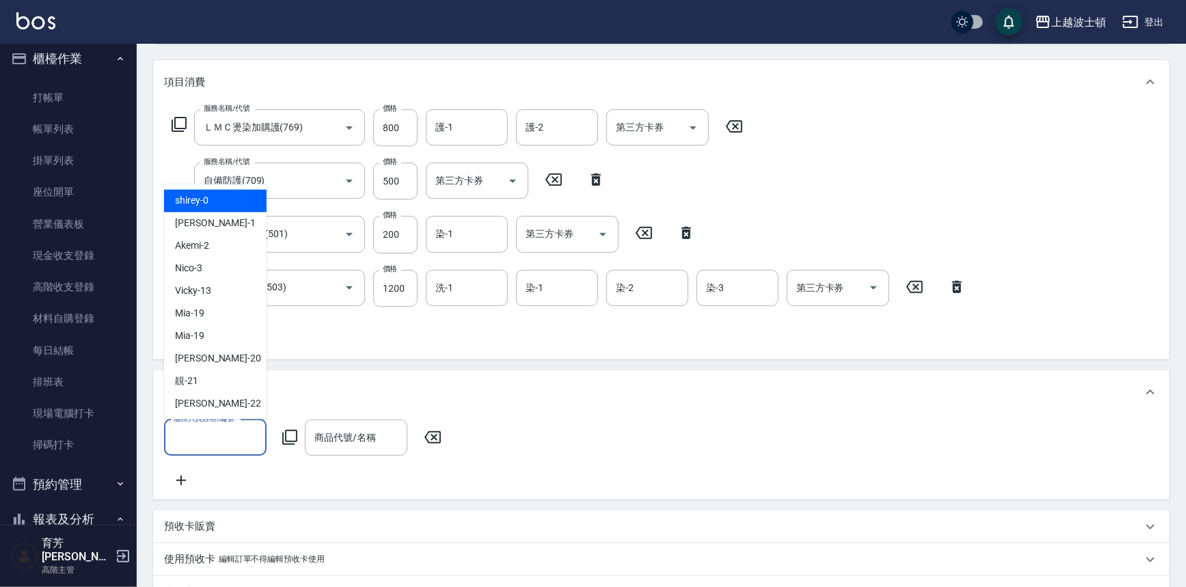
click at [230, 430] on input "服務人員姓名/編號" at bounding box center [215, 438] width 90 height 24
click at [209, 207] on div "shirey -0" at bounding box center [215, 201] width 103 height 23
type input "shirey-0"
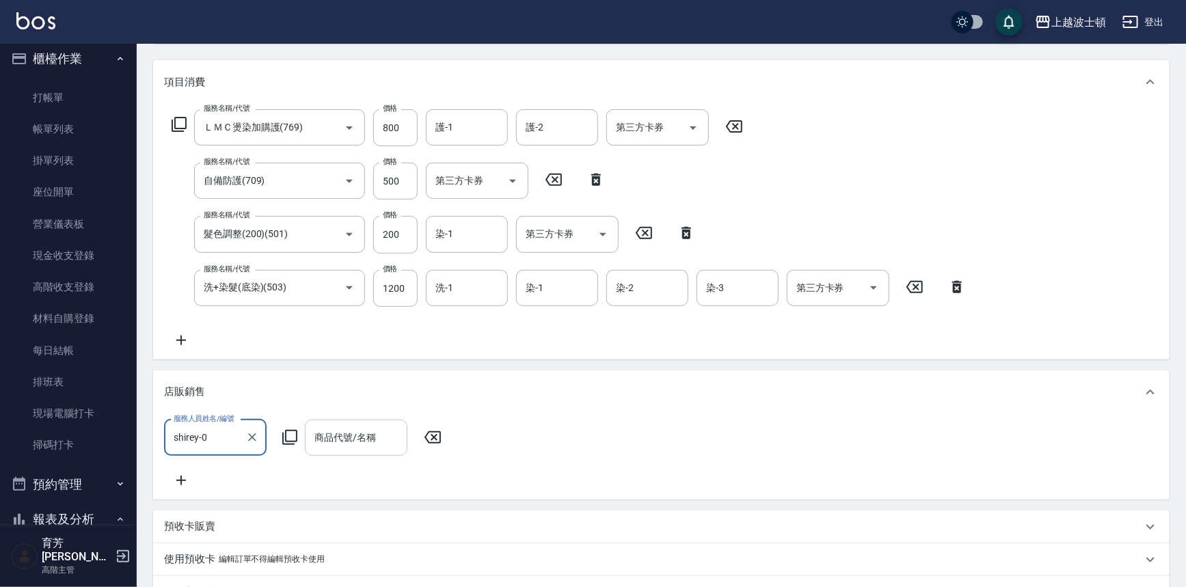
click at [319, 433] on input "商品代號/名稱" at bounding box center [356, 438] width 90 height 24
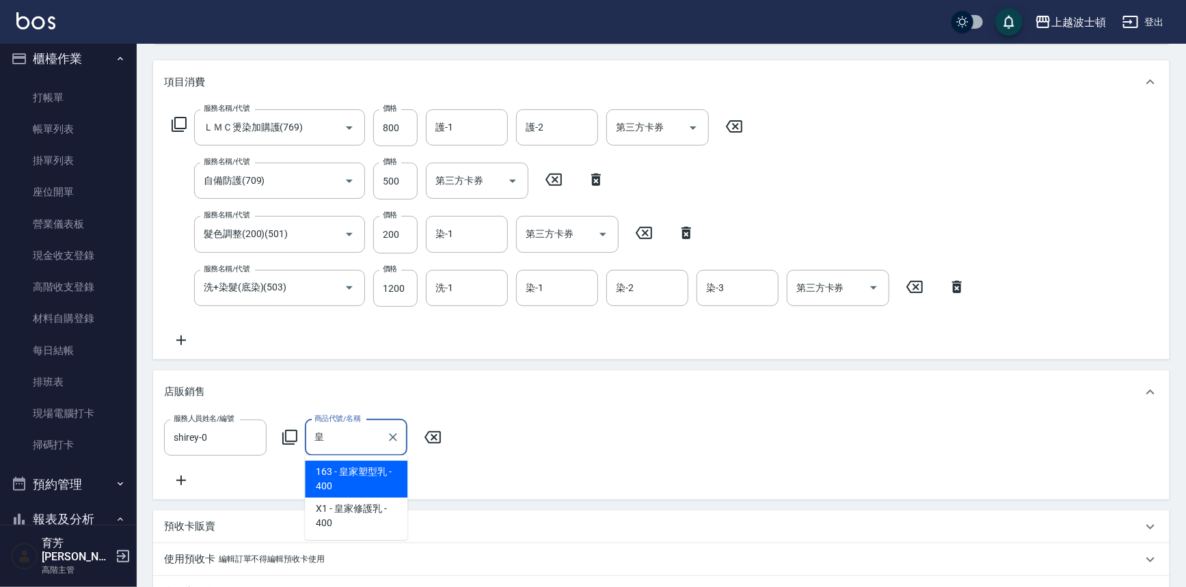
click at [388, 472] on span "163 - 皇家塑型乳 - 400" at bounding box center [356, 479] width 103 height 37
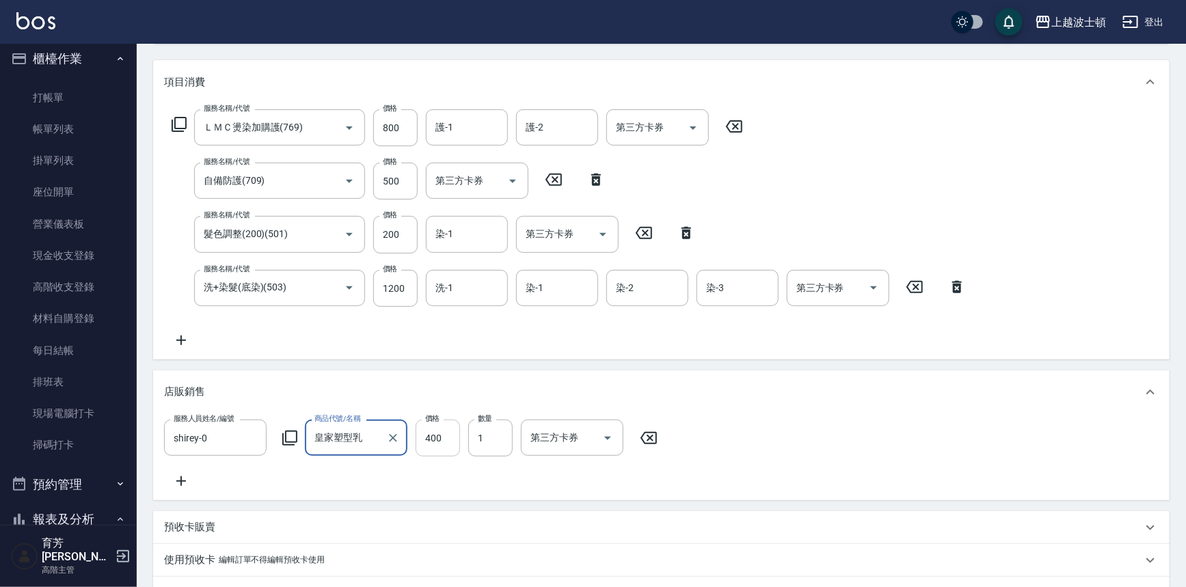
type input "皇家塑型乳"
click at [450, 436] on input "400" at bounding box center [438, 438] width 44 height 37
click at [649, 439] on icon at bounding box center [649, 438] width 34 height 16
click at [219, 422] on label "服務人員姓名/編號" at bounding box center [204, 419] width 60 height 10
click at [219, 426] on input "服務人員姓名/編號" at bounding box center [215, 438] width 90 height 24
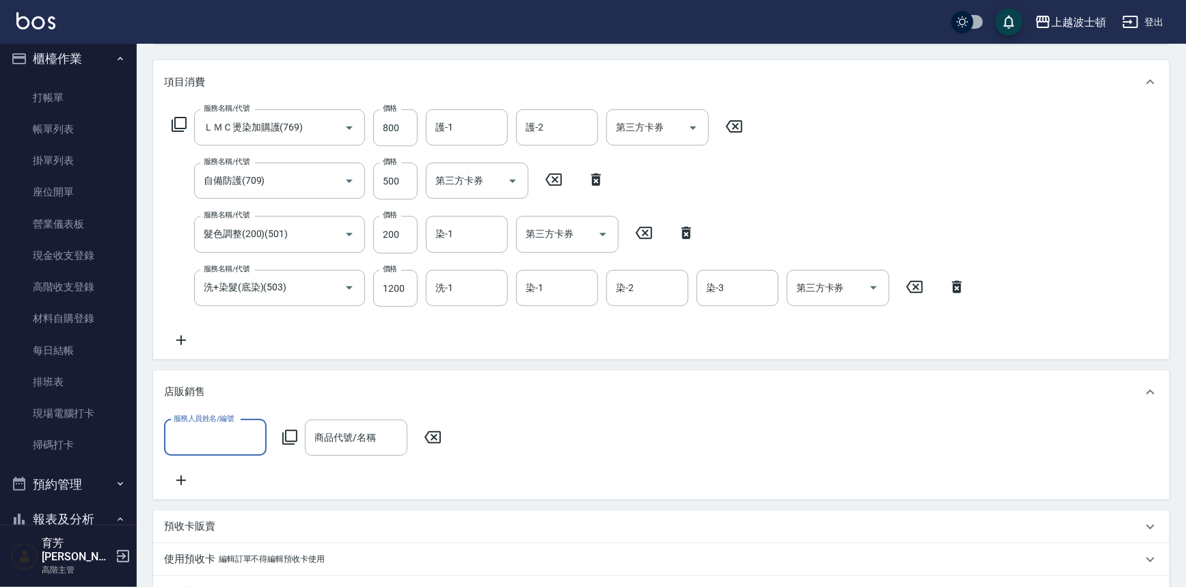
click at [221, 435] on input "服務人員姓名/編號" at bounding box center [215, 438] width 90 height 24
drag, startPoint x: 218, startPoint y: 472, endPoint x: 381, endPoint y: 470, distance: 162.7
click at [219, 472] on div "shirey -0" at bounding box center [215, 472] width 103 height 23
type input "shirey-0"
click at [363, 444] on input "商品代號/名稱" at bounding box center [356, 438] width 90 height 24
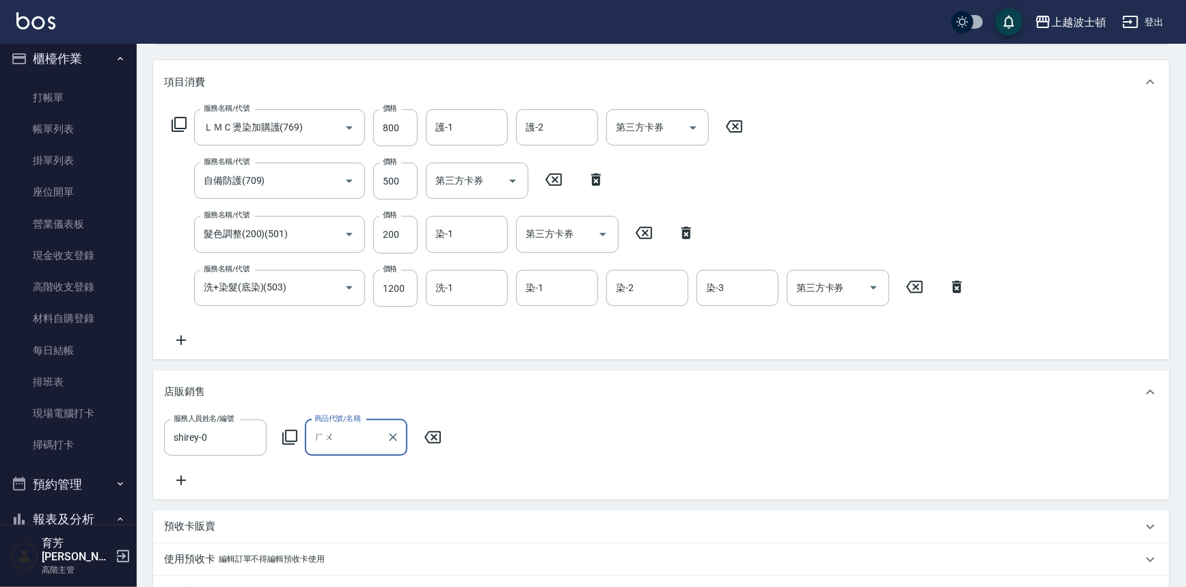
type input "胡"
click at [376, 509] on span "X1 - 皇家修護乳 - 400" at bounding box center [356, 516] width 103 height 37
type input "皇家修護乳"
click at [457, 453] on input "400" at bounding box center [438, 438] width 44 height 37
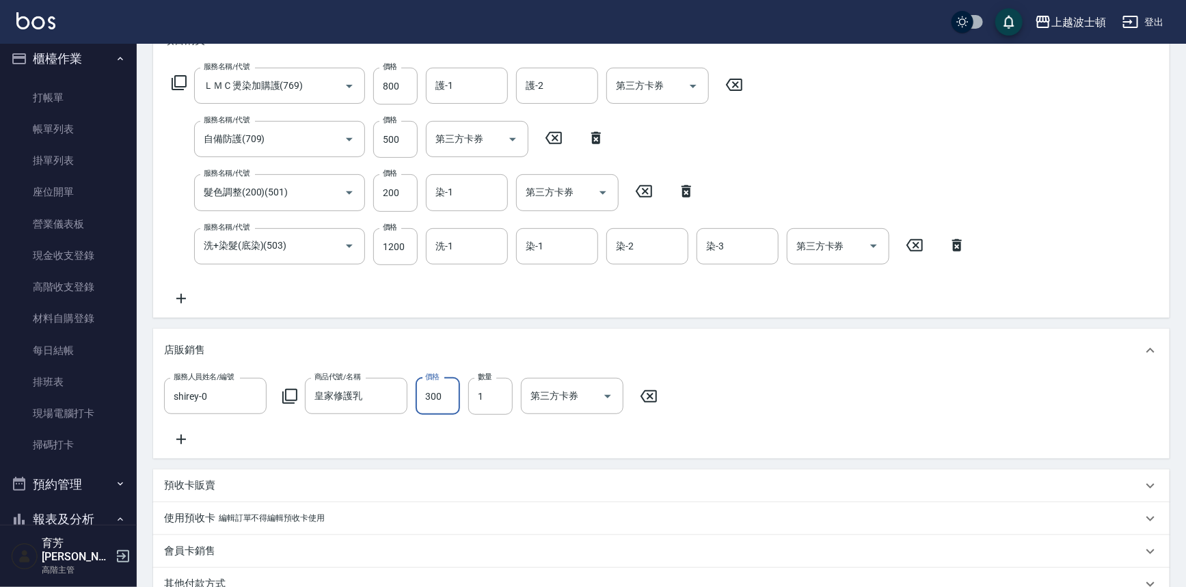
scroll to position [202, 0]
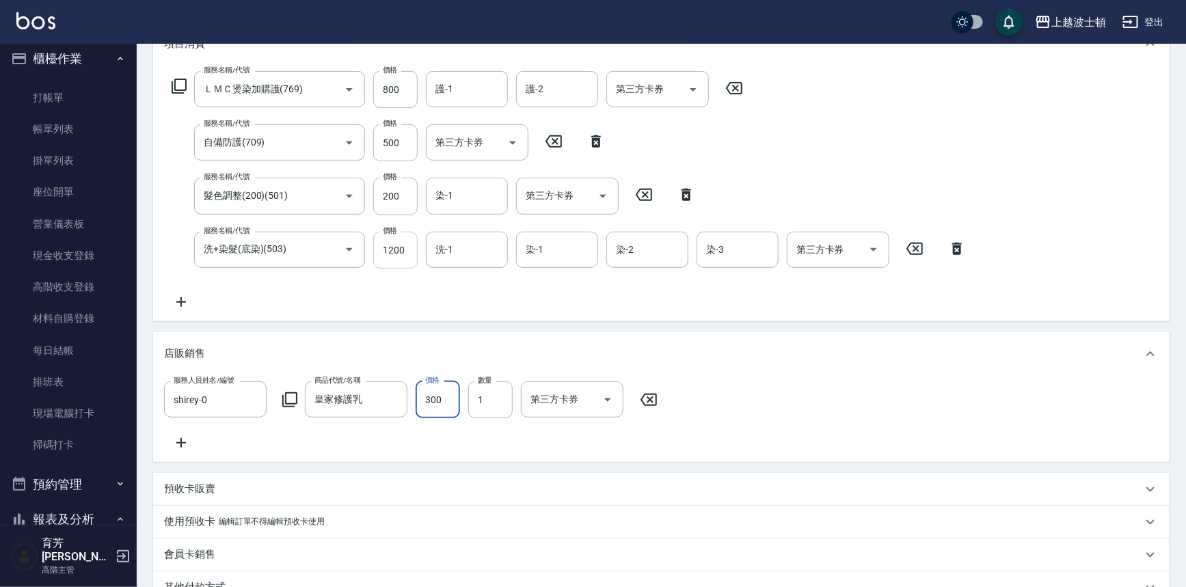
type input "300"
click at [401, 251] on input "1200" at bounding box center [395, 250] width 44 height 37
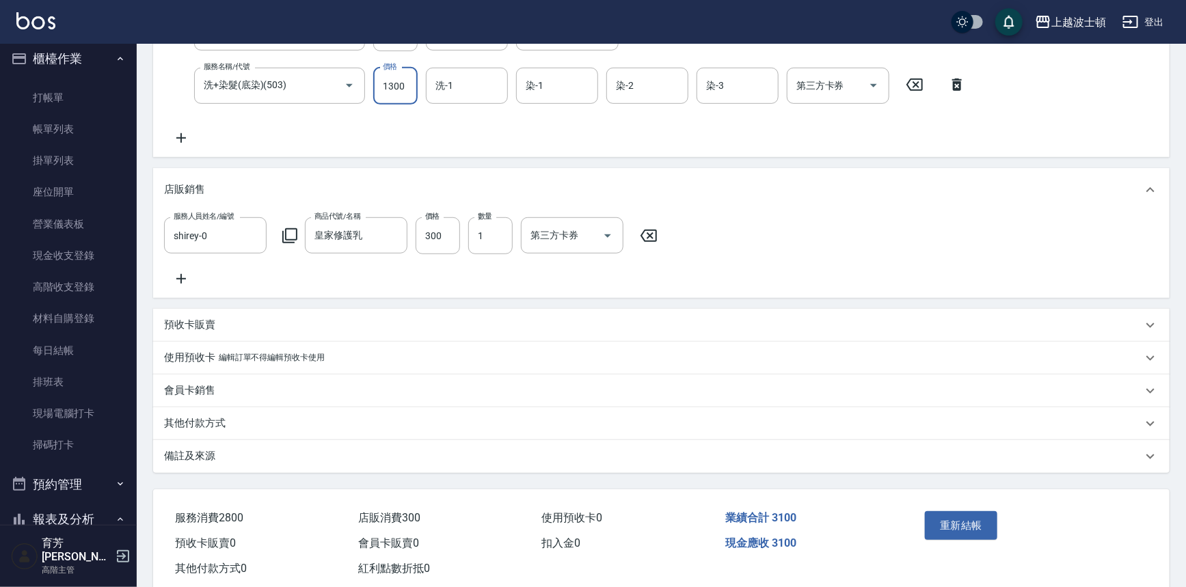
scroll to position [405, 0]
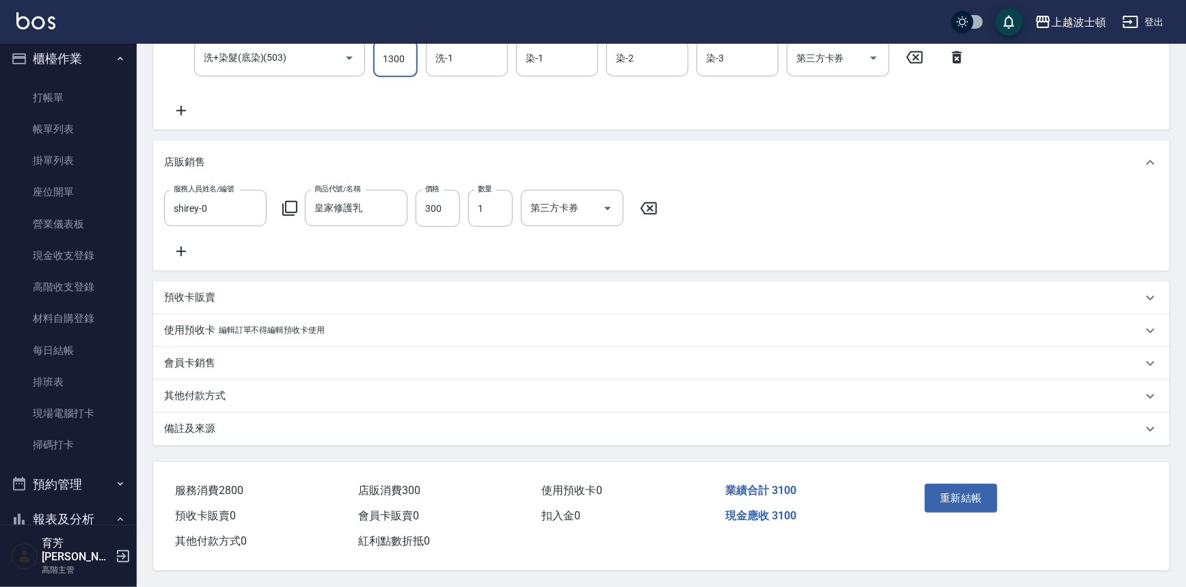
type input "1300"
click at [938, 488] on button "重新結帳" at bounding box center [961, 498] width 72 height 29
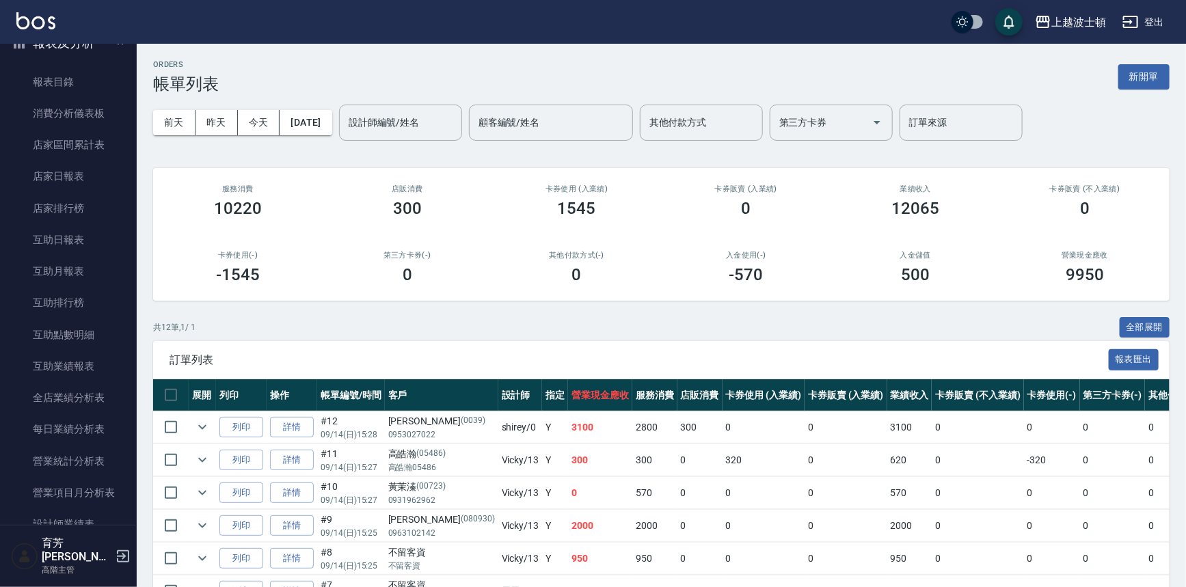
scroll to position [540, 0]
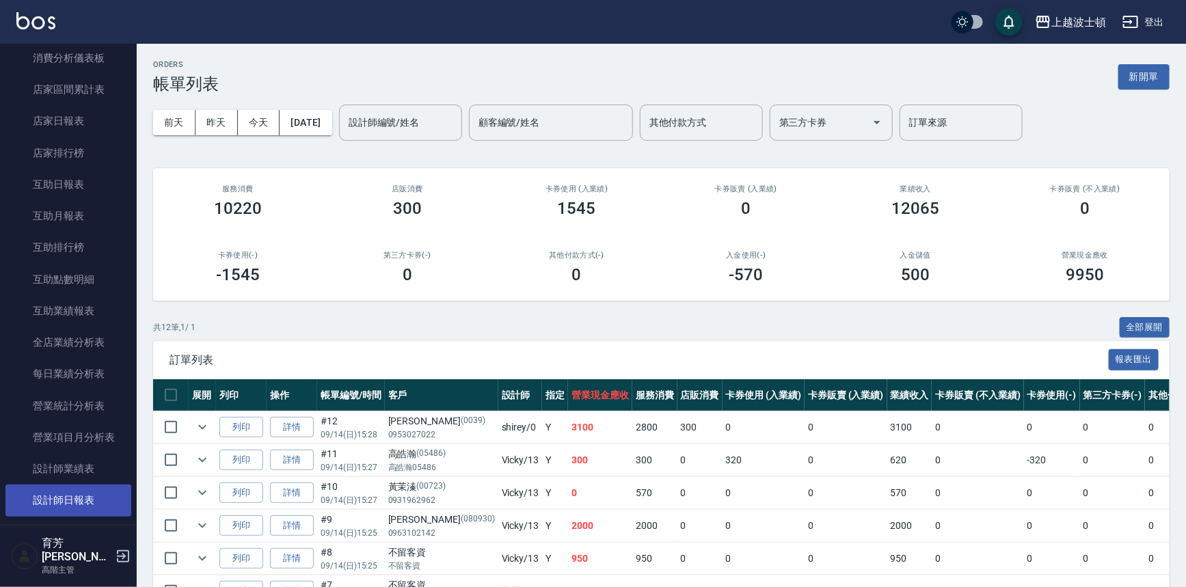
click at [79, 501] on link "設計師日報表" at bounding box center [68, 500] width 126 height 31
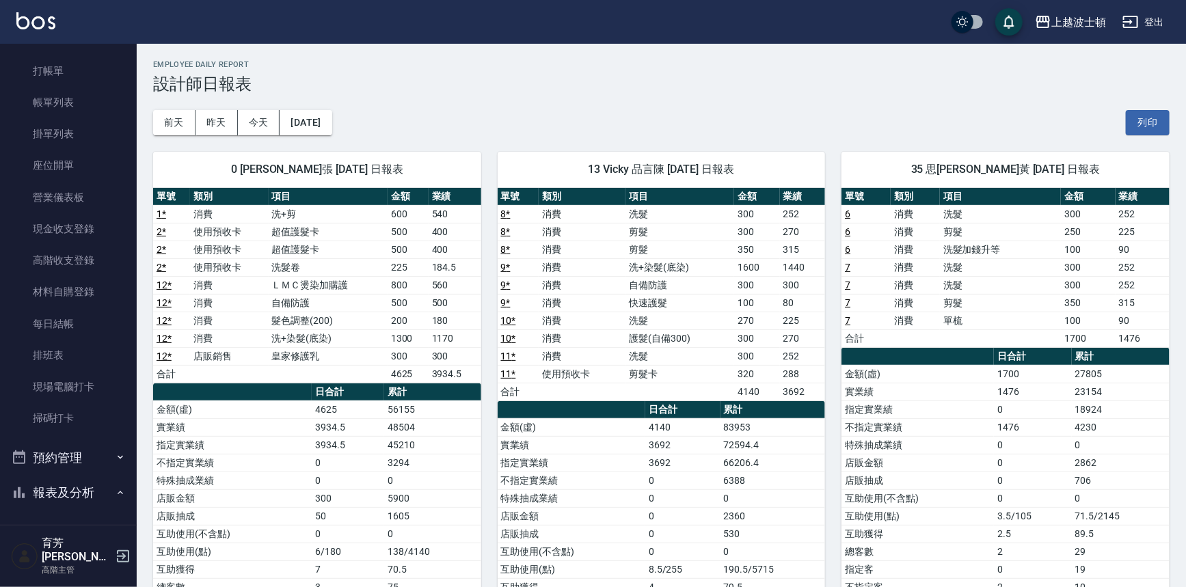
scroll to position [21, 0]
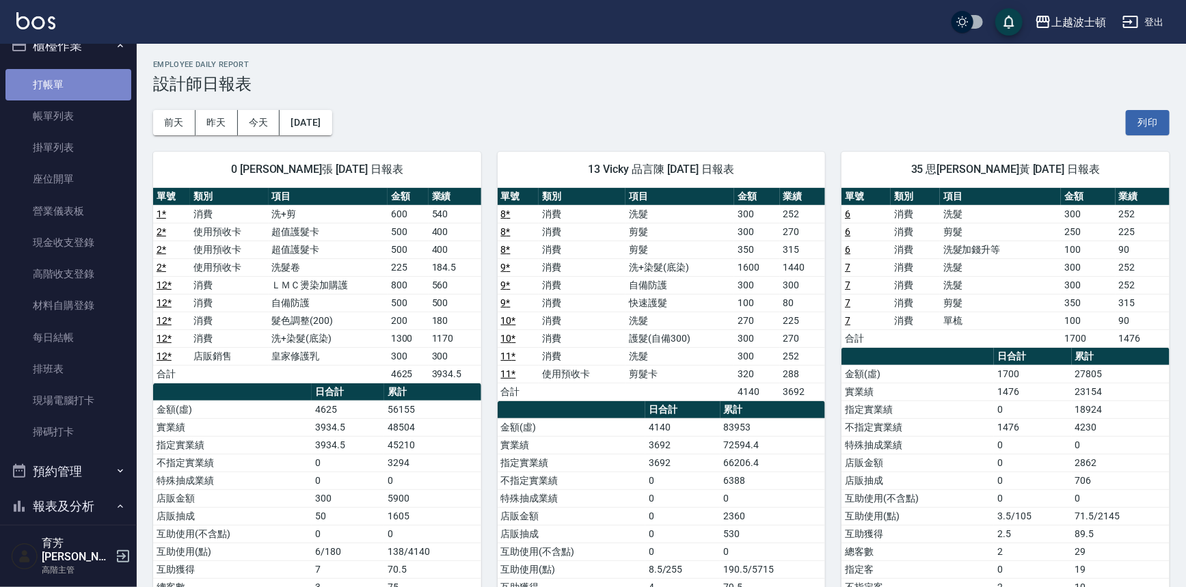
click at [75, 81] on link "打帳單" at bounding box center [68, 84] width 126 height 31
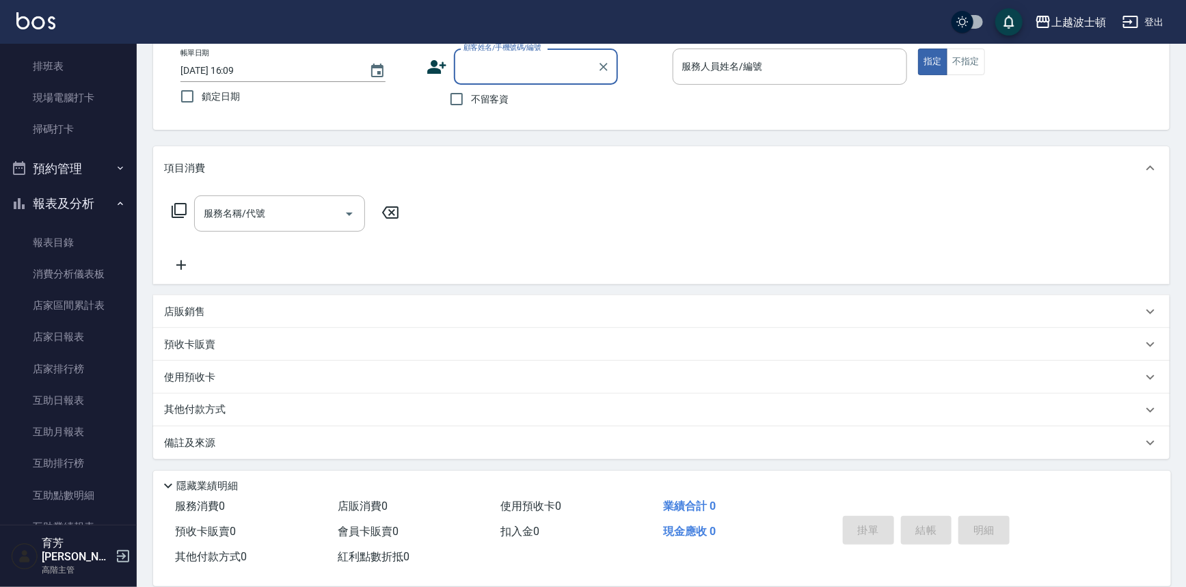
scroll to position [288, 0]
click at [115, 234] on icon "button" at bounding box center [120, 239] width 11 height 11
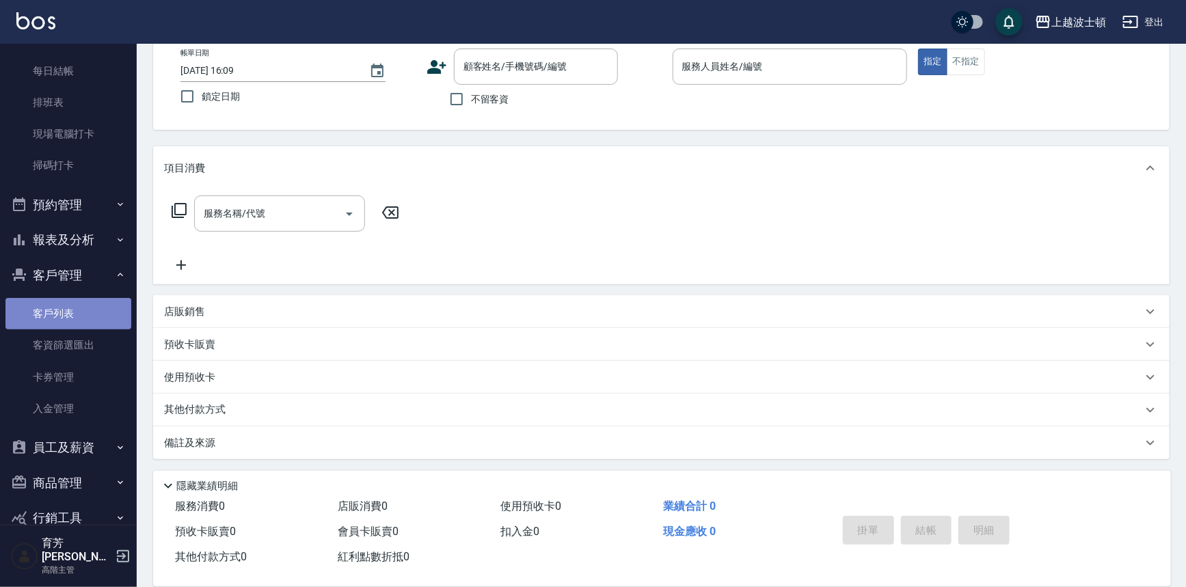
click at [72, 321] on link "客戶列表" at bounding box center [68, 313] width 126 height 31
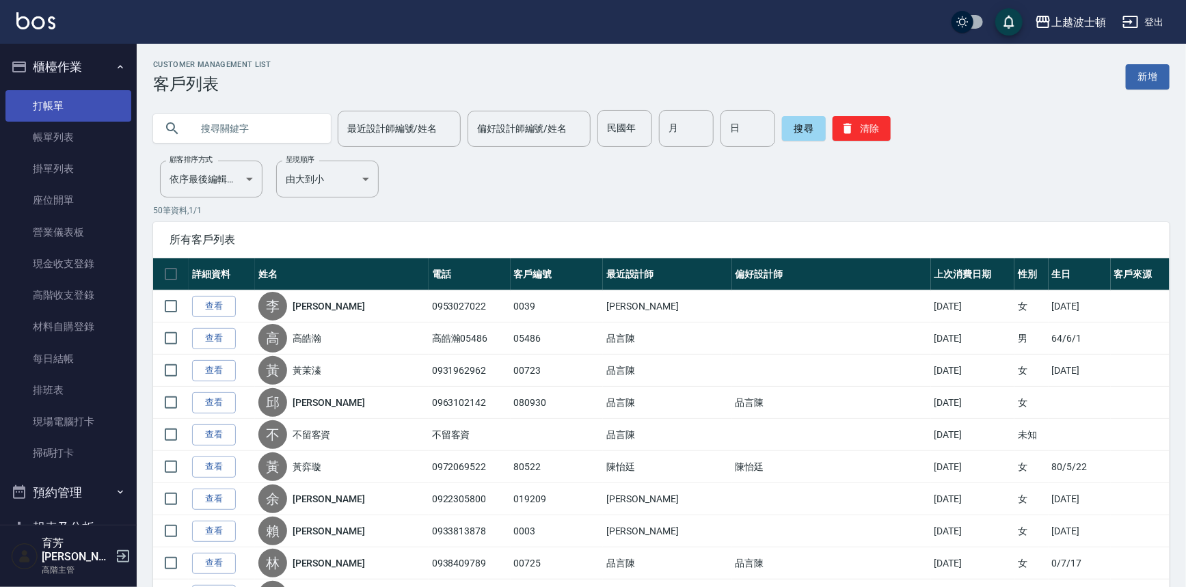
click at [43, 106] on link "打帳單" at bounding box center [68, 105] width 126 height 31
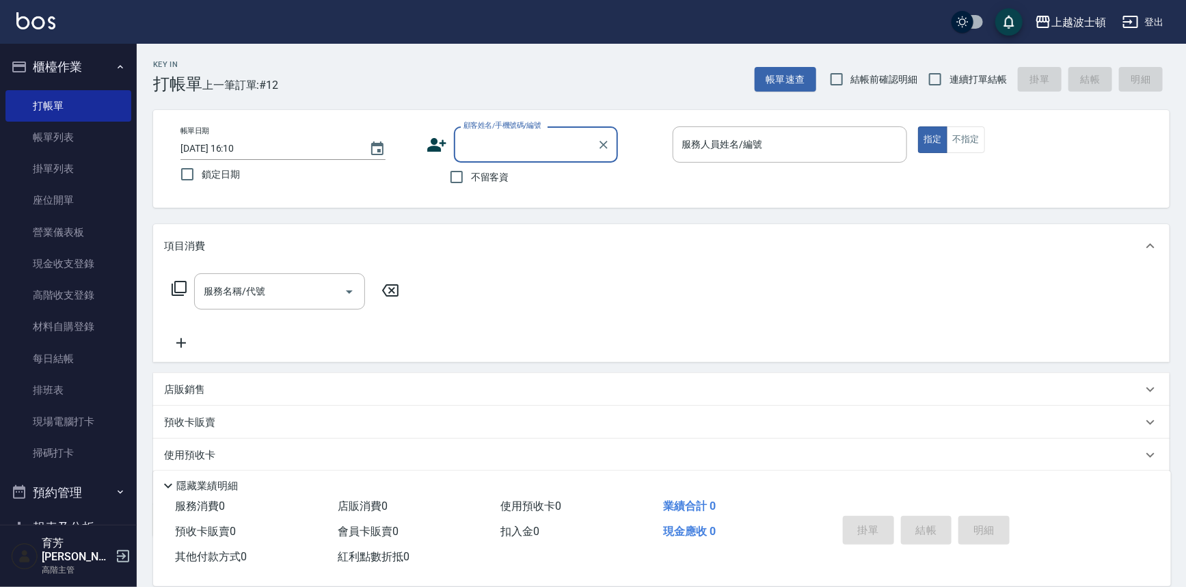
click at [32, 23] on img at bounding box center [35, 20] width 39 height 17
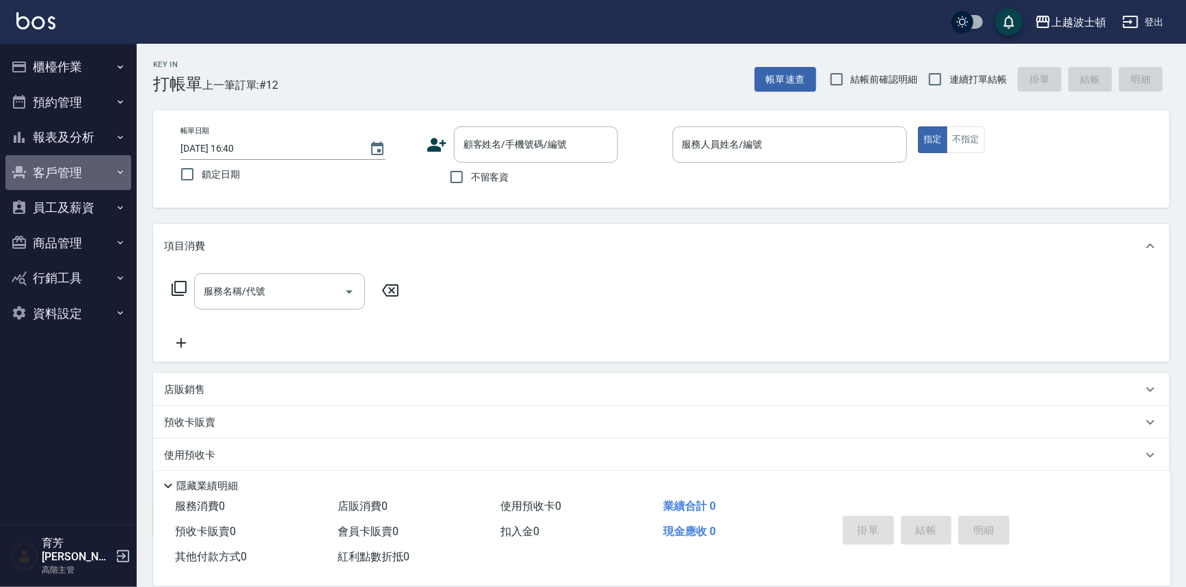
click at [73, 173] on button "客戶管理" at bounding box center [68, 173] width 126 height 36
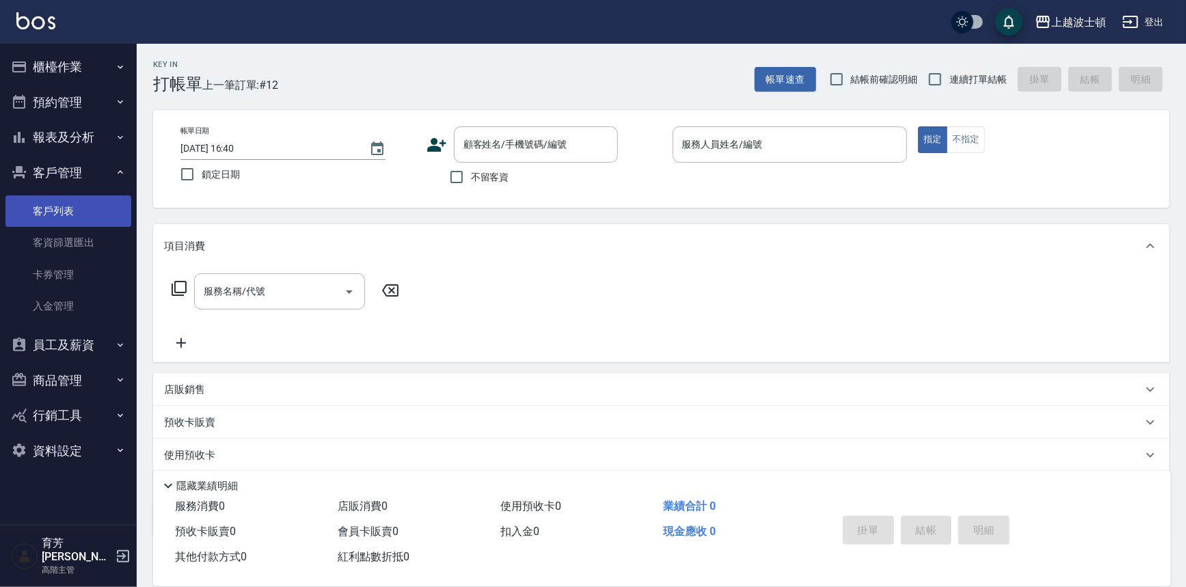
click at [73, 210] on link "客戶列表" at bounding box center [68, 210] width 126 height 31
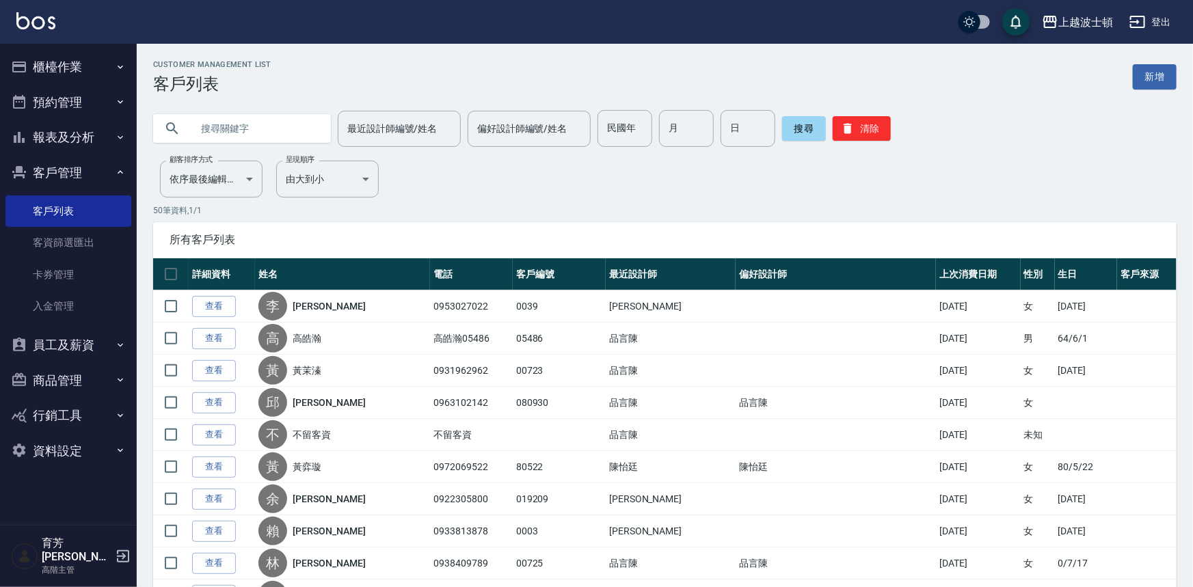
drag, startPoint x: 270, startPoint y: 105, endPoint x: 267, endPoint y: 118, distance: 13.4
click at [269, 106] on div "最近設計師編號/姓名 最近設計師編號/姓名 偏好設計師編號/姓名 偏好設計師編號/姓名 民國年 民國年 月 月 日 日 搜尋 清除" at bounding box center [657, 120] width 1040 height 53
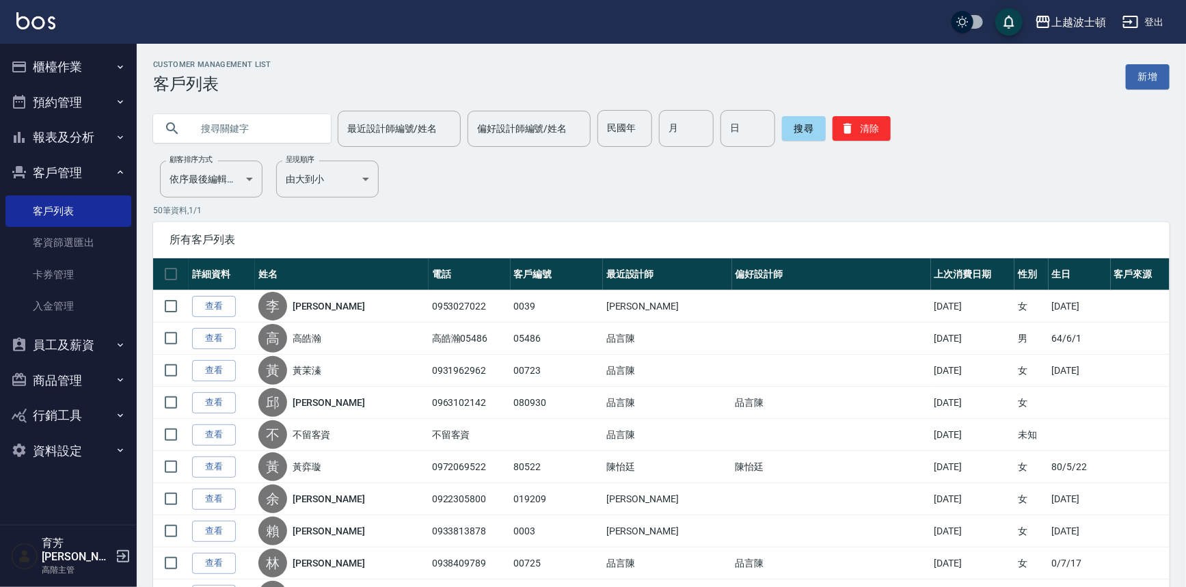
click at [267, 118] on input "text" at bounding box center [255, 128] width 128 height 37
type input "游"
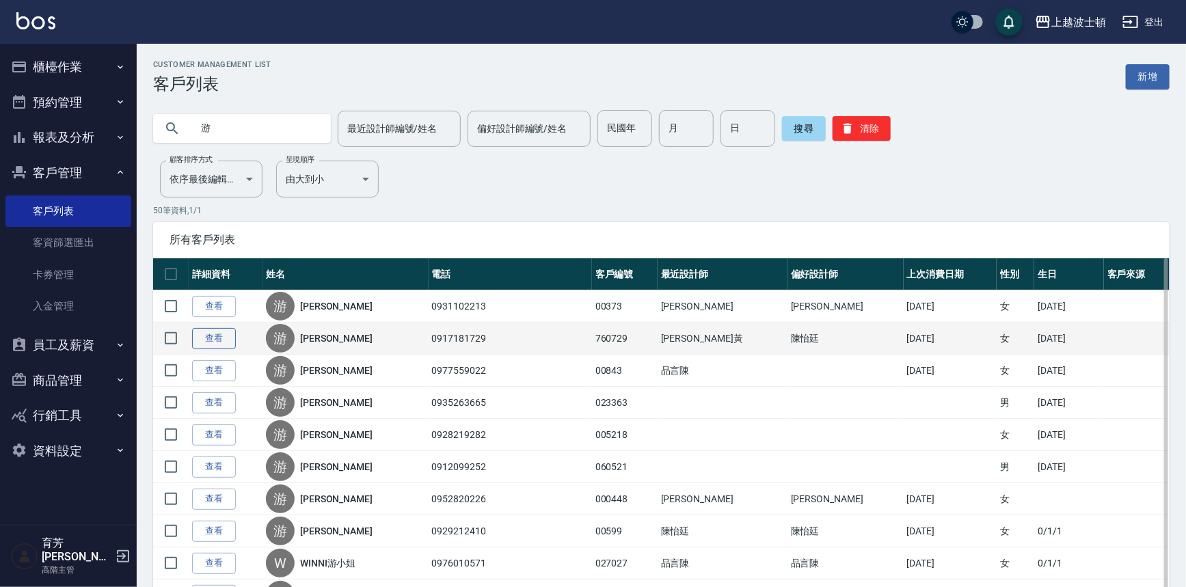
click at [213, 340] on link "查看" at bounding box center [214, 338] width 44 height 21
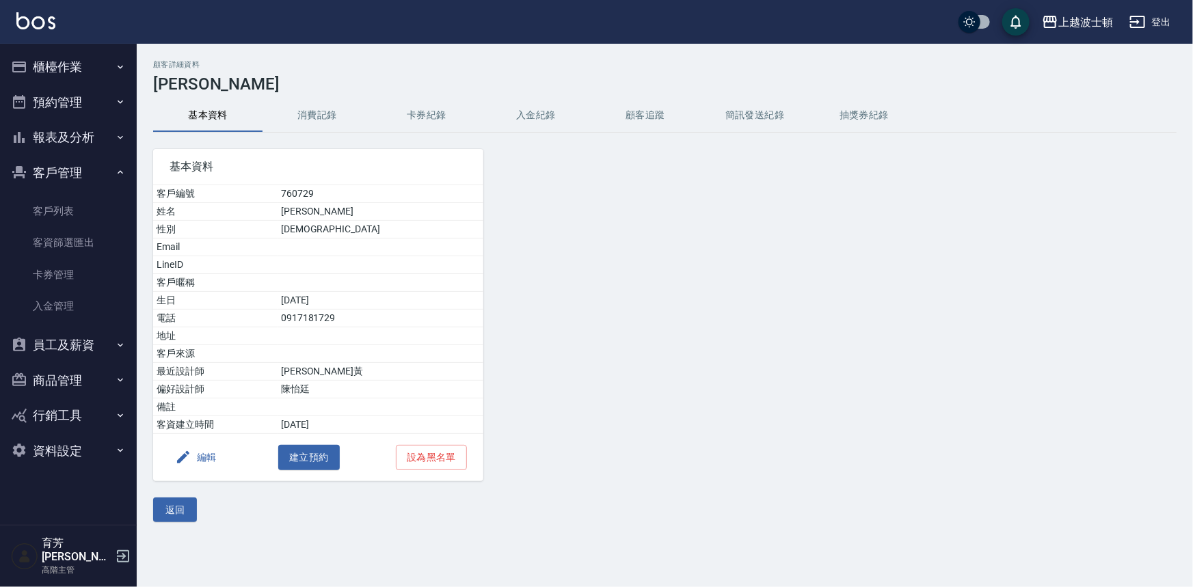
click at [314, 121] on button "消費記錄" at bounding box center [316, 115] width 109 height 33
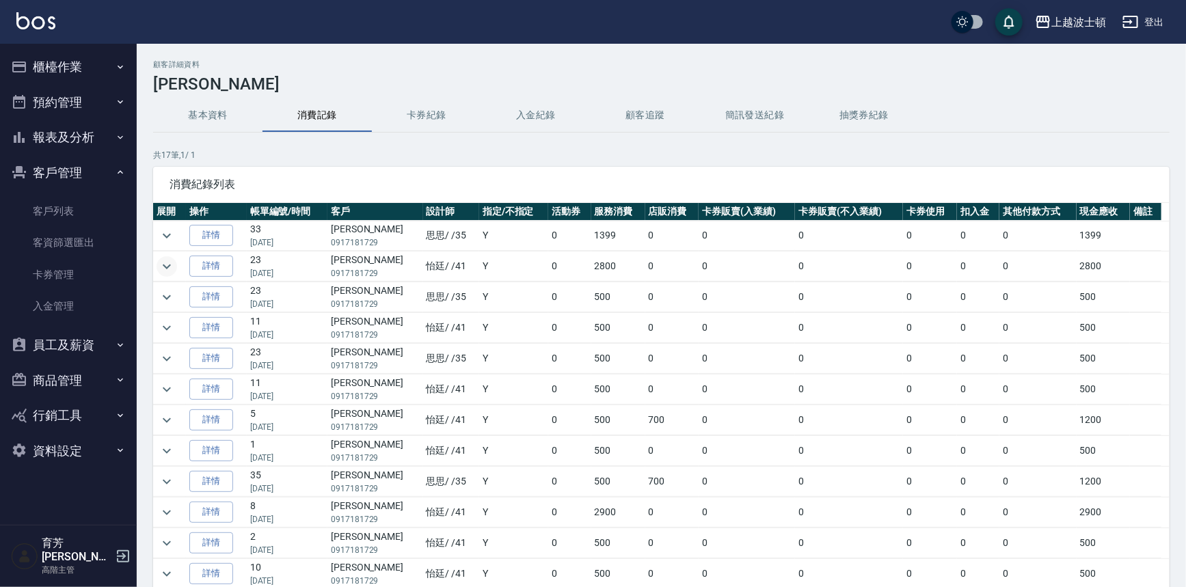
click at [163, 265] on icon "expand row" at bounding box center [167, 266] width 8 height 5
